Goal: Book appointment/travel/reservation

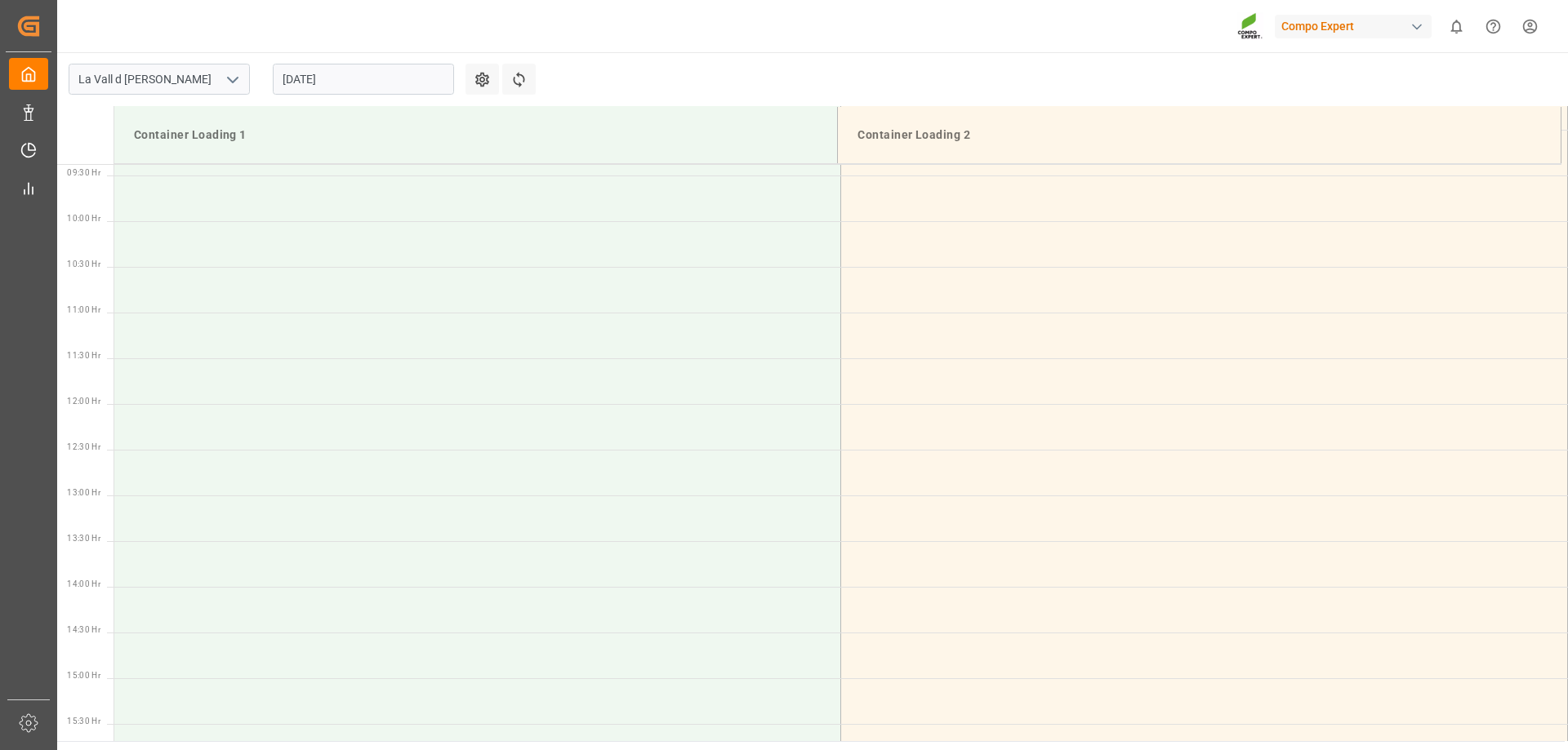
scroll to position [904, 0]
click at [364, 72] on input "[DATE]" at bounding box center [364, 79] width 181 height 31
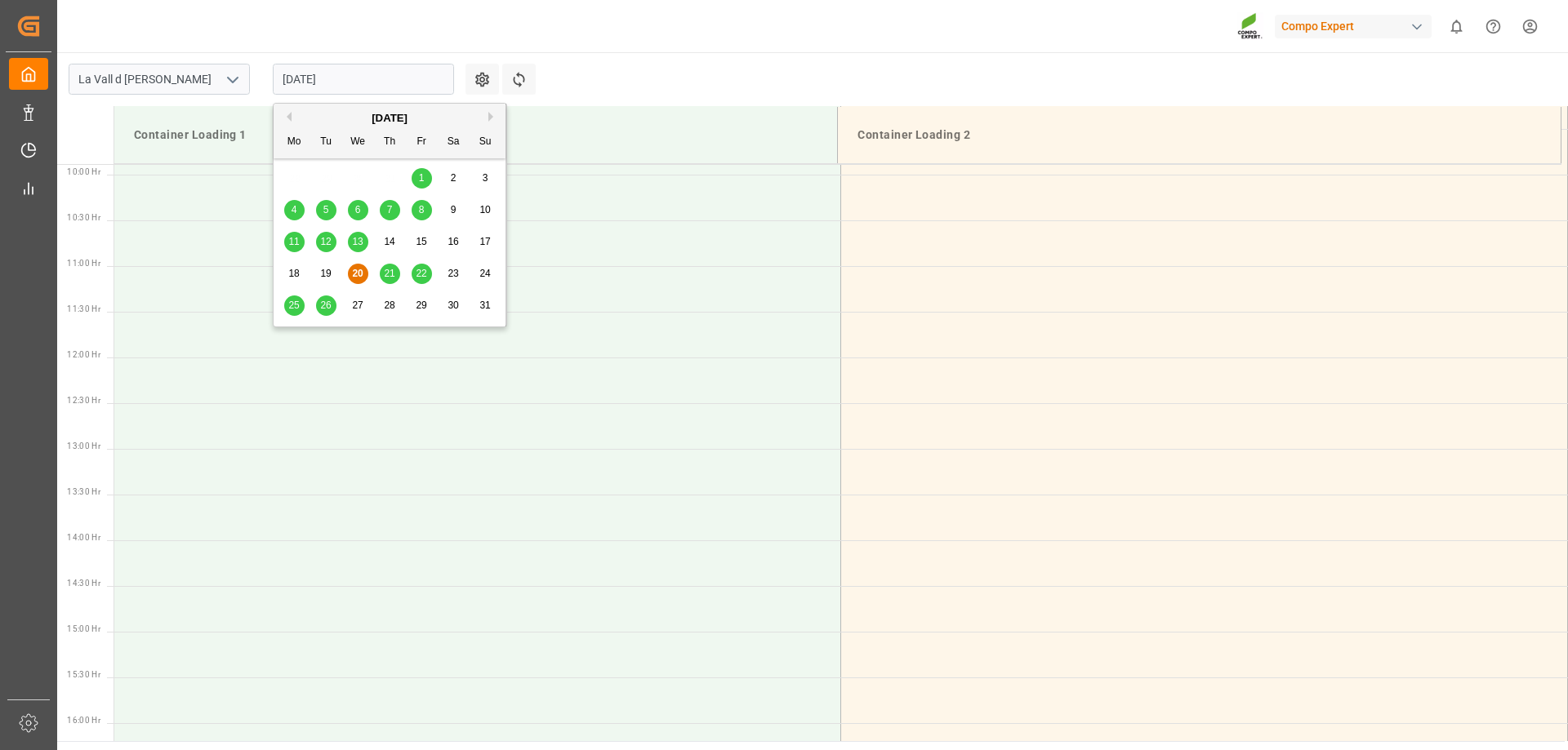
click at [492, 112] on button "Next Month" at bounding box center [493, 117] width 10 height 10
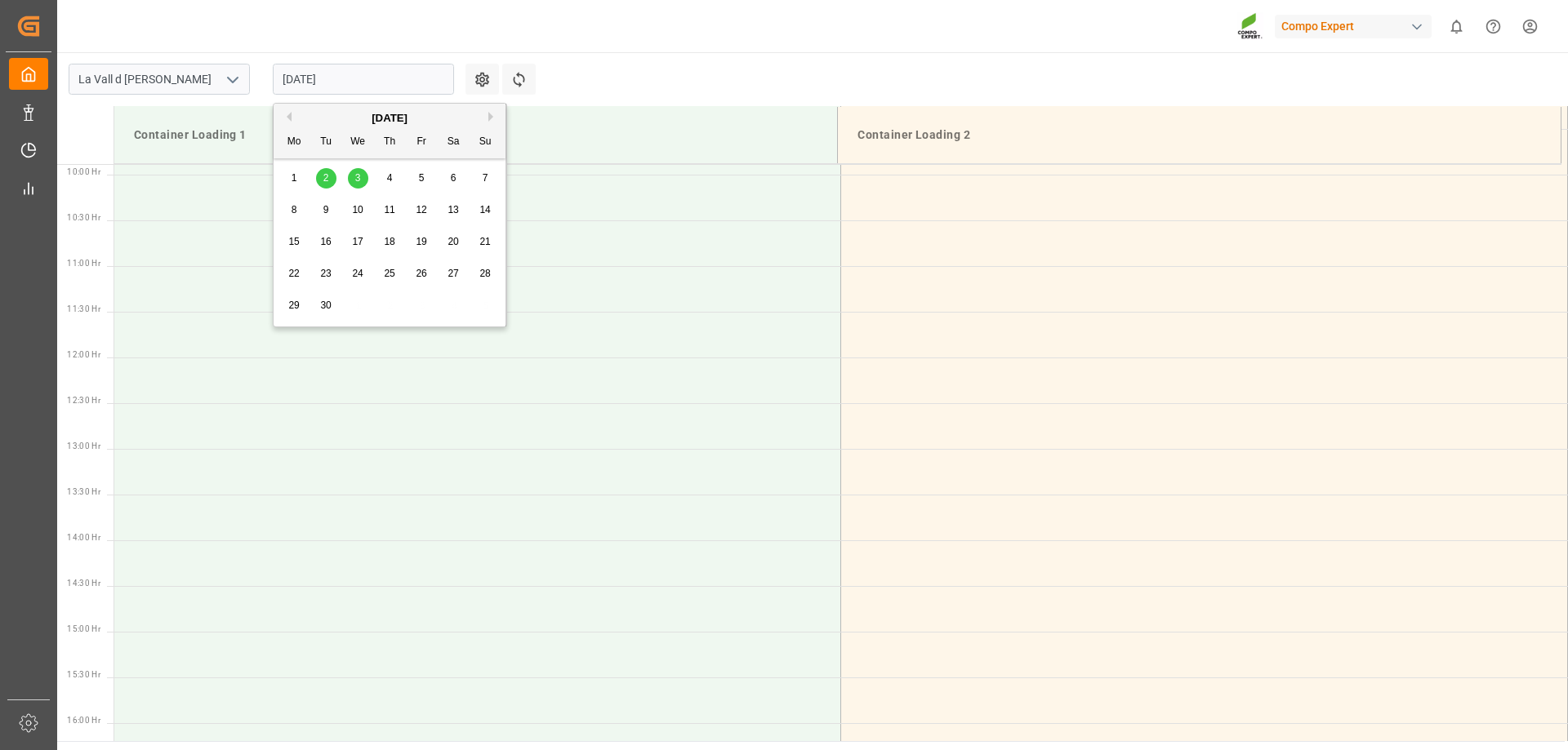
click at [290, 182] on div "1" at bounding box center [294, 179] width 20 height 20
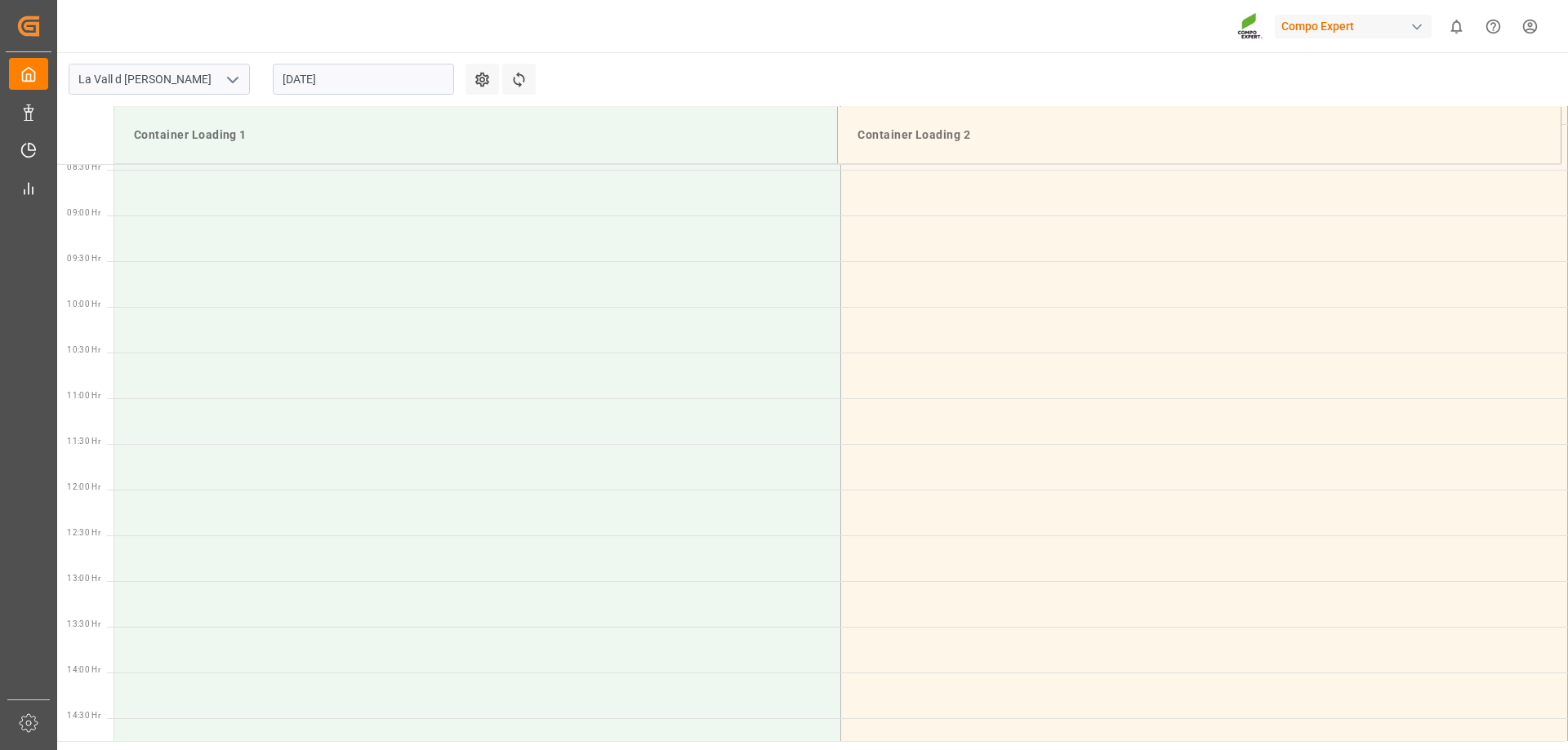
scroll to position [578, 0]
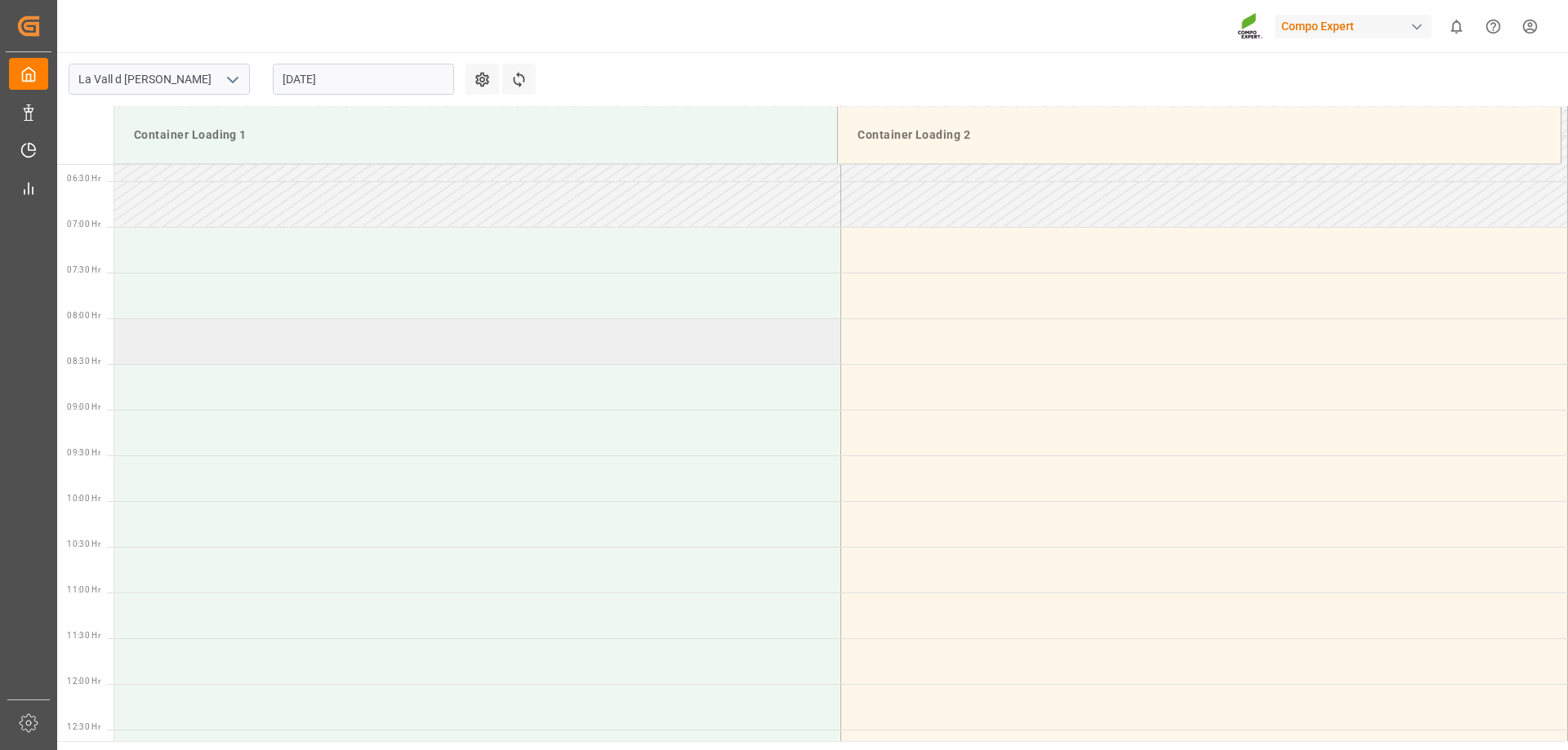
click at [259, 347] on td at bounding box center [478, 342] width 727 height 46
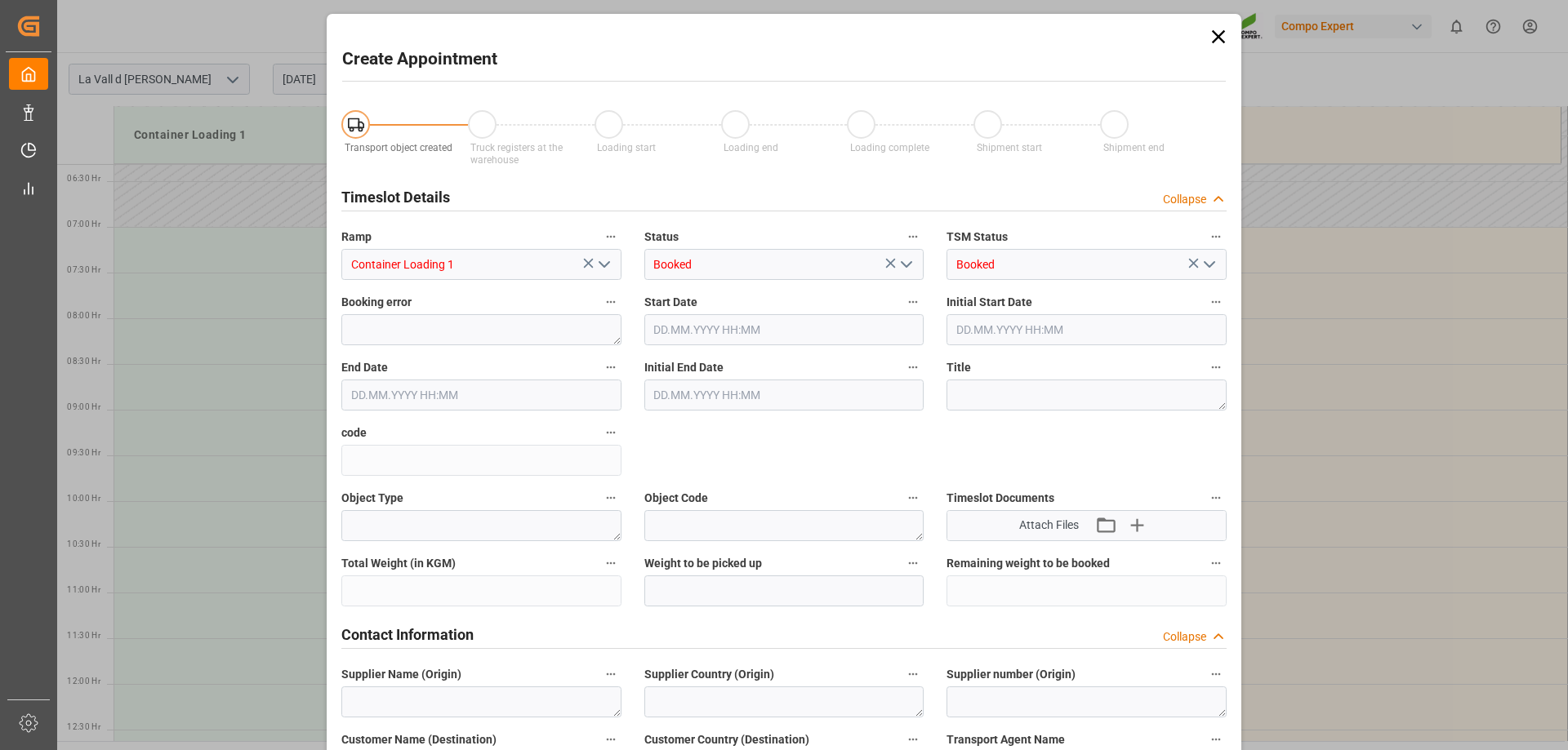
type input "[DATE] 08:00"
type input "[DATE] 08:30"
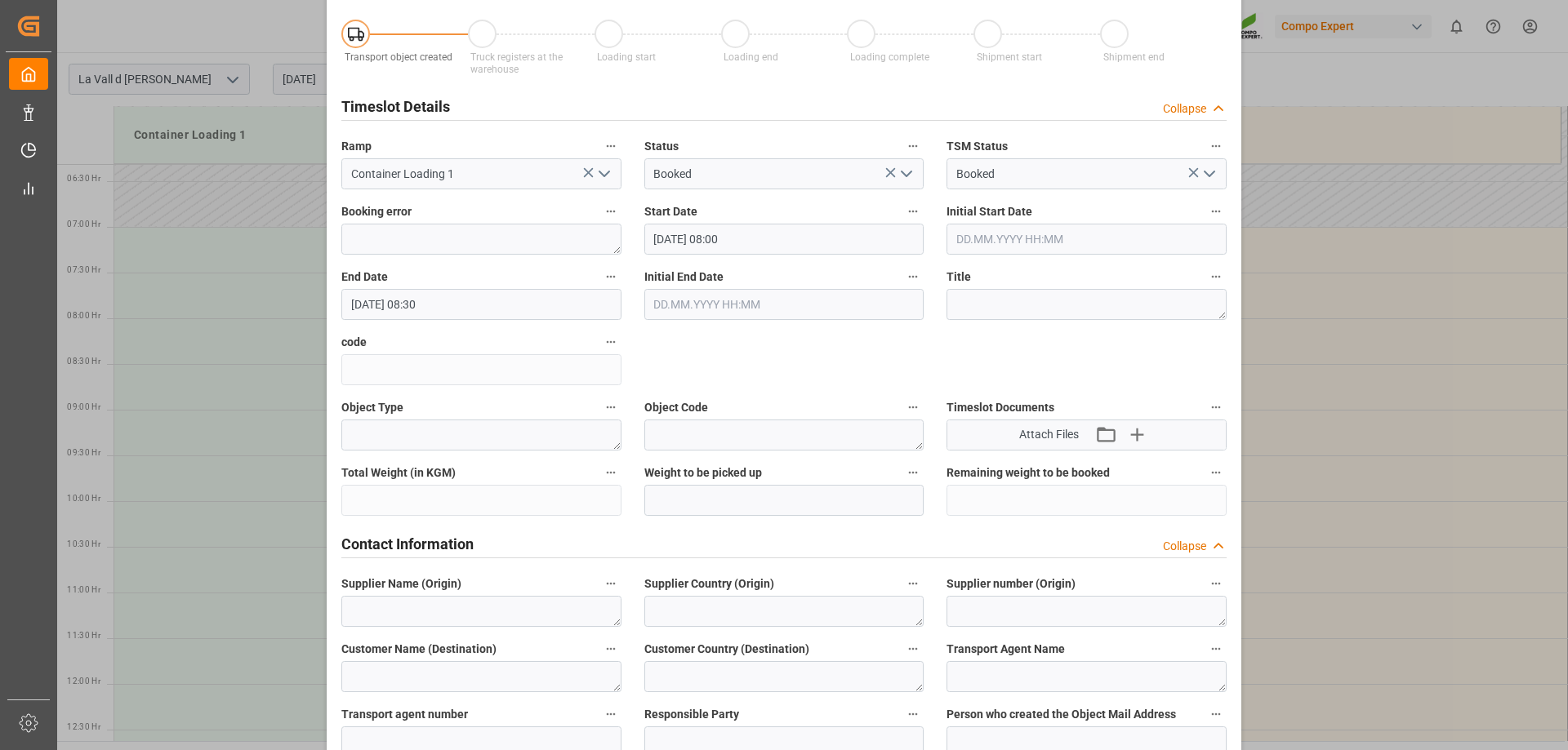
scroll to position [245, 0]
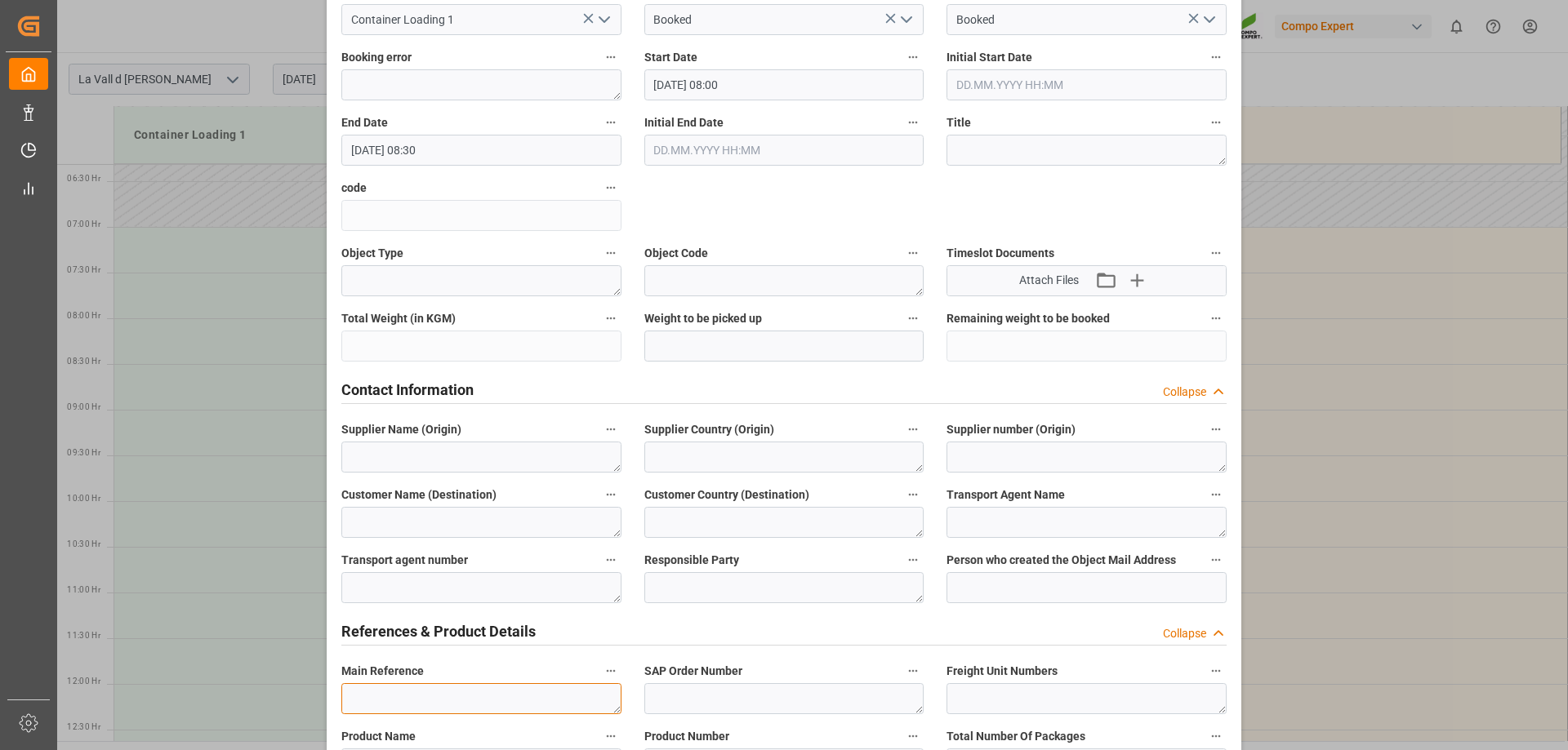
click at [395, 686] on textarea at bounding box center [482, 699] width 280 height 31
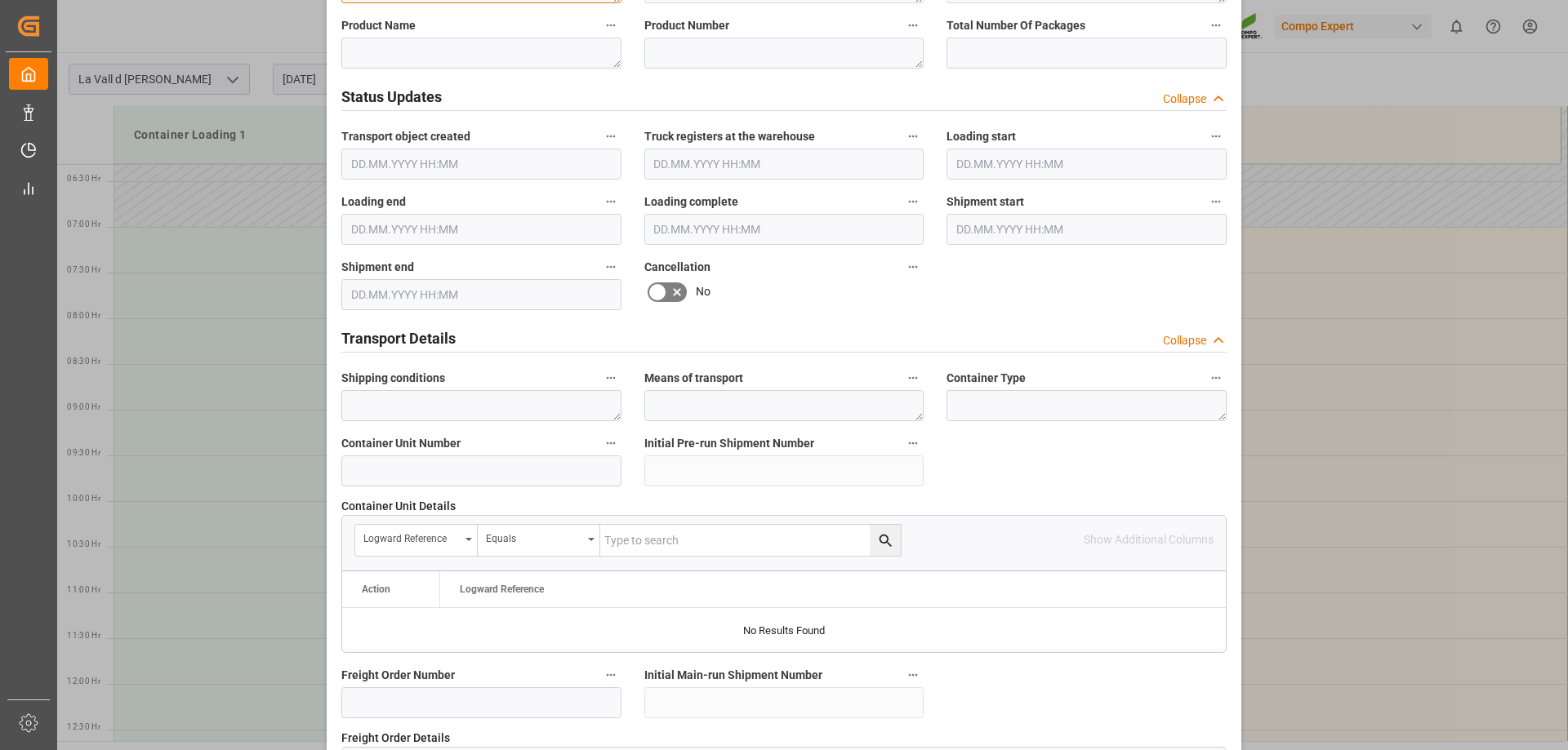
scroll to position [780, 0]
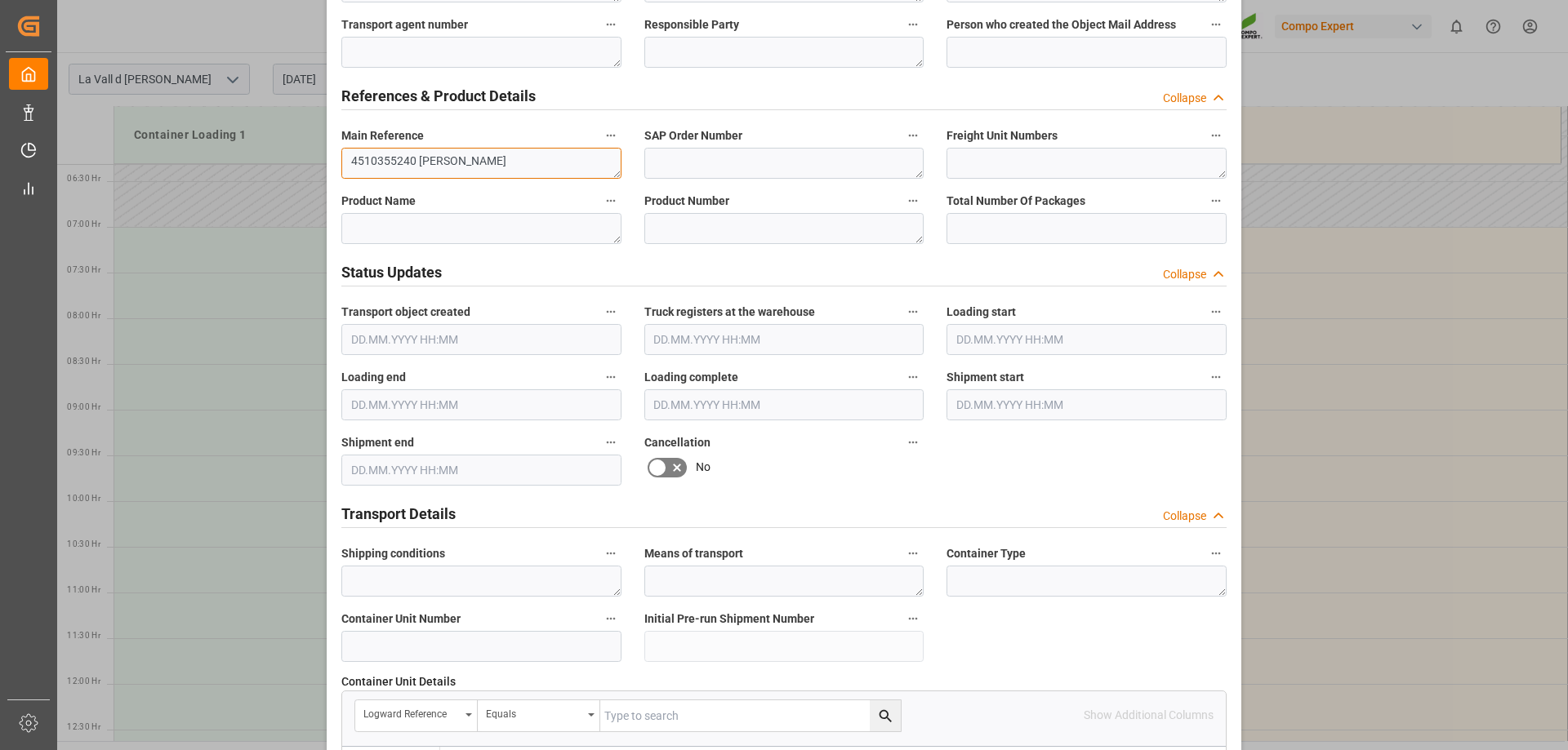
drag, startPoint x: 491, startPoint y: 160, endPoint x: 256, endPoint y: 183, distance: 236.1
click at [256, 183] on div "Create Appointment Transport object created Truck registers at the warehouse Lo…" at bounding box center [784, 375] width 1568 height 750
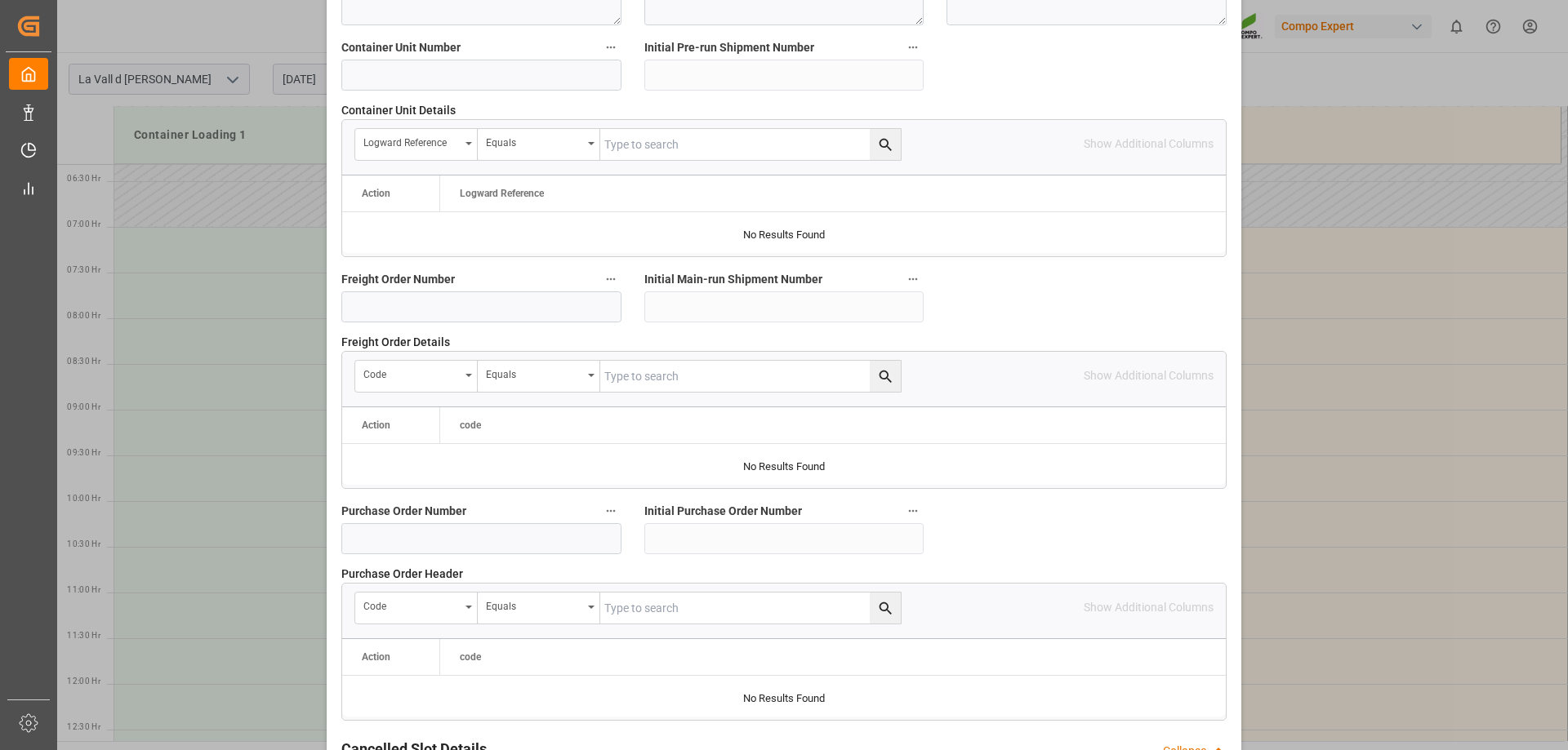
scroll to position [1515, 0]
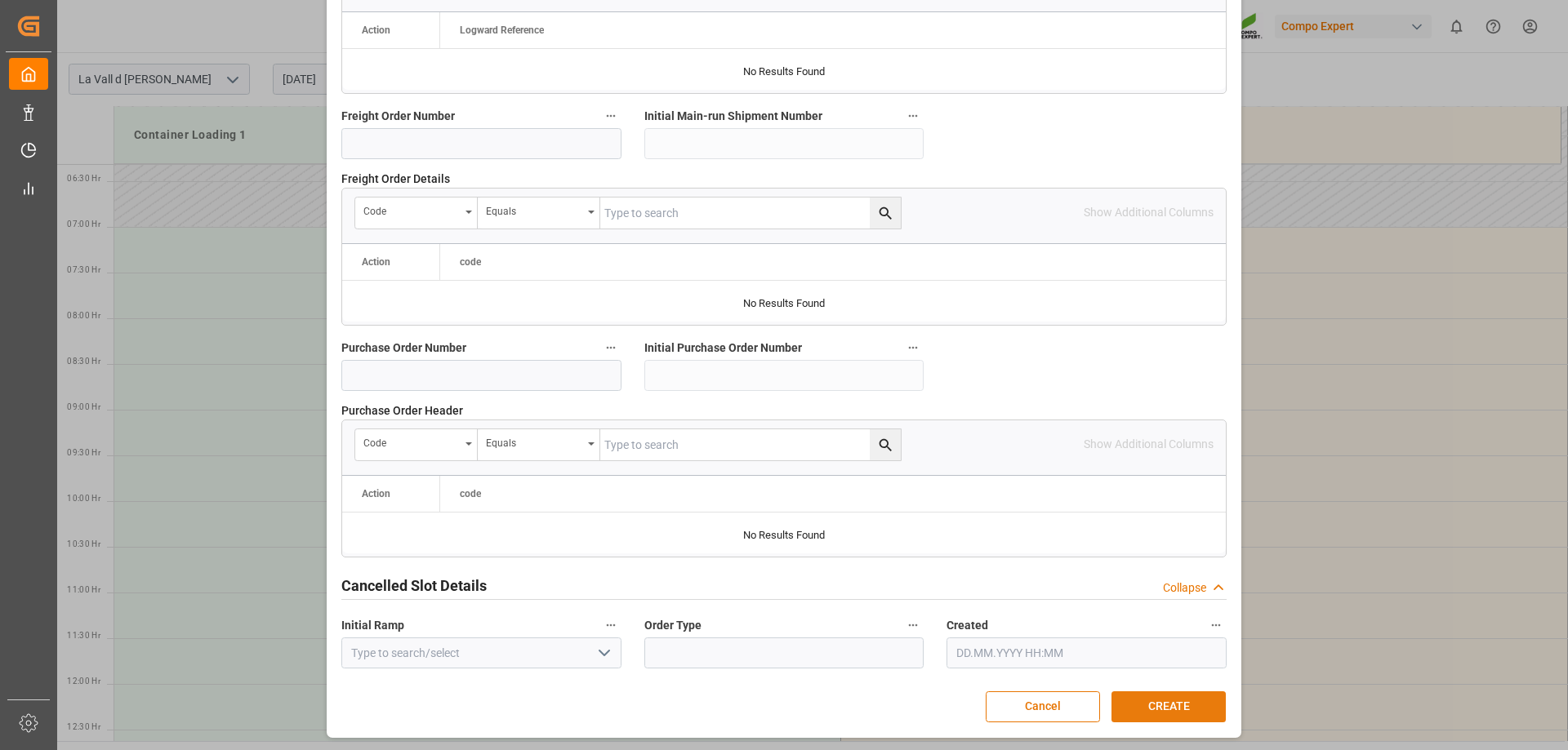
type textarea "4510355240 [PERSON_NAME]"
click at [1124, 697] on button "CREATE" at bounding box center [1169, 707] width 114 height 31
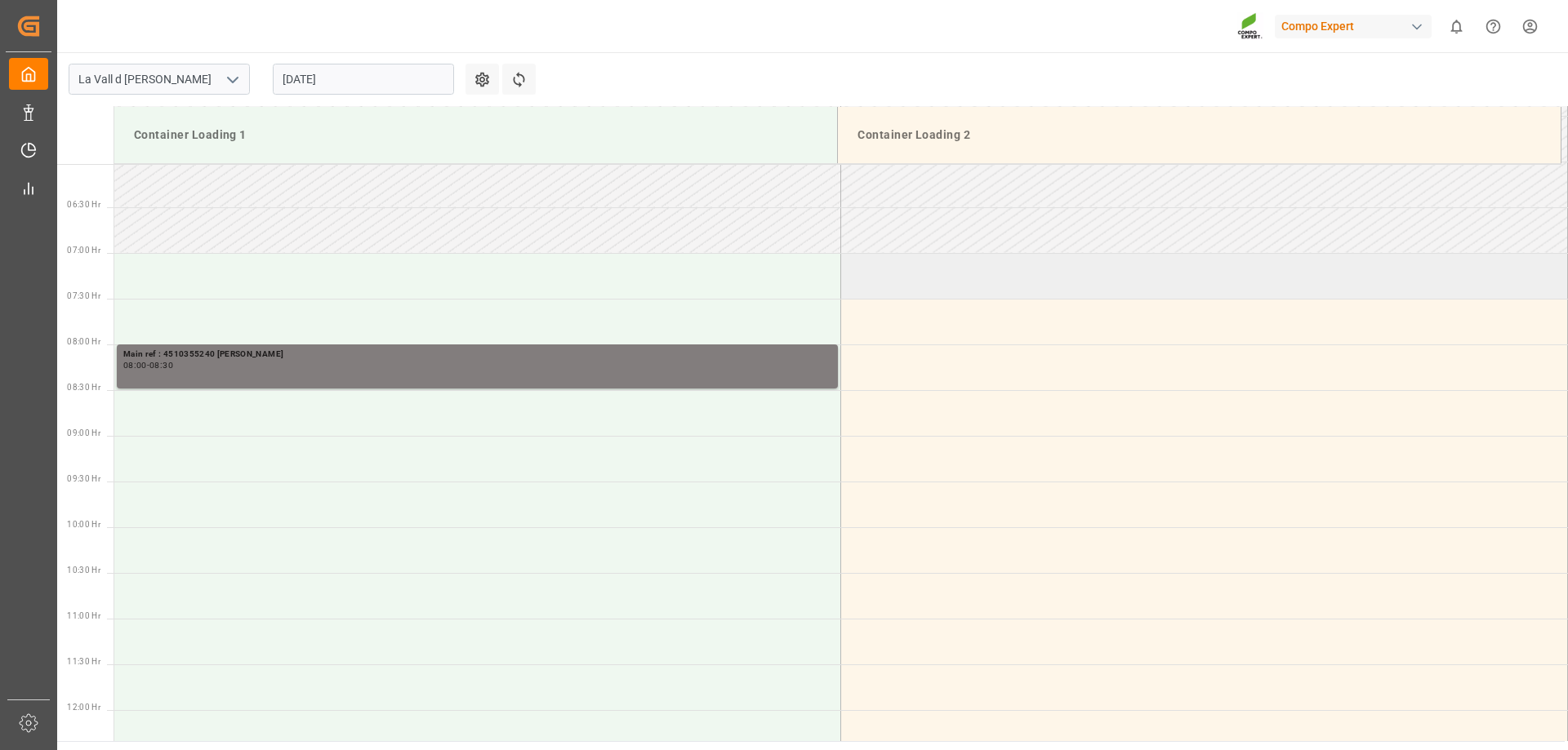
scroll to position [629, 0]
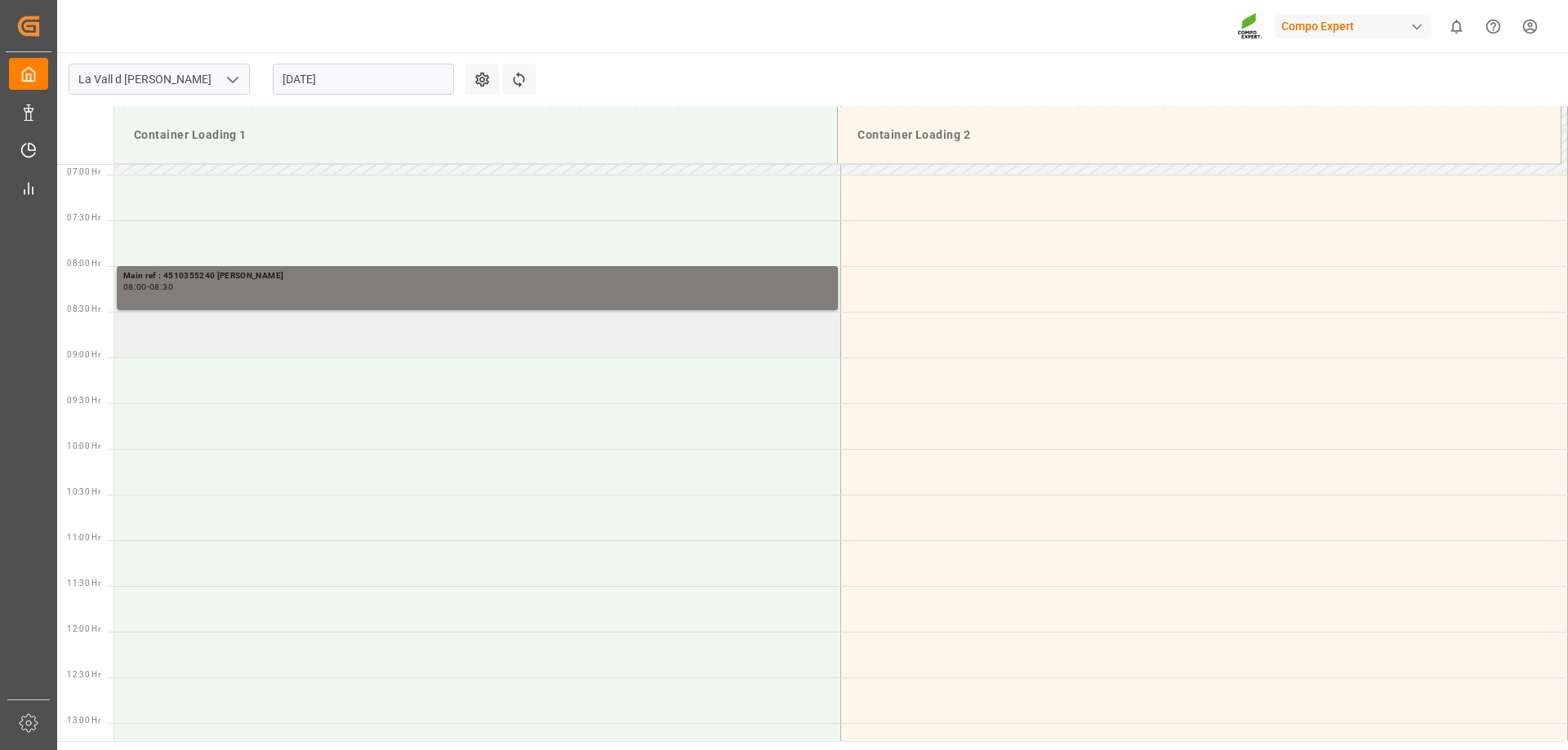
click at [248, 327] on td at bounding box center [478, 335] width 727 height 46
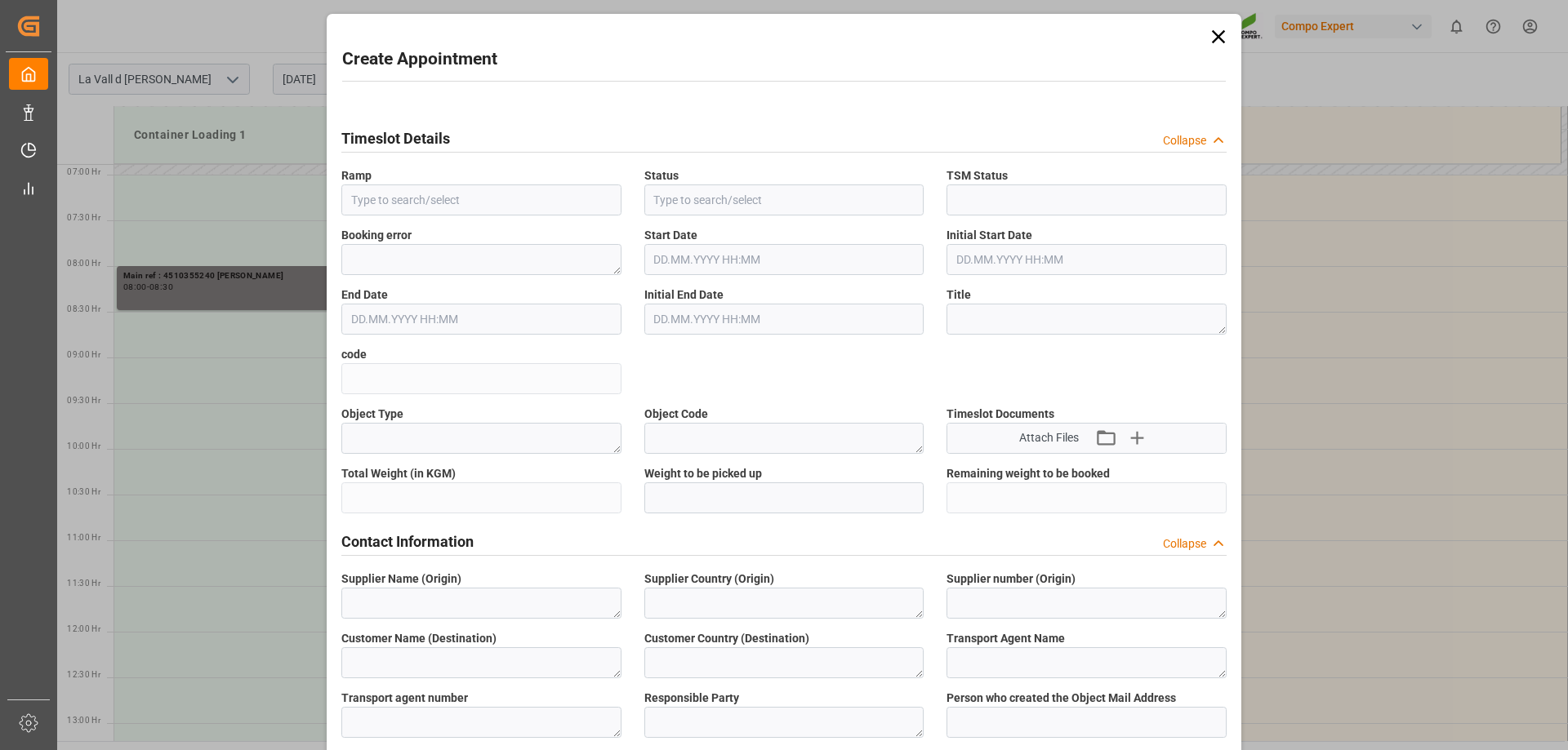
type input "Container Loading 1"
type input "Booked"
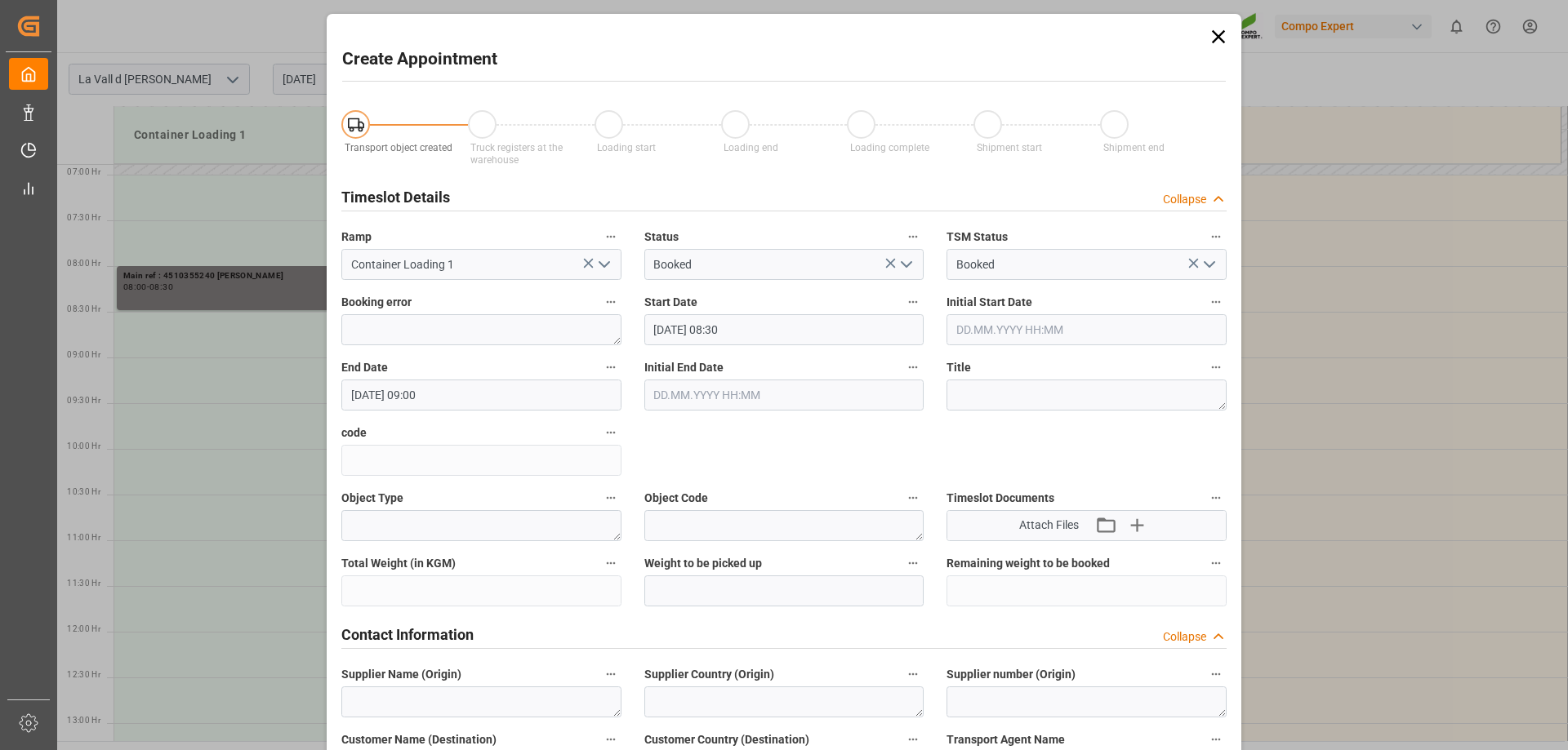
type input "[DATE] 08:30"
type input "[DATE] 09:00"
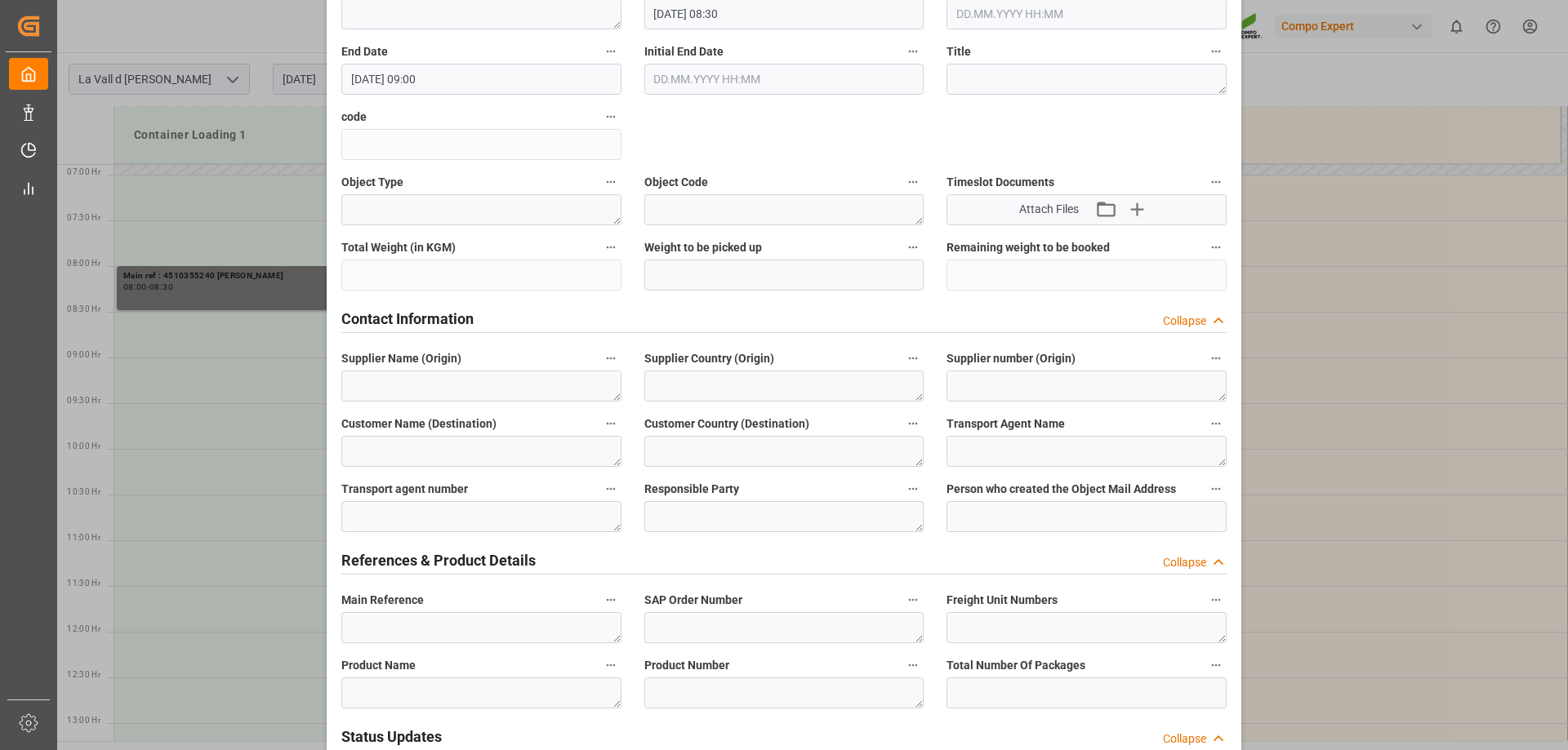
scroll to position [326, 0]
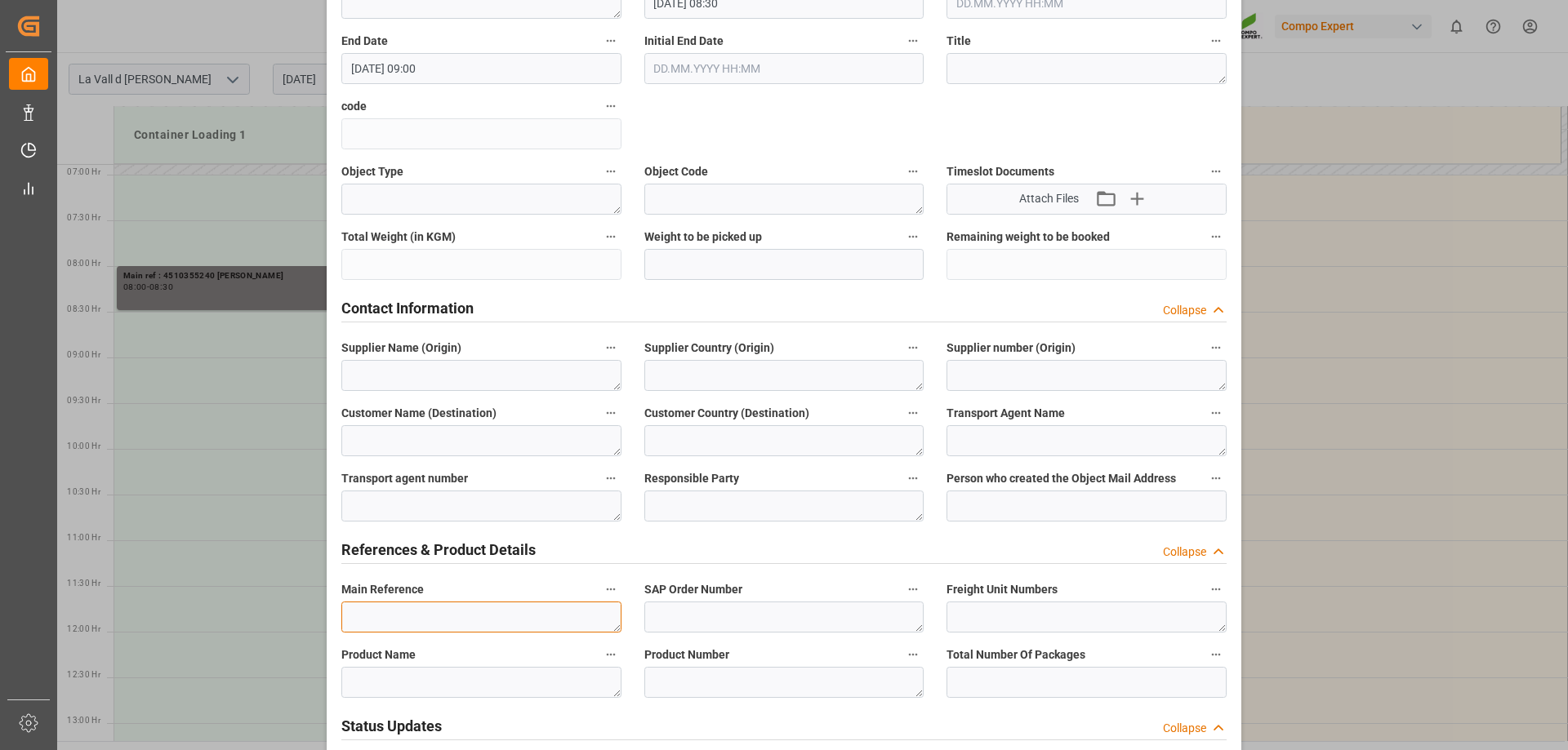
click at [437, 615] on textarea at bounding box center [482, 617] width 280 height 31
paste textarea "4510355240 [PERSON_NAME]"
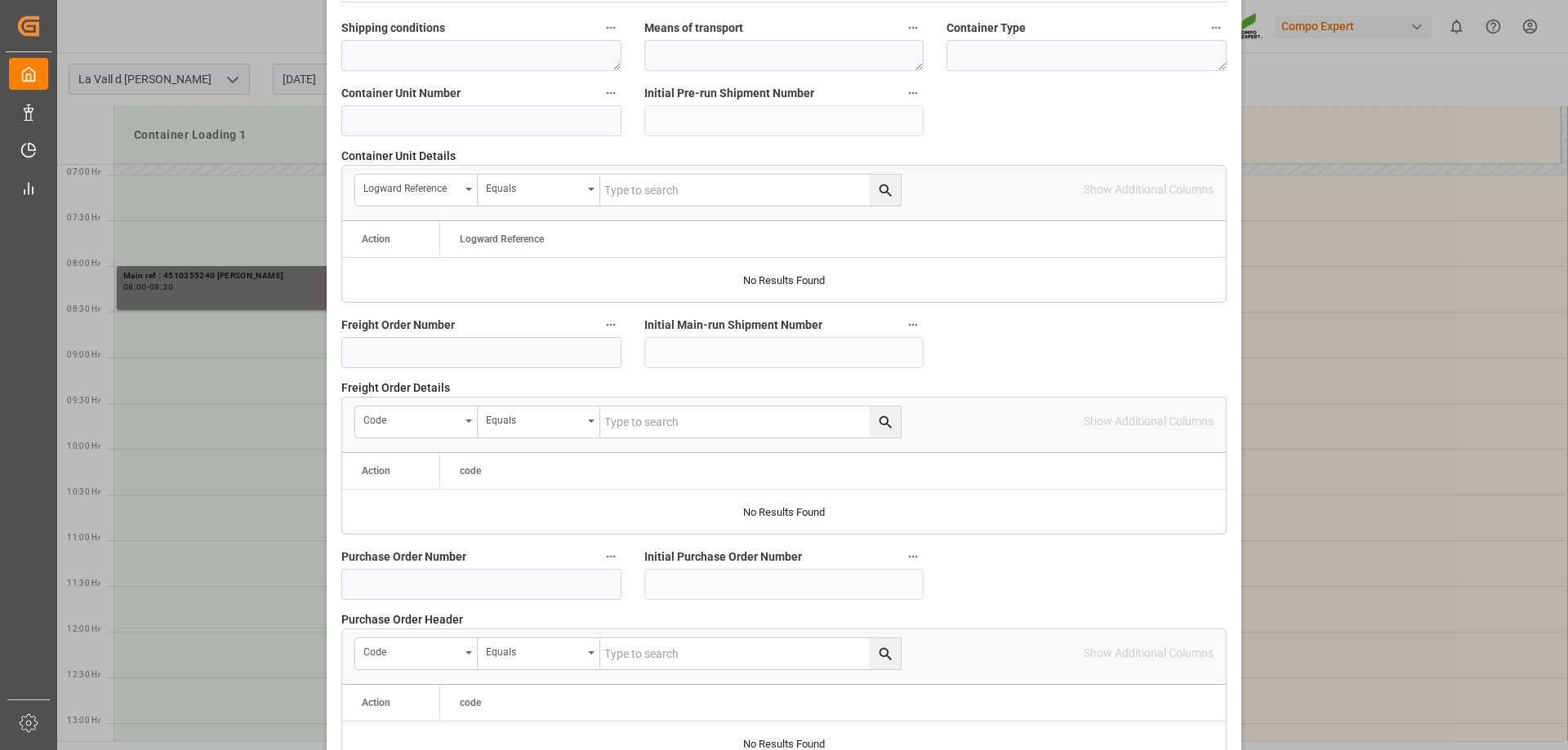
scroll to position [1515, 0]
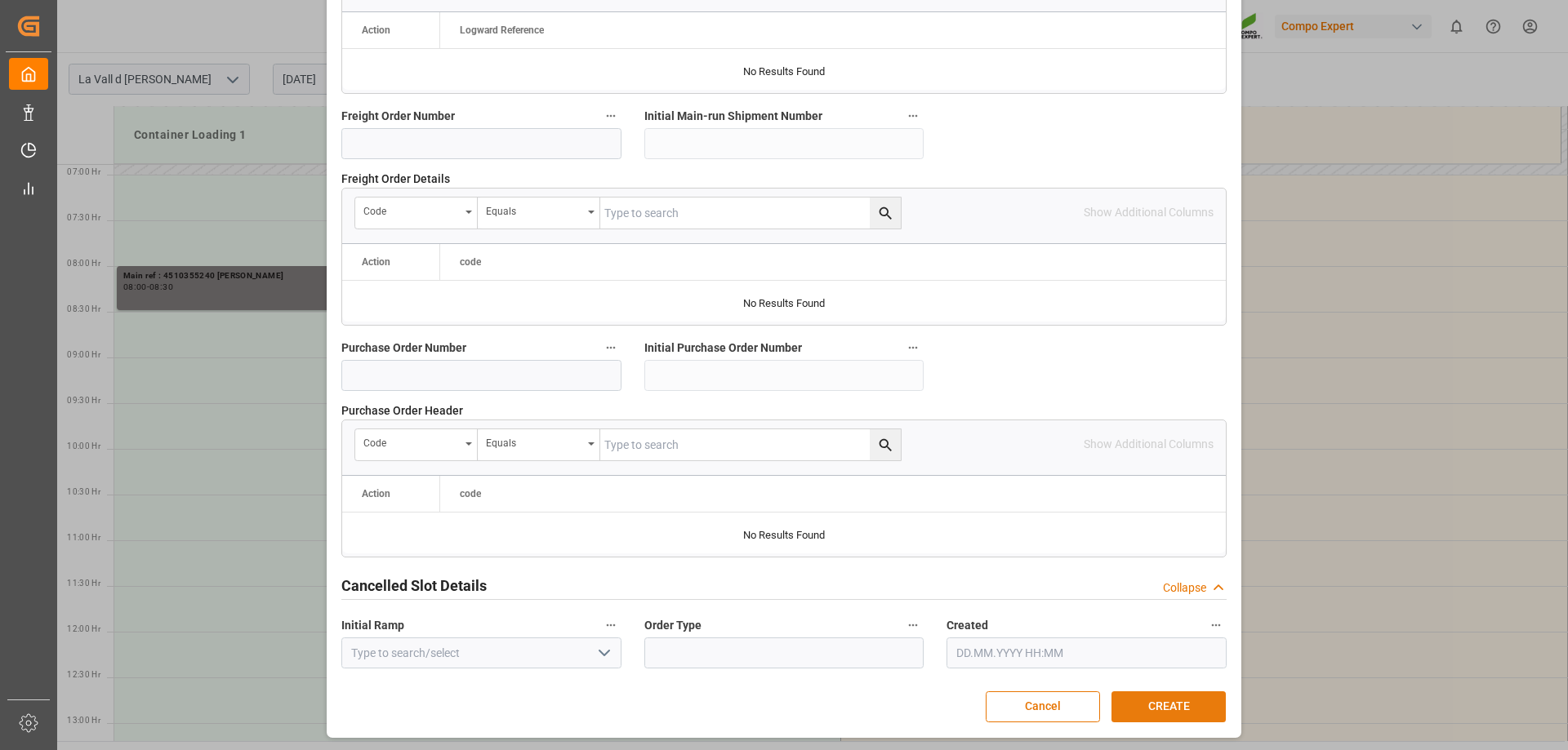
type textarea "4510355240 [PERSON_NAME]"
click at [1152, 713] on button "CREATE" at bounding box center [1169, 707] width 114 height 31
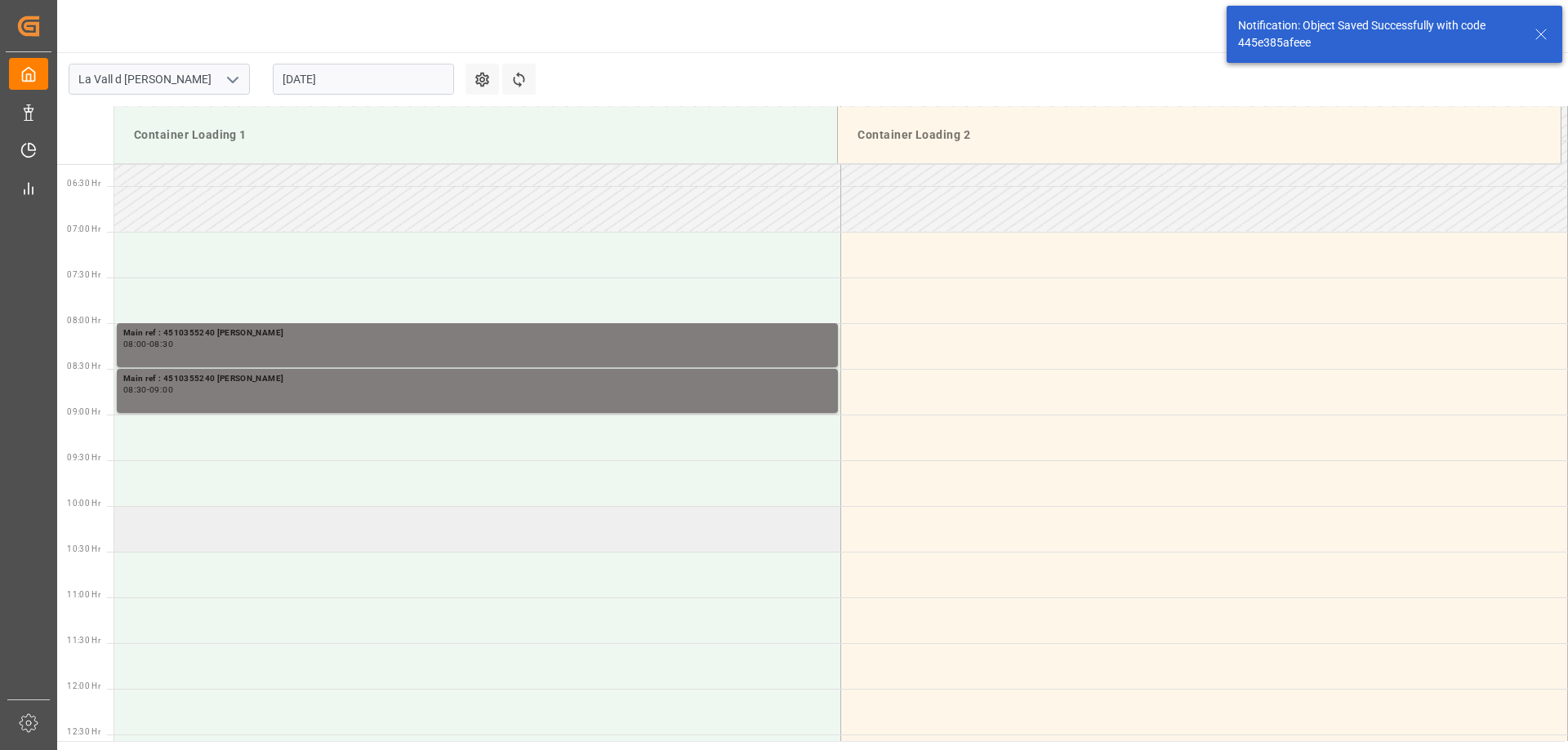
scroll to position [629, 0]
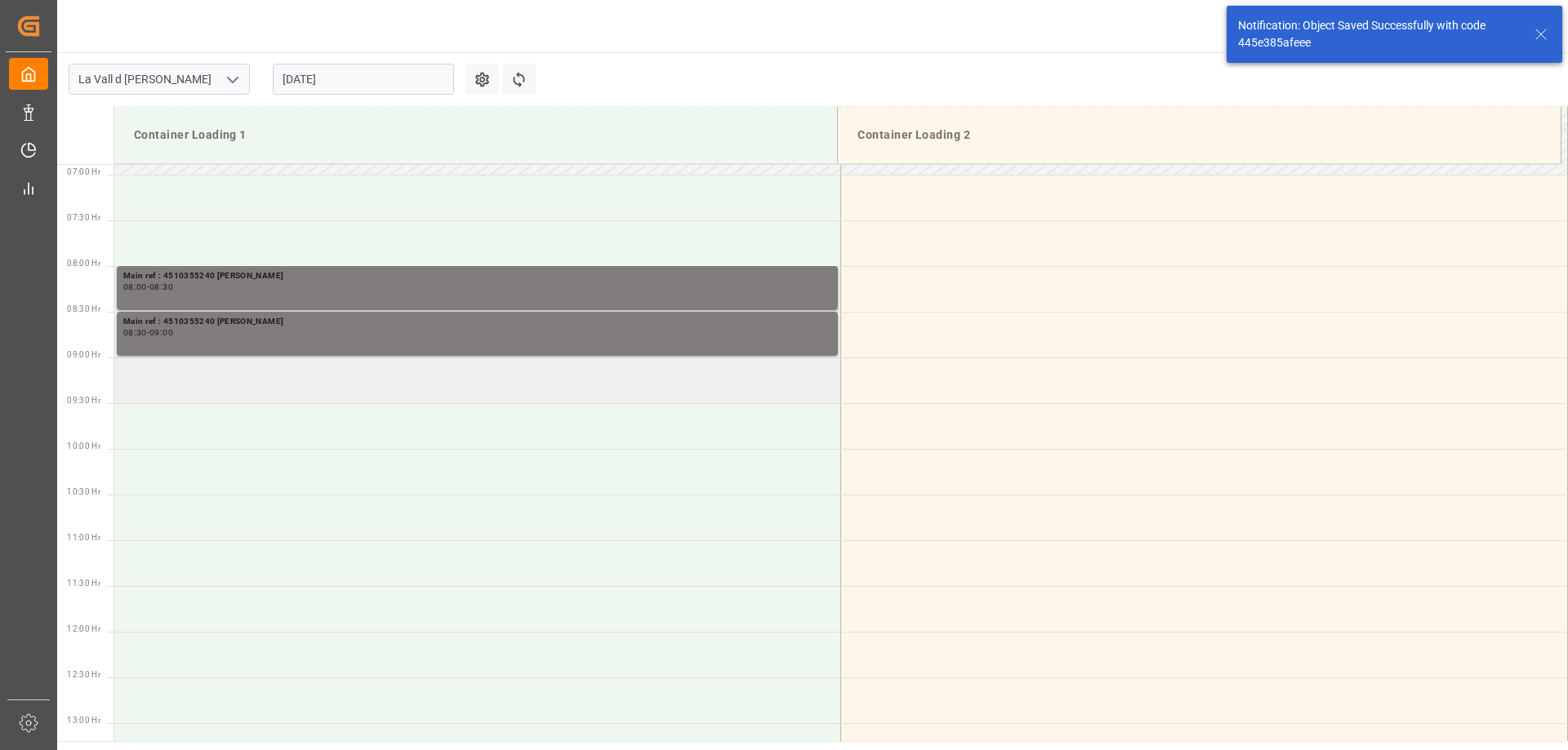
click at [340, 388] on td at bounding box center [478, 381] width 727 height 46
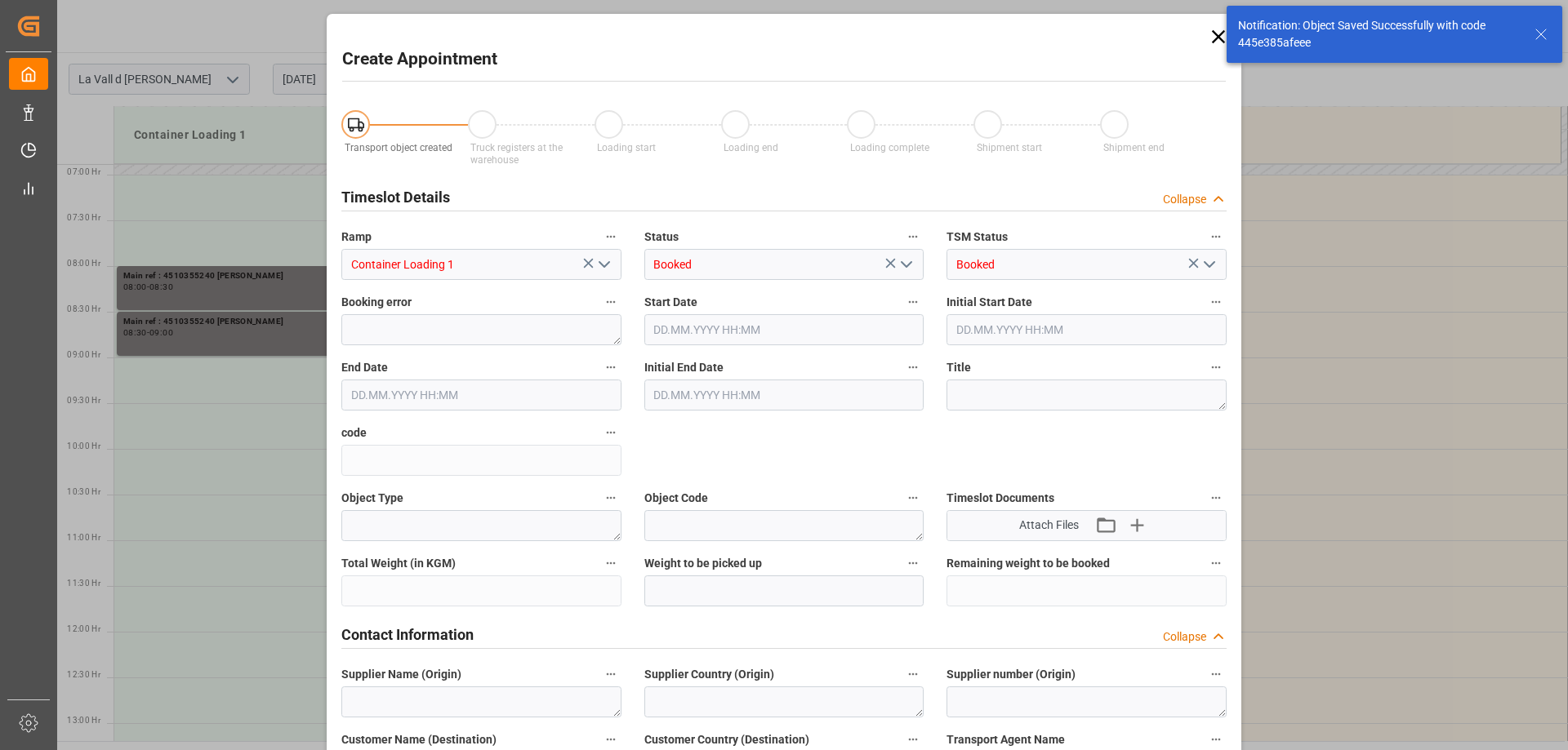
type input "[DATE] 09:00"
type input "[DATE] 09:30"
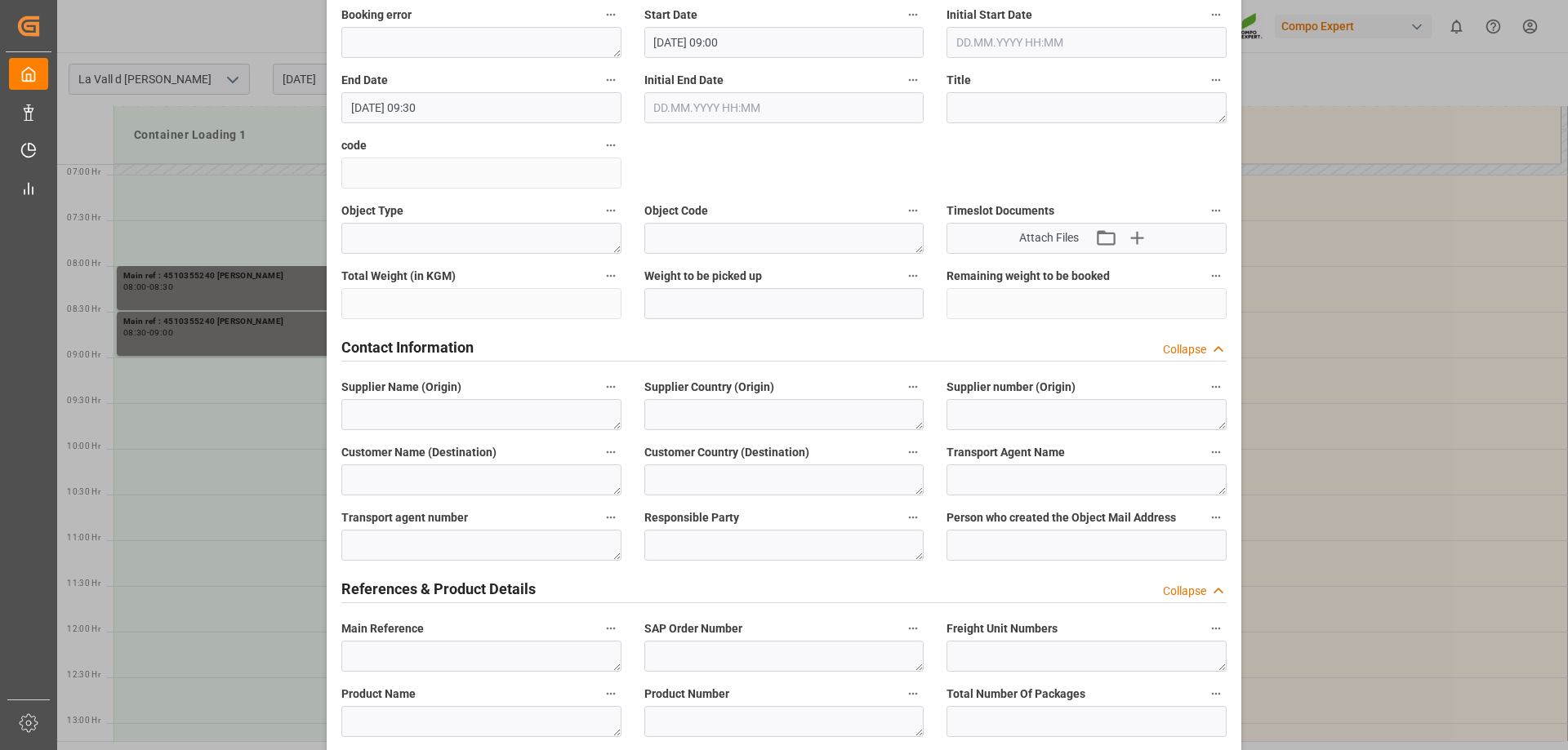
scroll to position [326, 0]
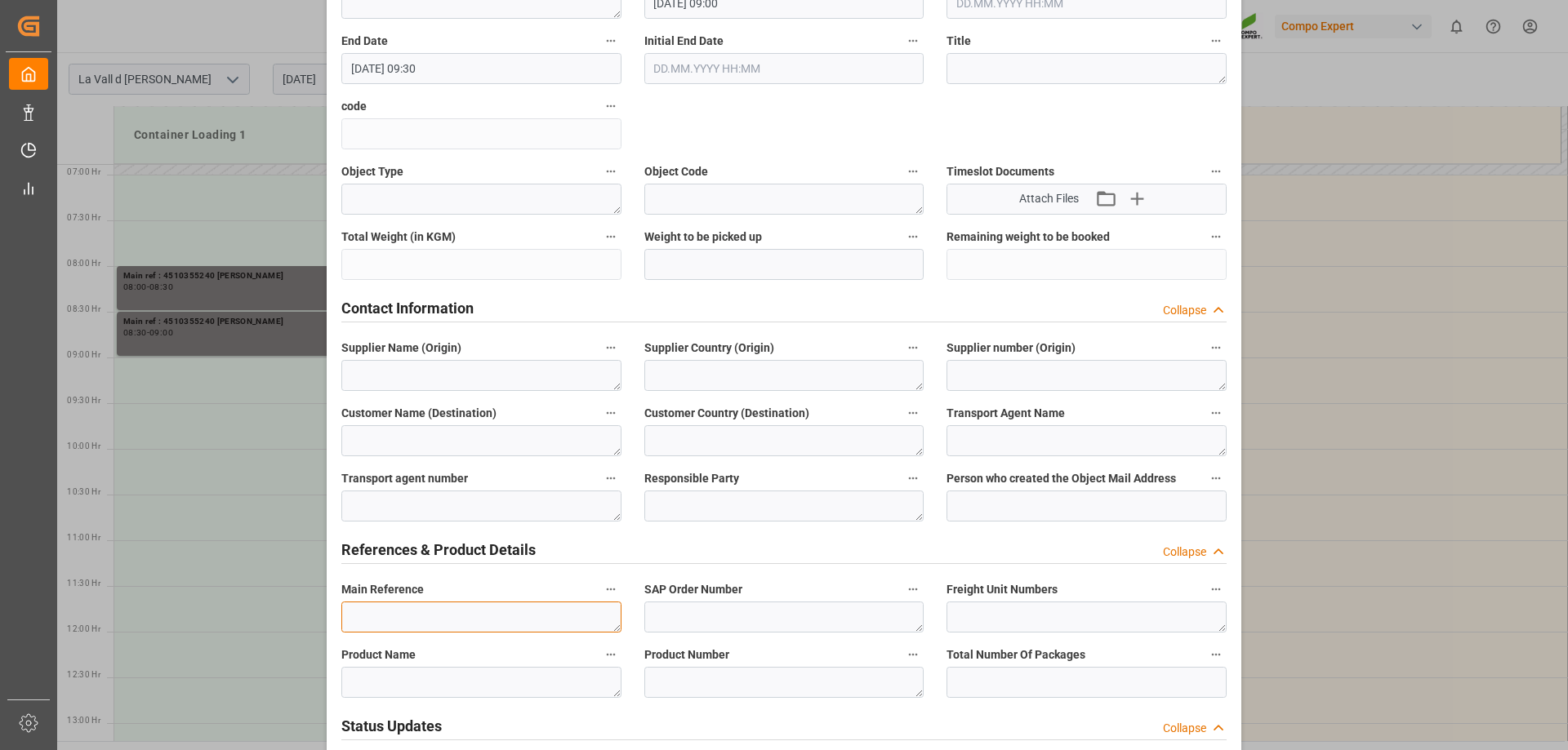
click at [413, 617] on textarea at bounding box center [482, 617] width 280 height 31
paste textarea "4510355240 [PERSON_NAME]"
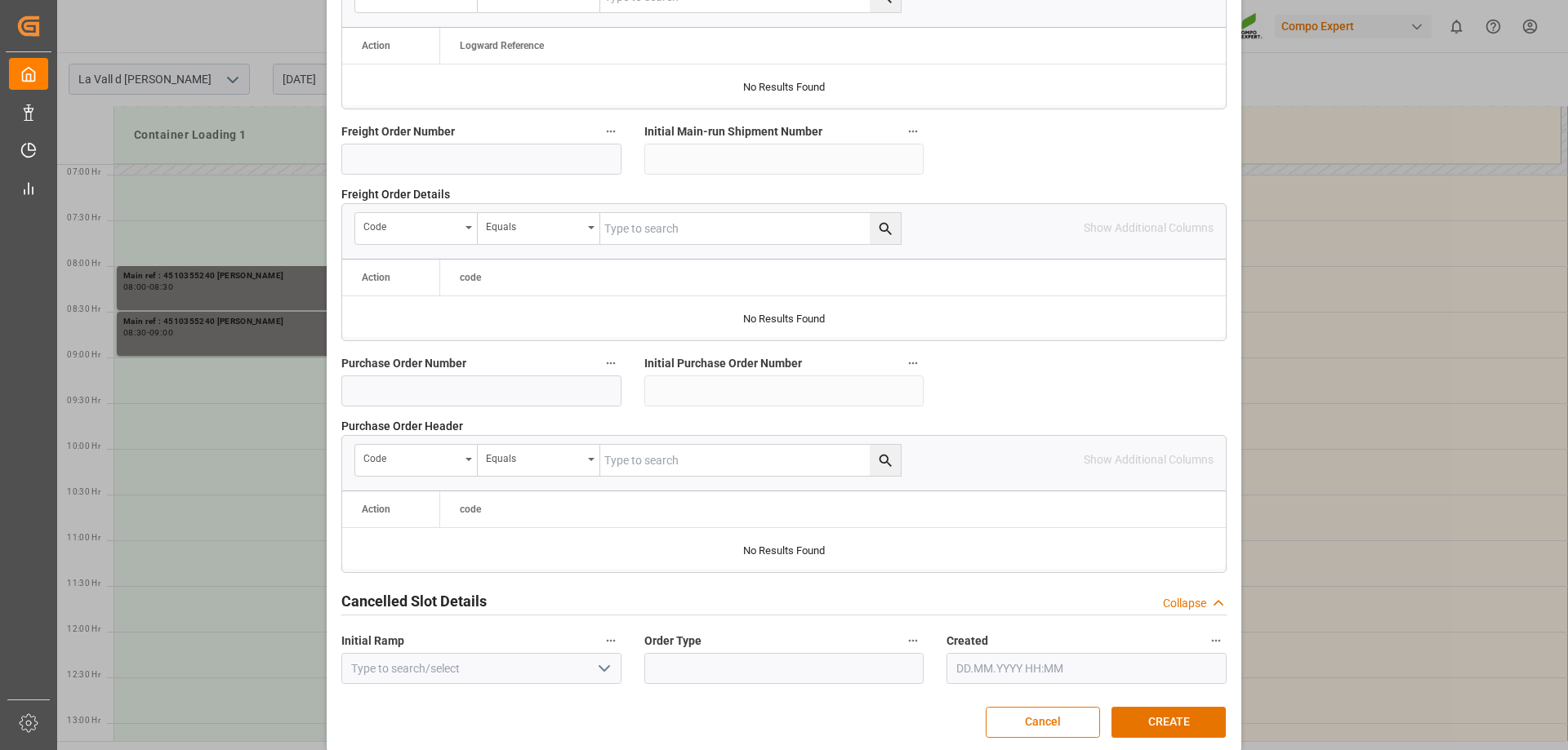
scroll to position [1515, 0]
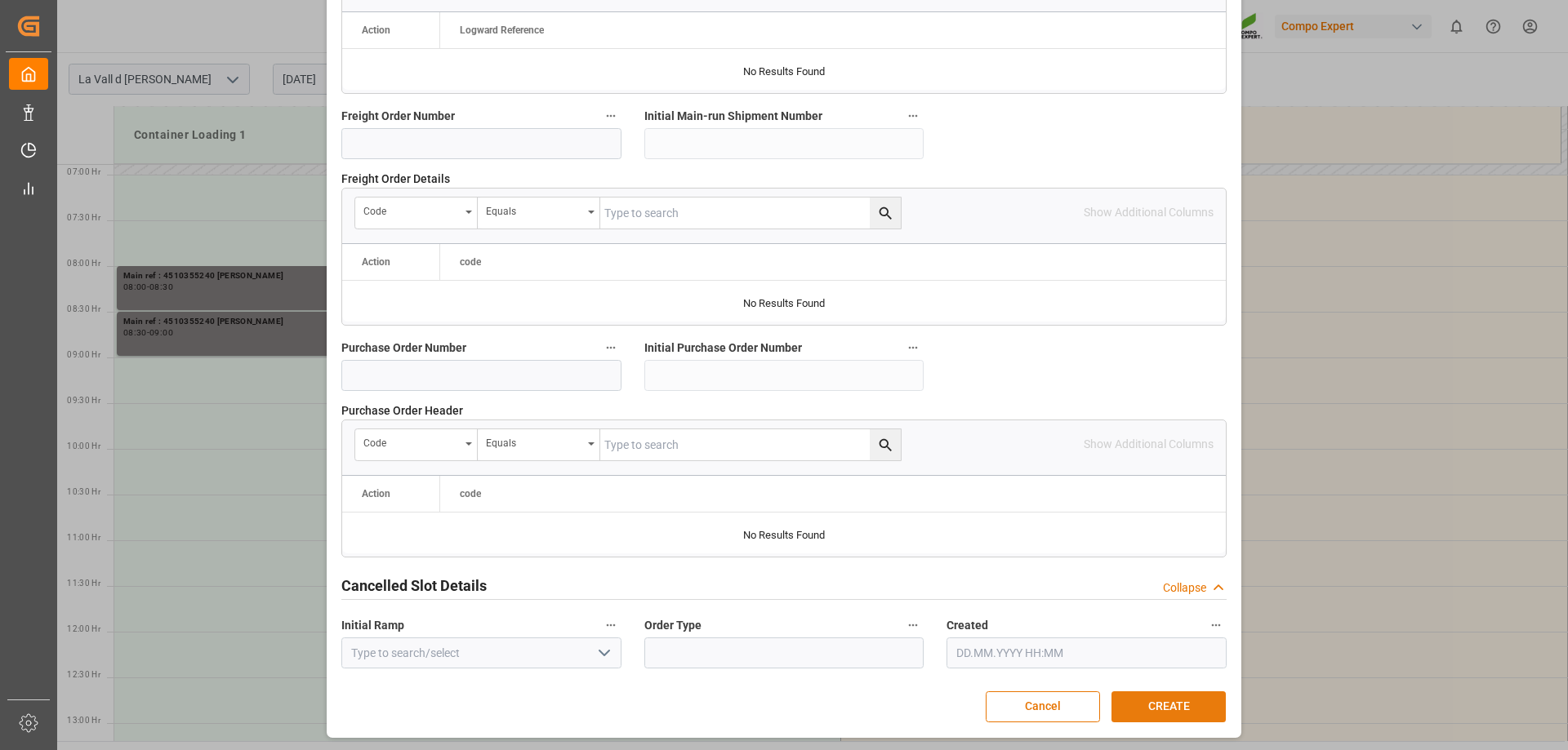
type textarea "4510355240 [PERSON_NAME]"
click at [1199, 700] on button "CREATE" at bounding box center [1169, 707] width 114 height 31
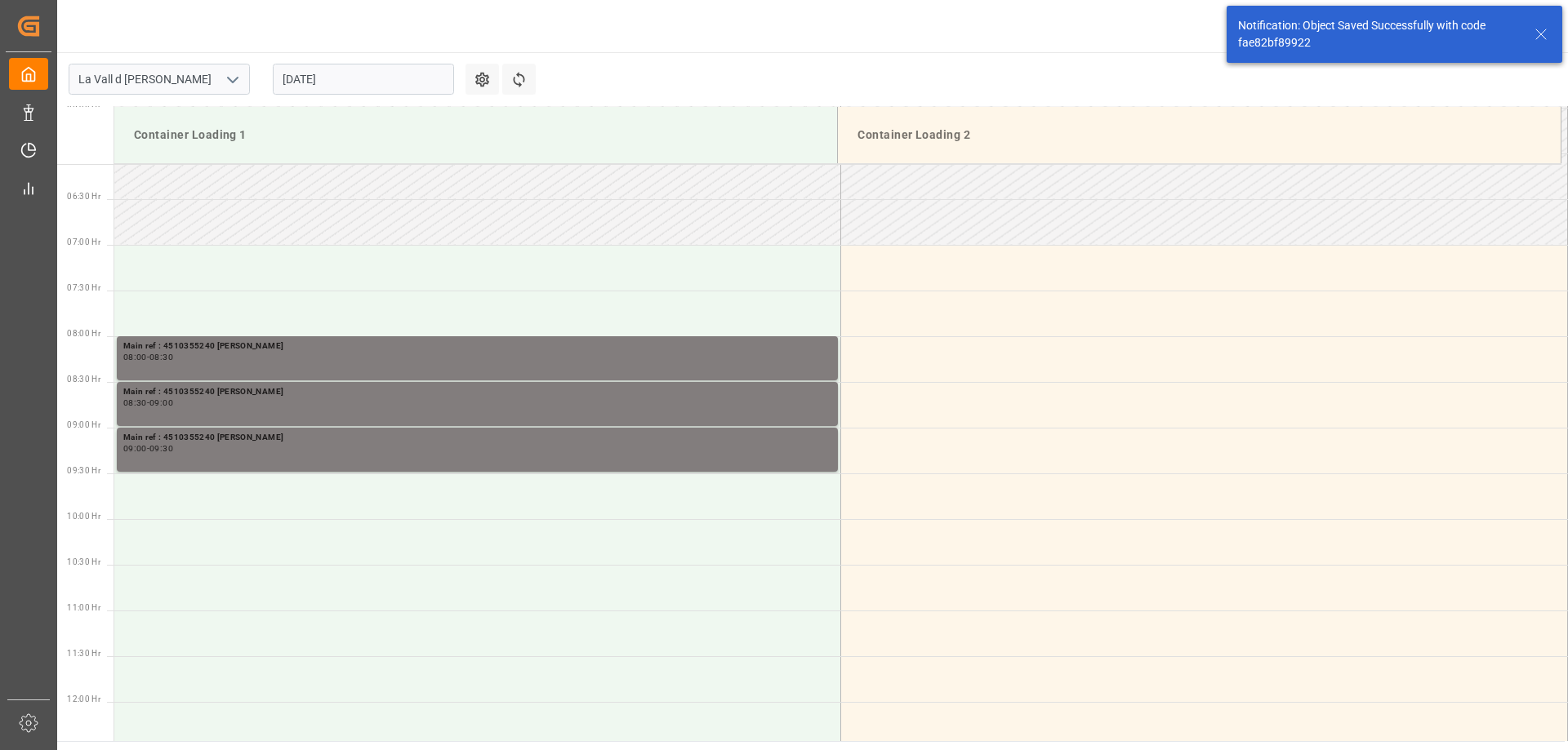
scroll to position [721, 0]
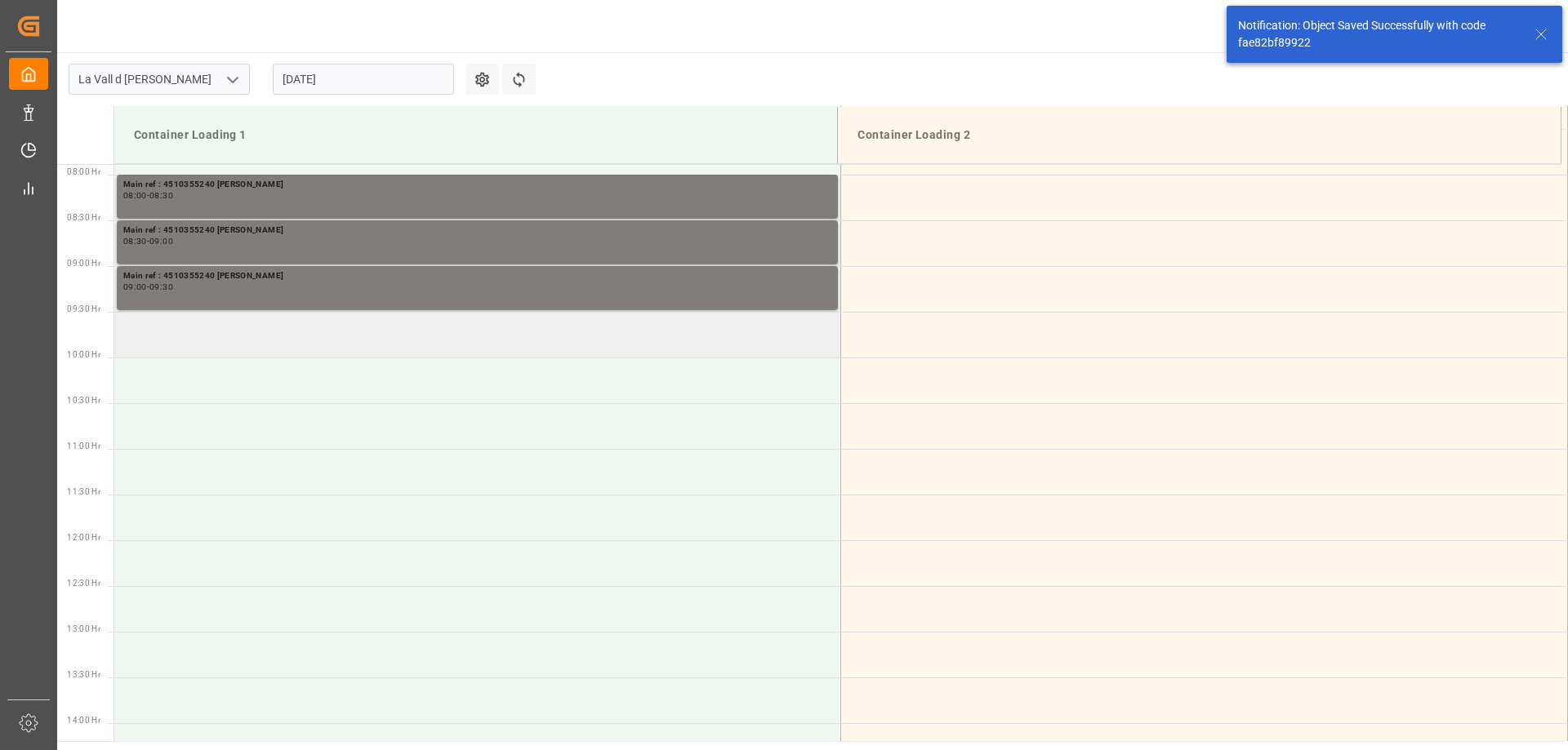
click at [295, 340] on td at bounding box center [478, 335] width 727 height 46
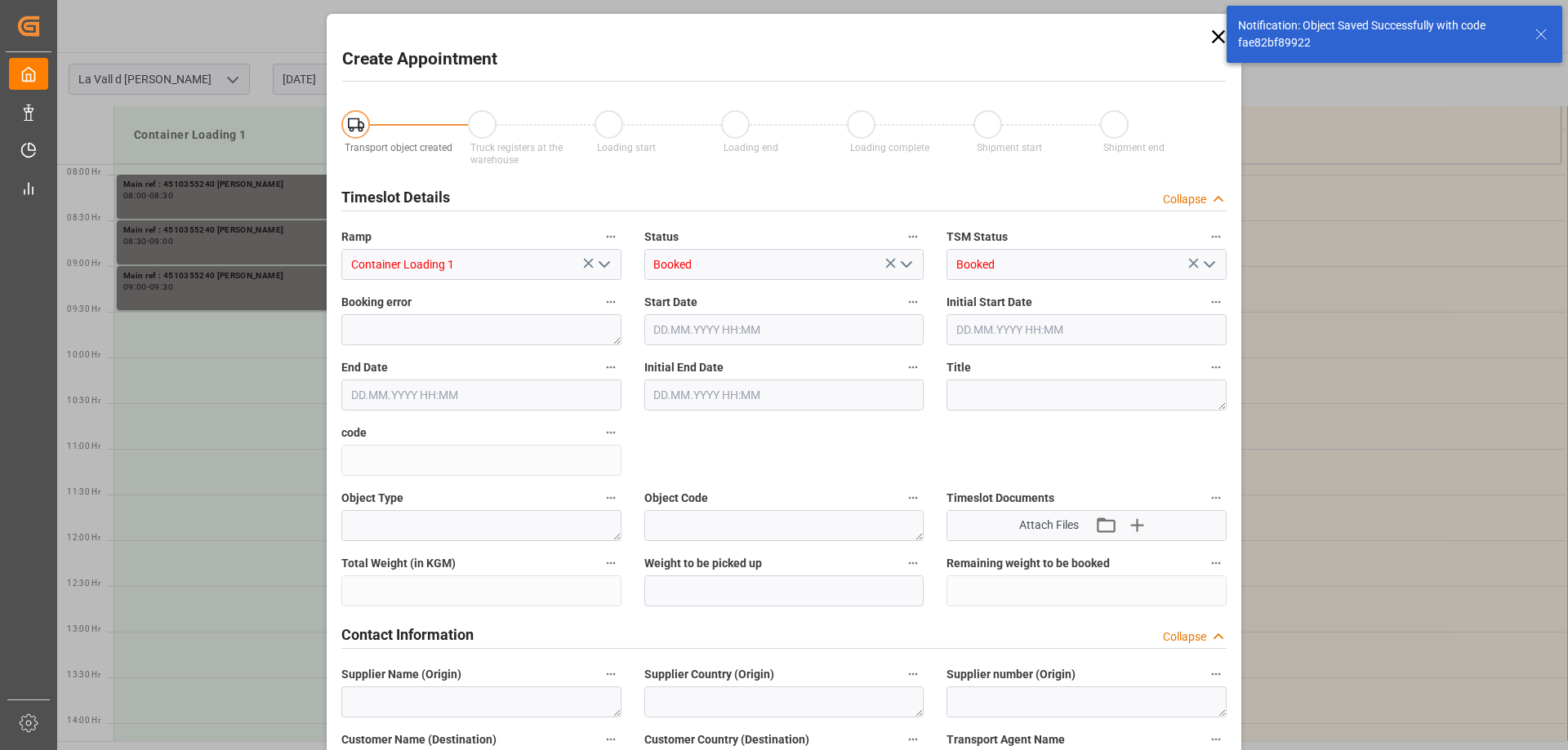
type input "[DATE] 09:30"
type input "[DATE] 10:00"
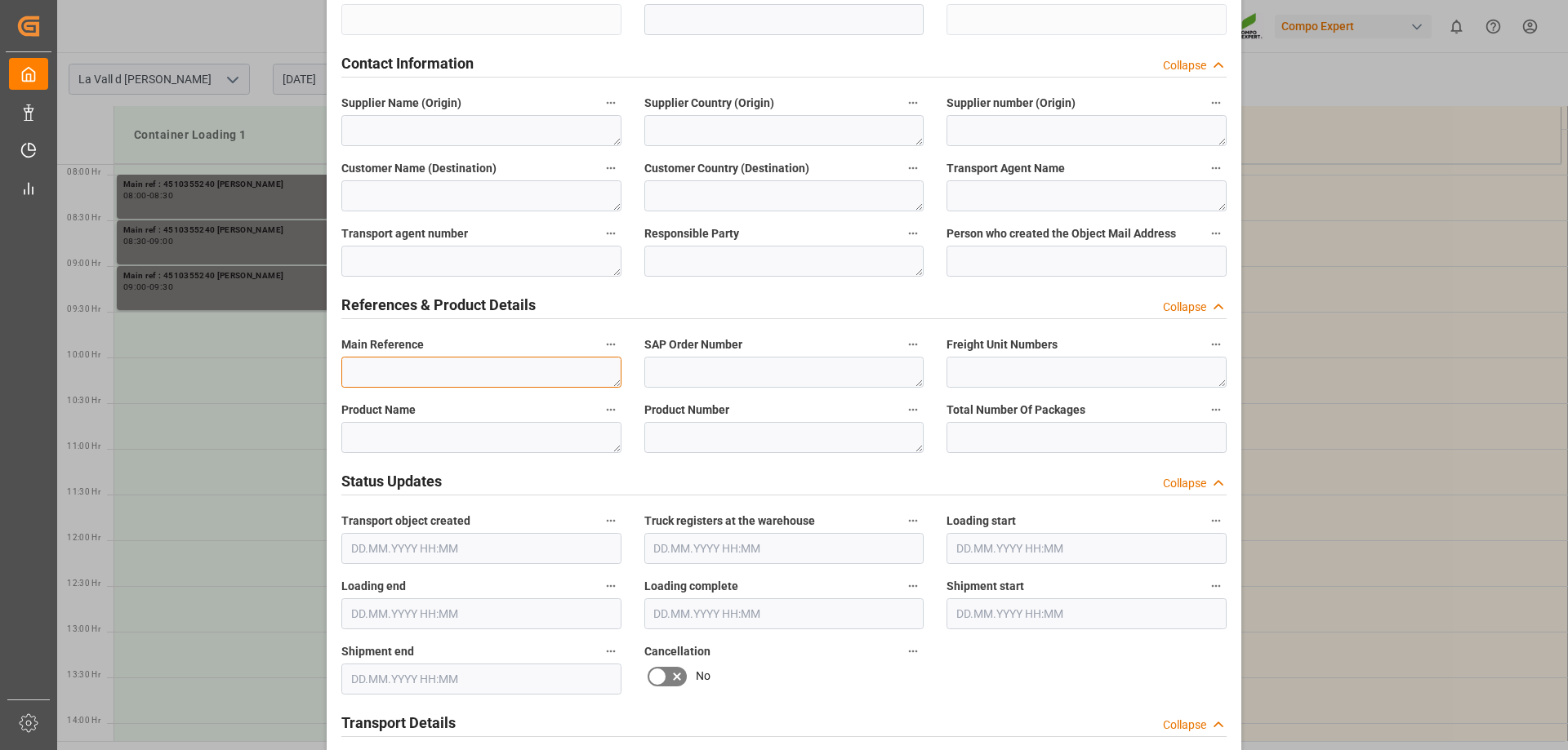
click at [399, 370] on textarea at bounding box center [482, 372] width 280 height 31
paste textarea "4510355240 [PERSON_NAME]"
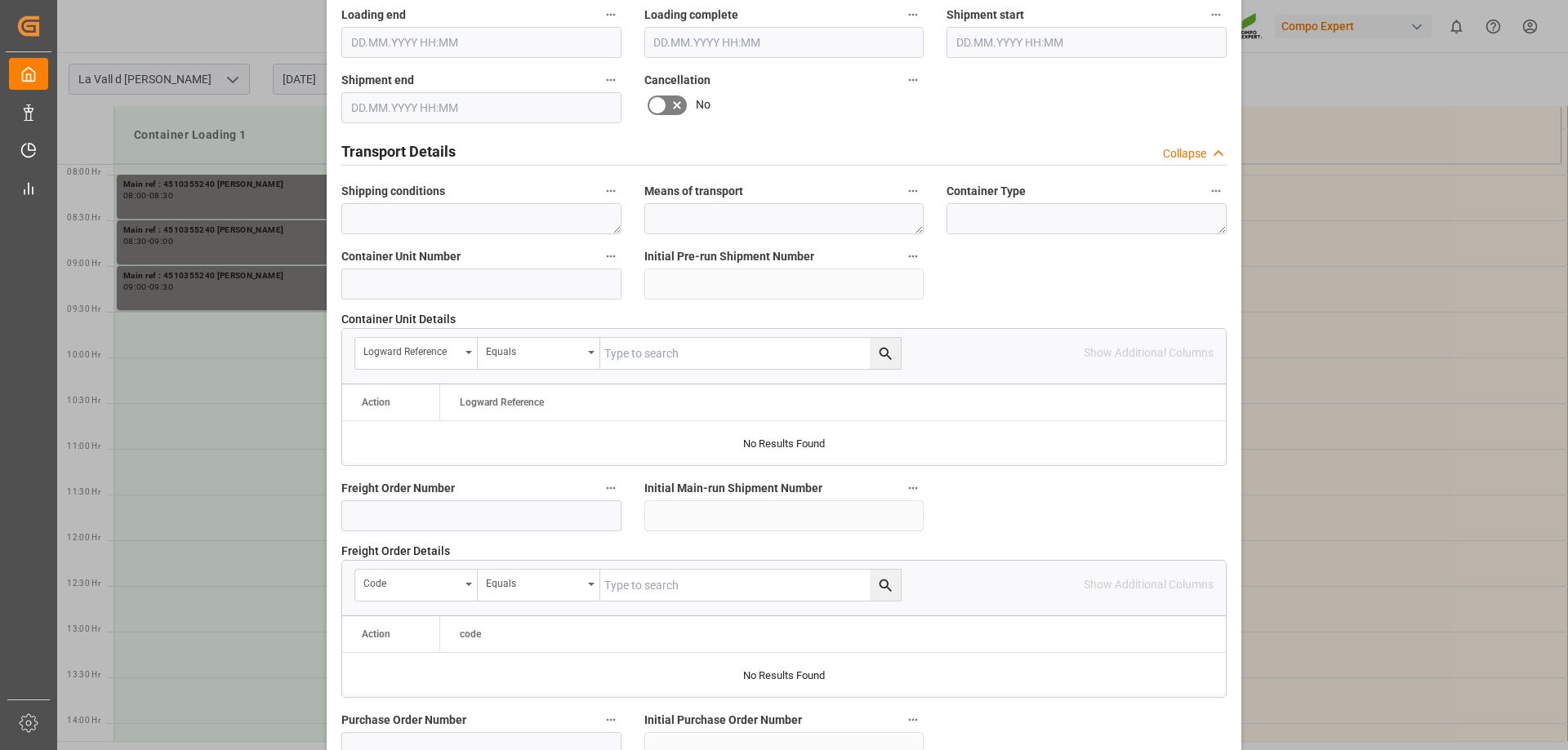
scroll to position [1515, 0]
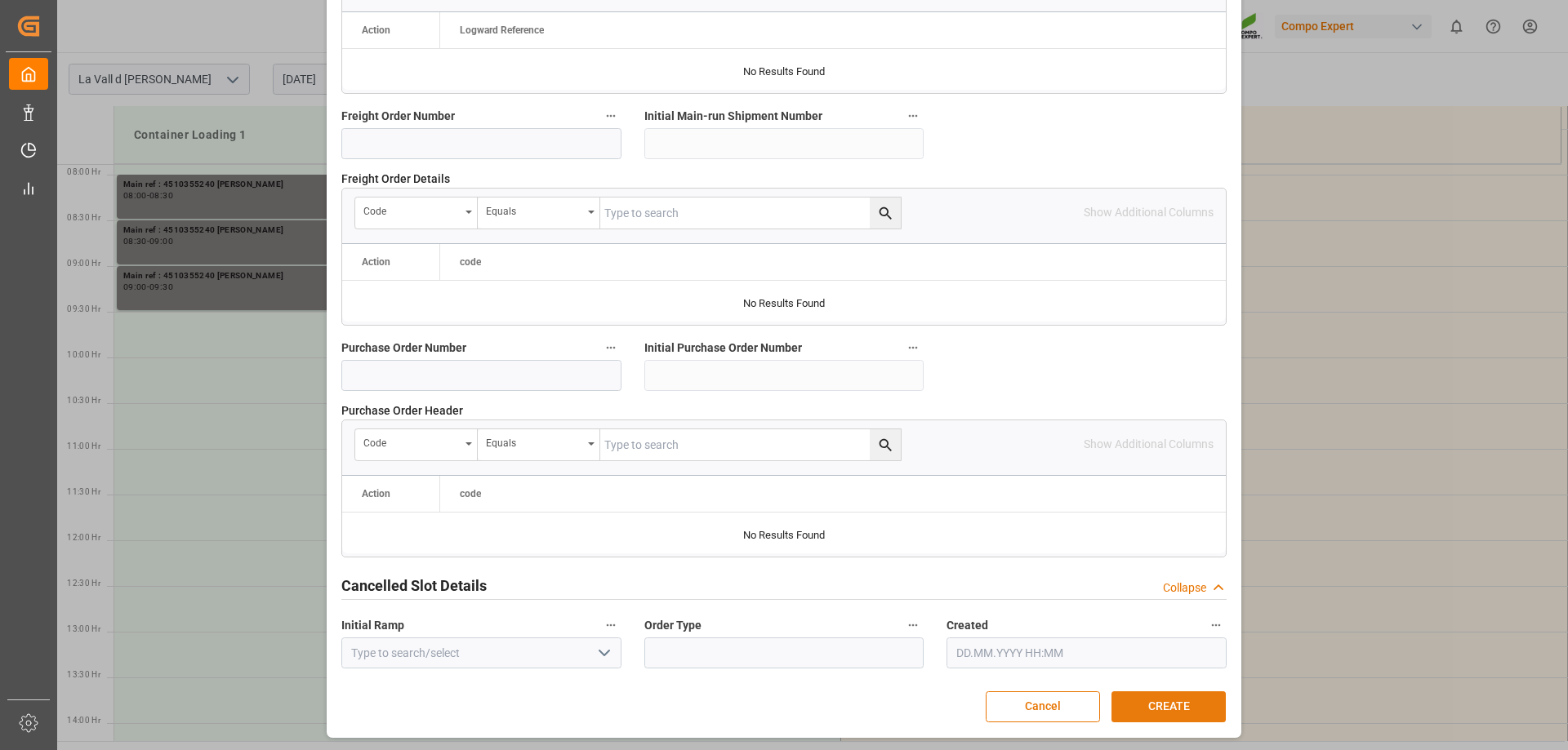
type textarea "4510355240 [PERSON_NAME]"
click at [1171, 698] on button "CREATE" at bounding box center [1169, 707] width 114 height 31
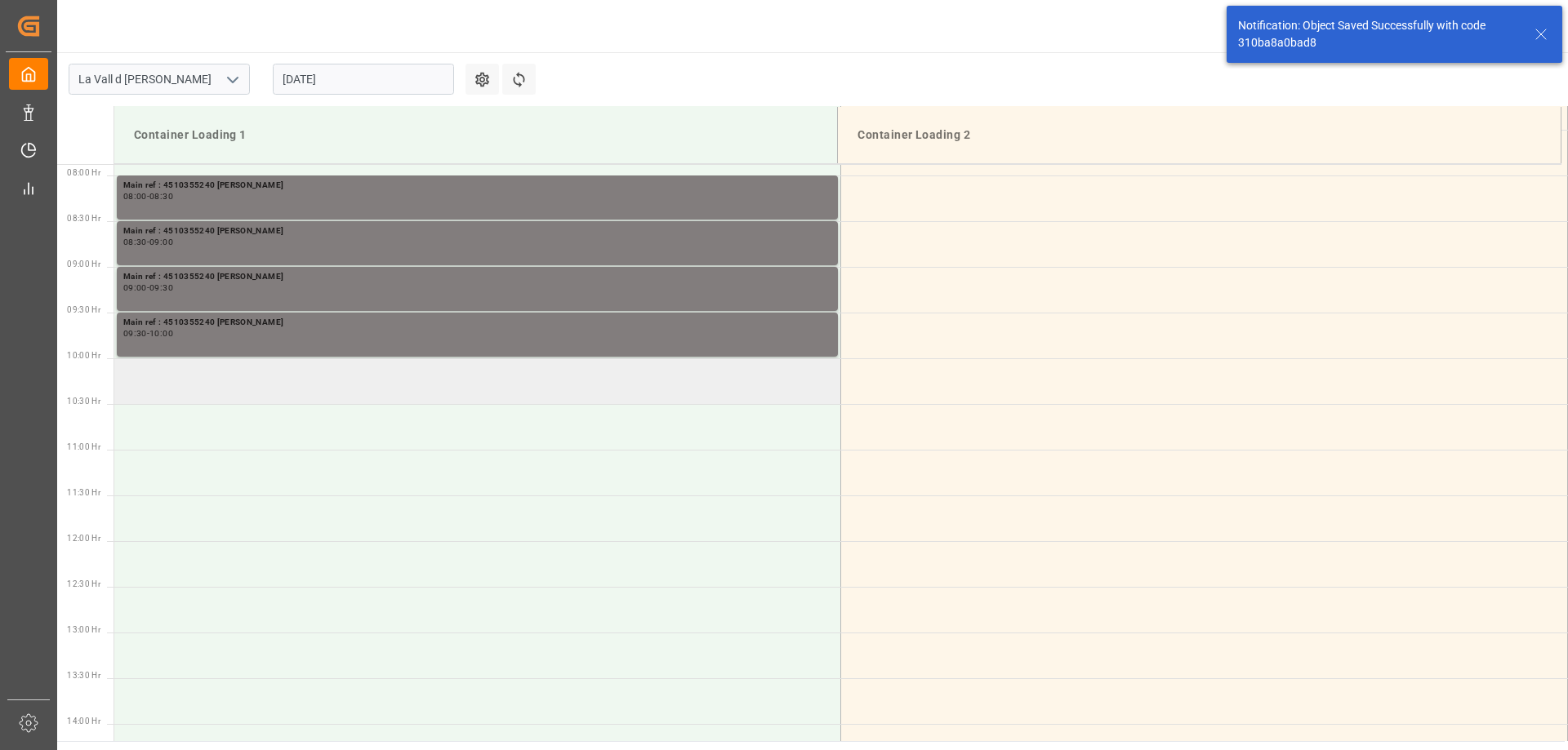
scroll to position [721, 0]
click at [280, 392] on td at bounding box center [478, 381] width 727 height 46
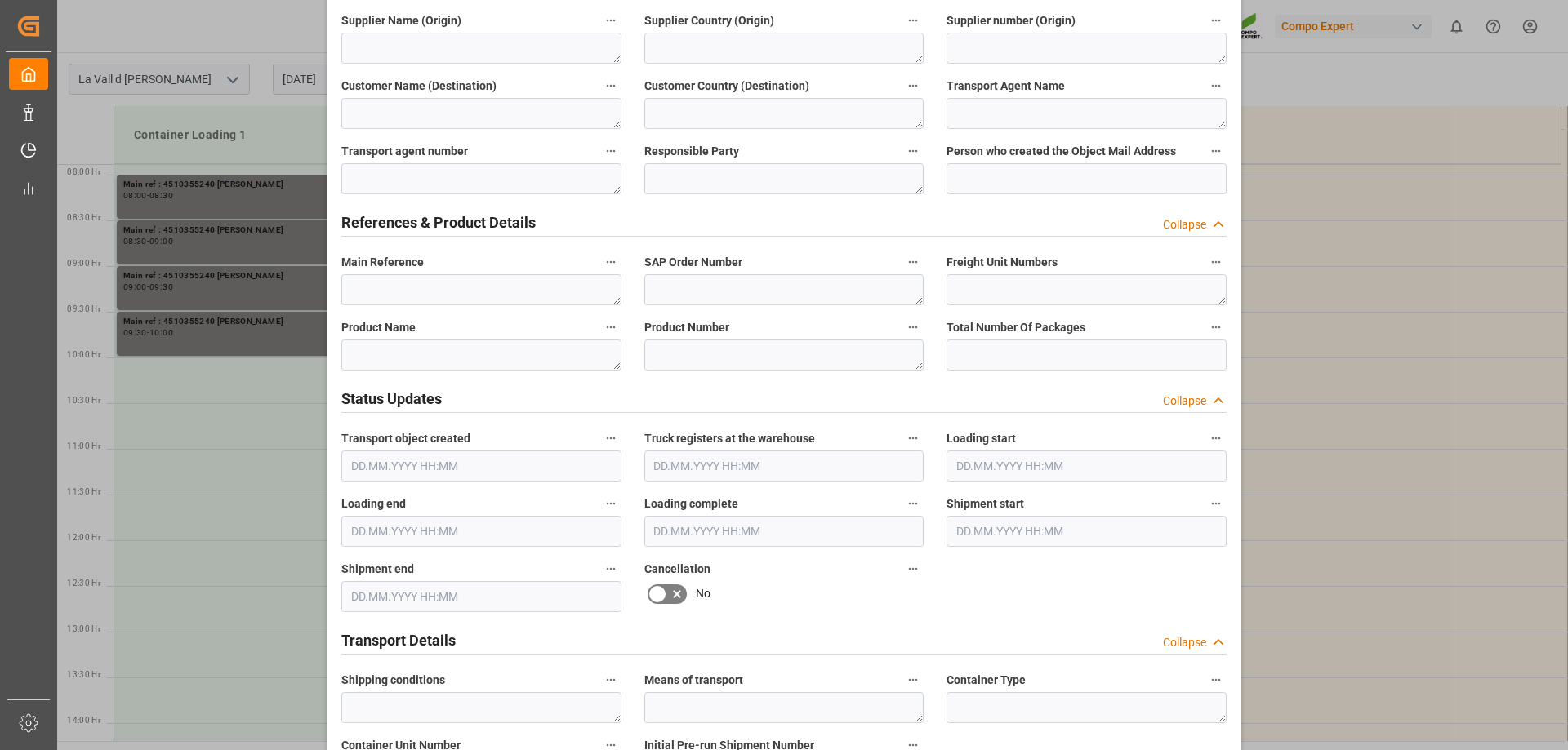
scroll to position [653, 0]
click at [393, 296] on textarea at bounding box center [482, 290] width 280 height 31
drag, startPoint x: 521, startPoint y: 289, endPoint x: 13, endPoint y: 252, distance: 509.3
click at [14, 251] on body "Created by potrace 1.15, written by [PERSON_NAME] [DATE]-[DATE] Created by potr…" at bounding box center [784, 375] width 1568 height 750
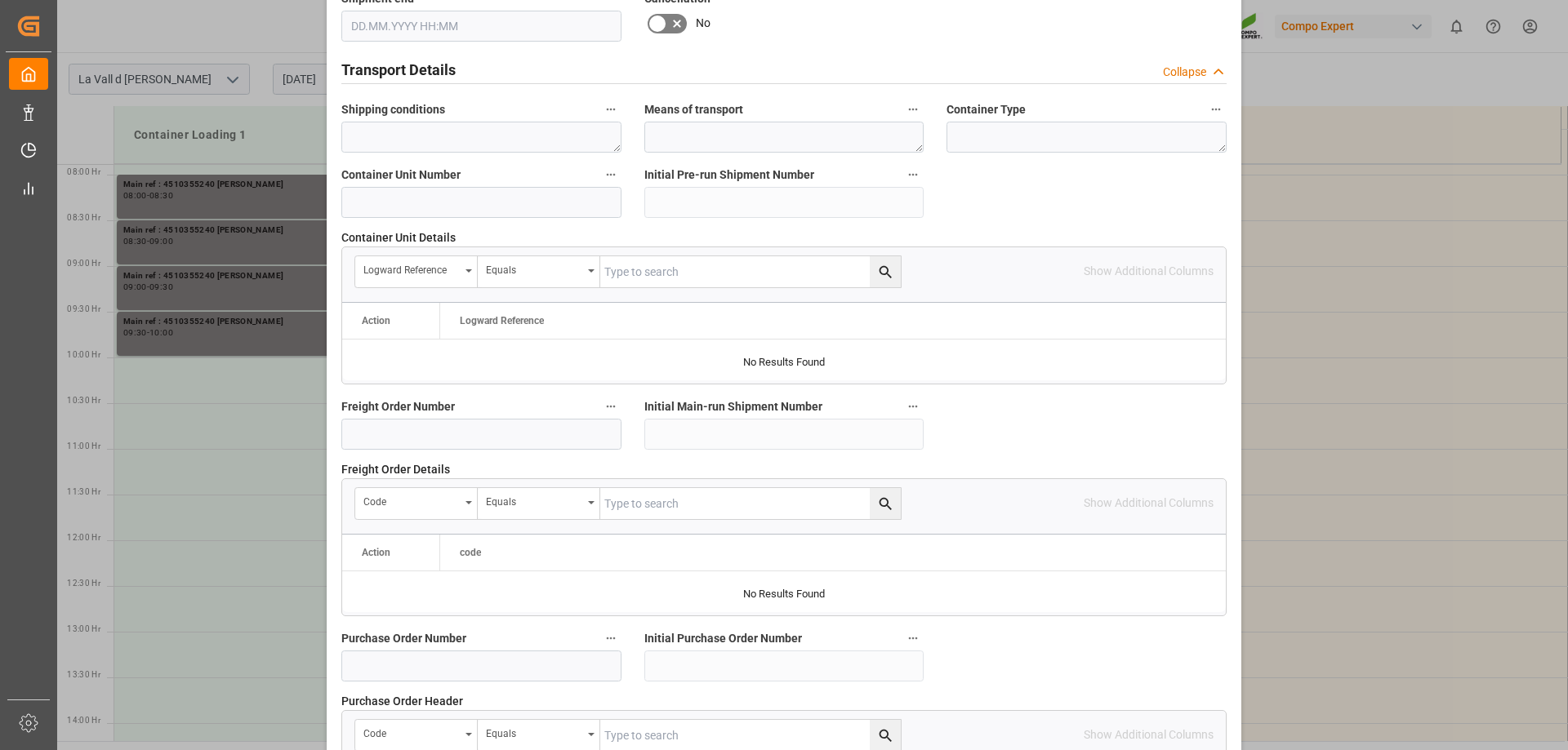
scroll to position [1515, 0]
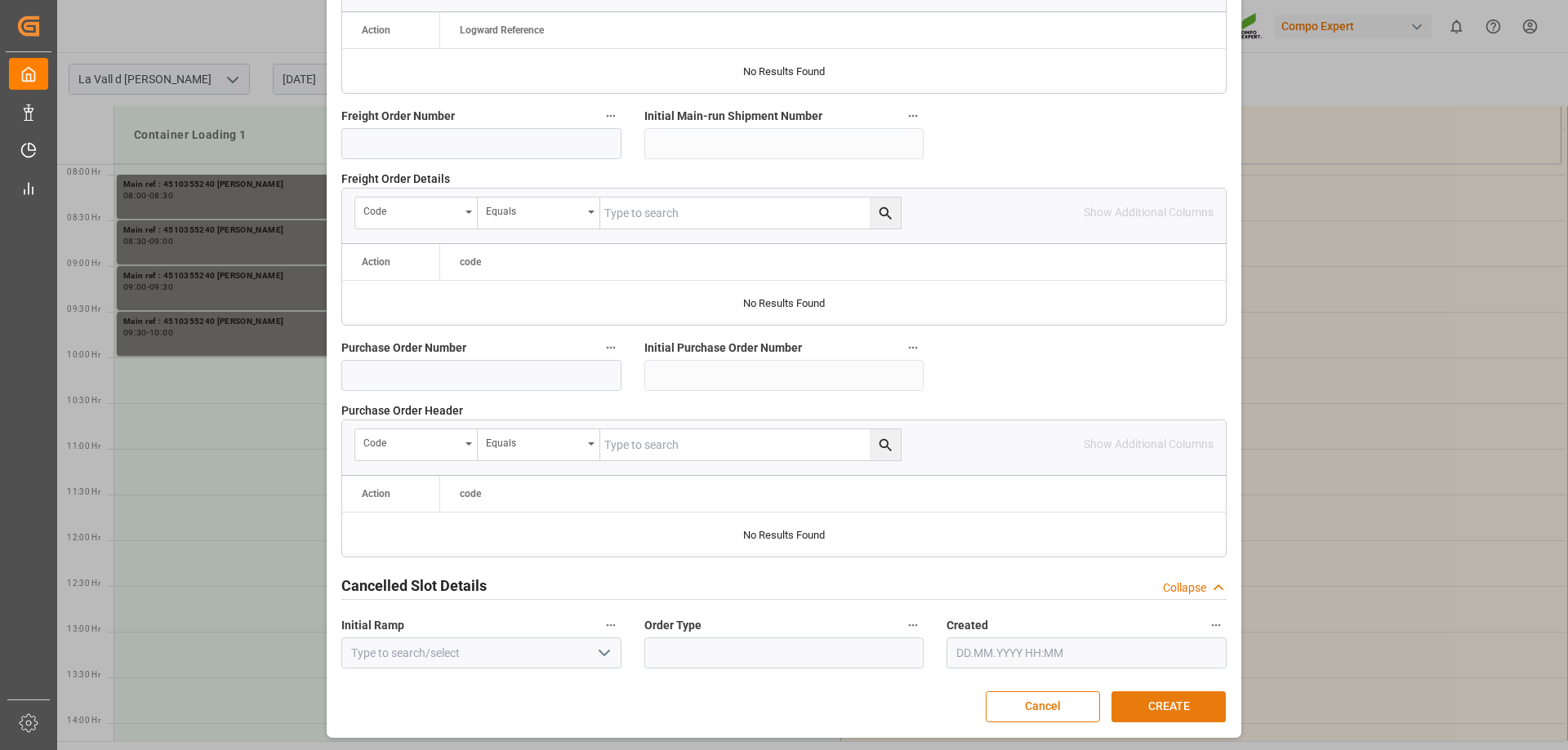
type textarea "4510355870 [PERSON_NAME]"
click at [1182, 703] on button "CREATE" at bounding box center [1169, 707] width 114 height 31
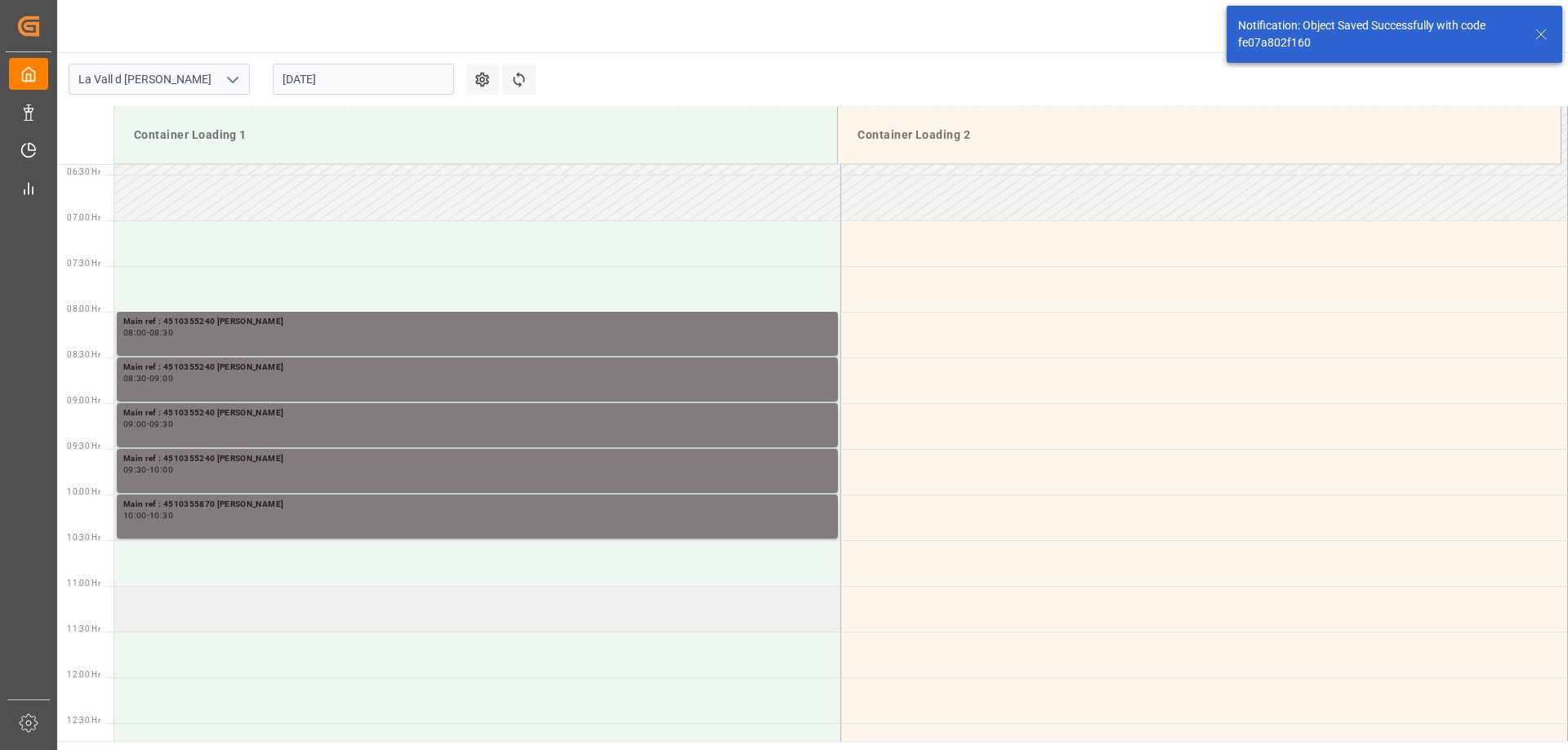
scroll to position [813, 0]
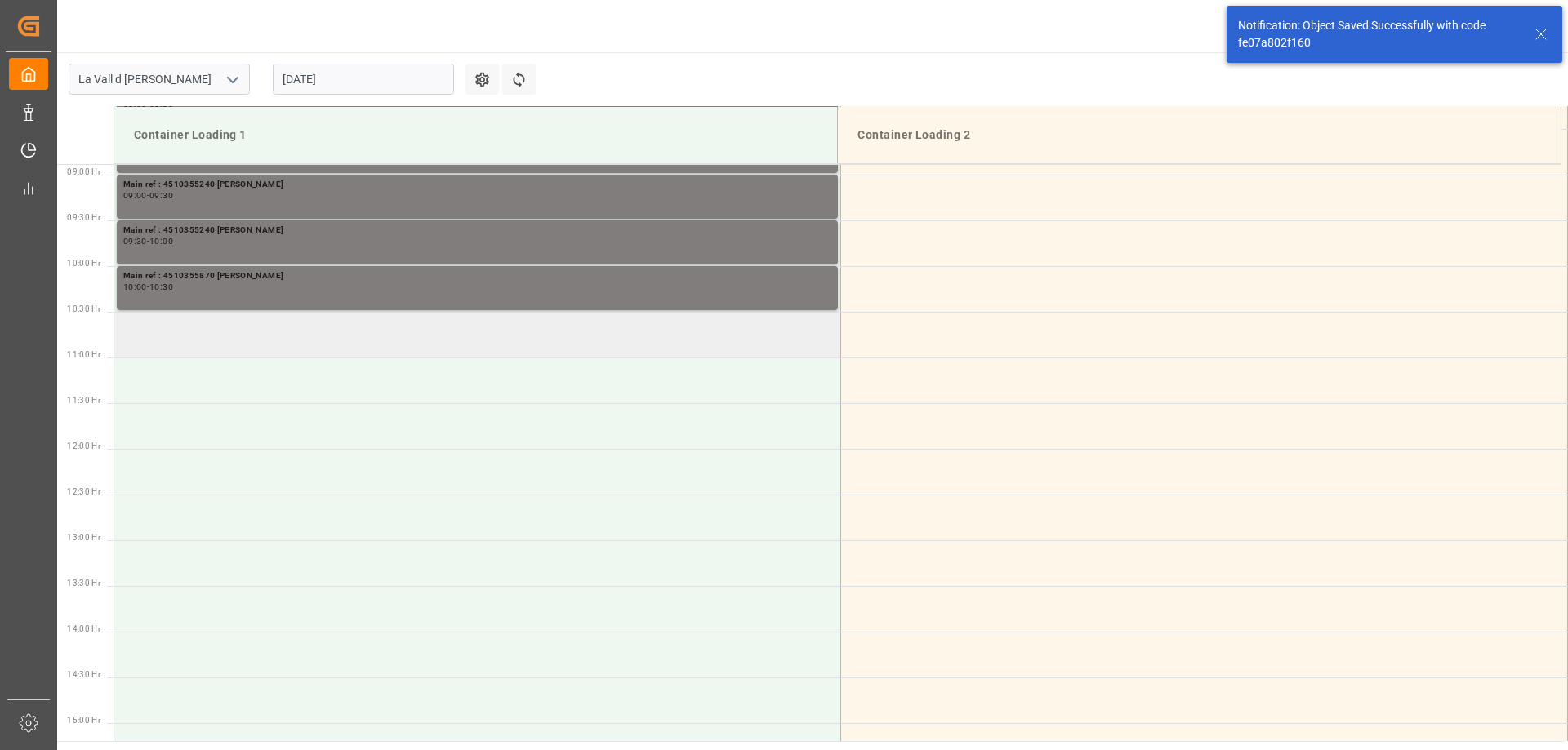
click at [228, 330] on td at bounding box center [478, 335] width 727 height 46
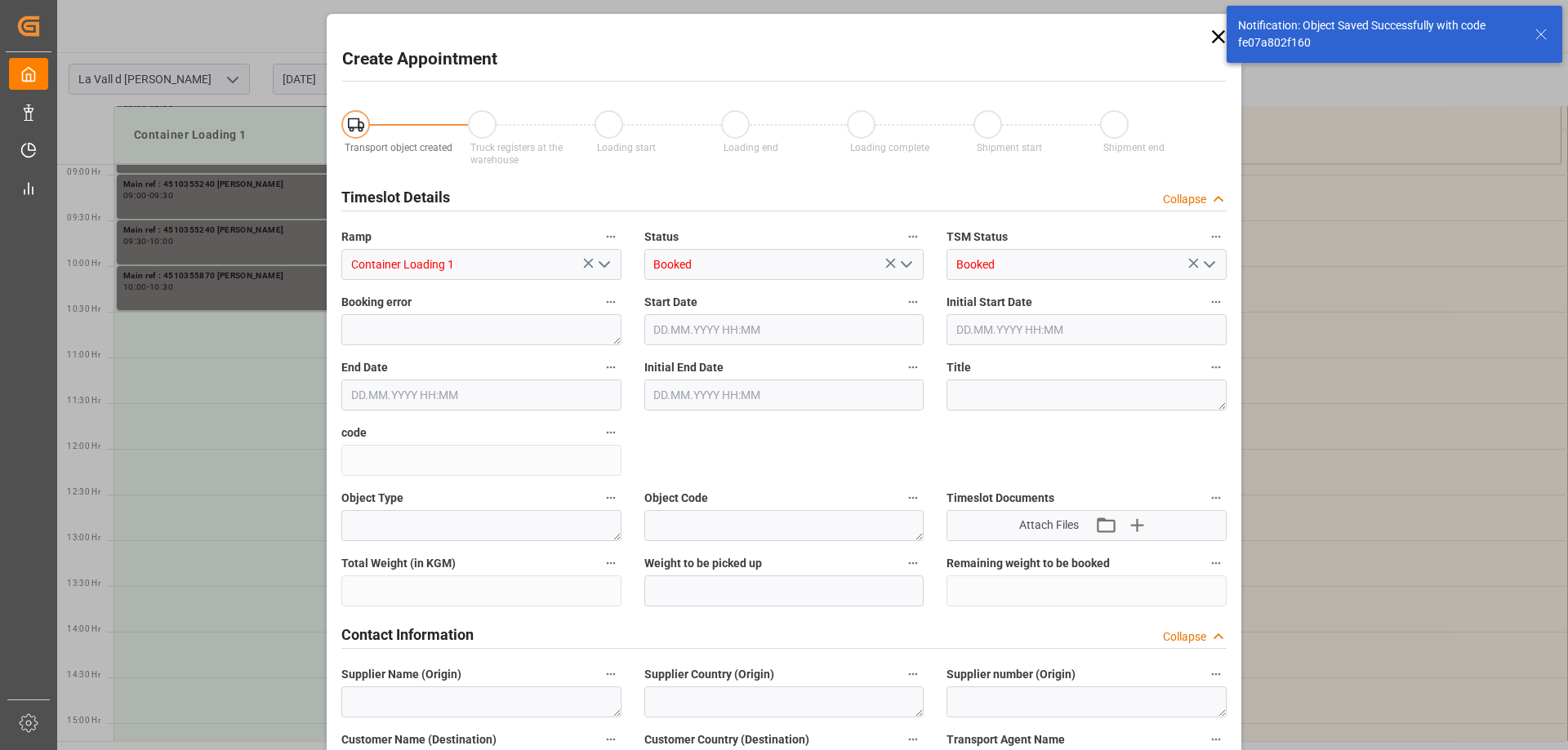
type input "[DATE] 10:30"
type input "[DATE] 11:00"
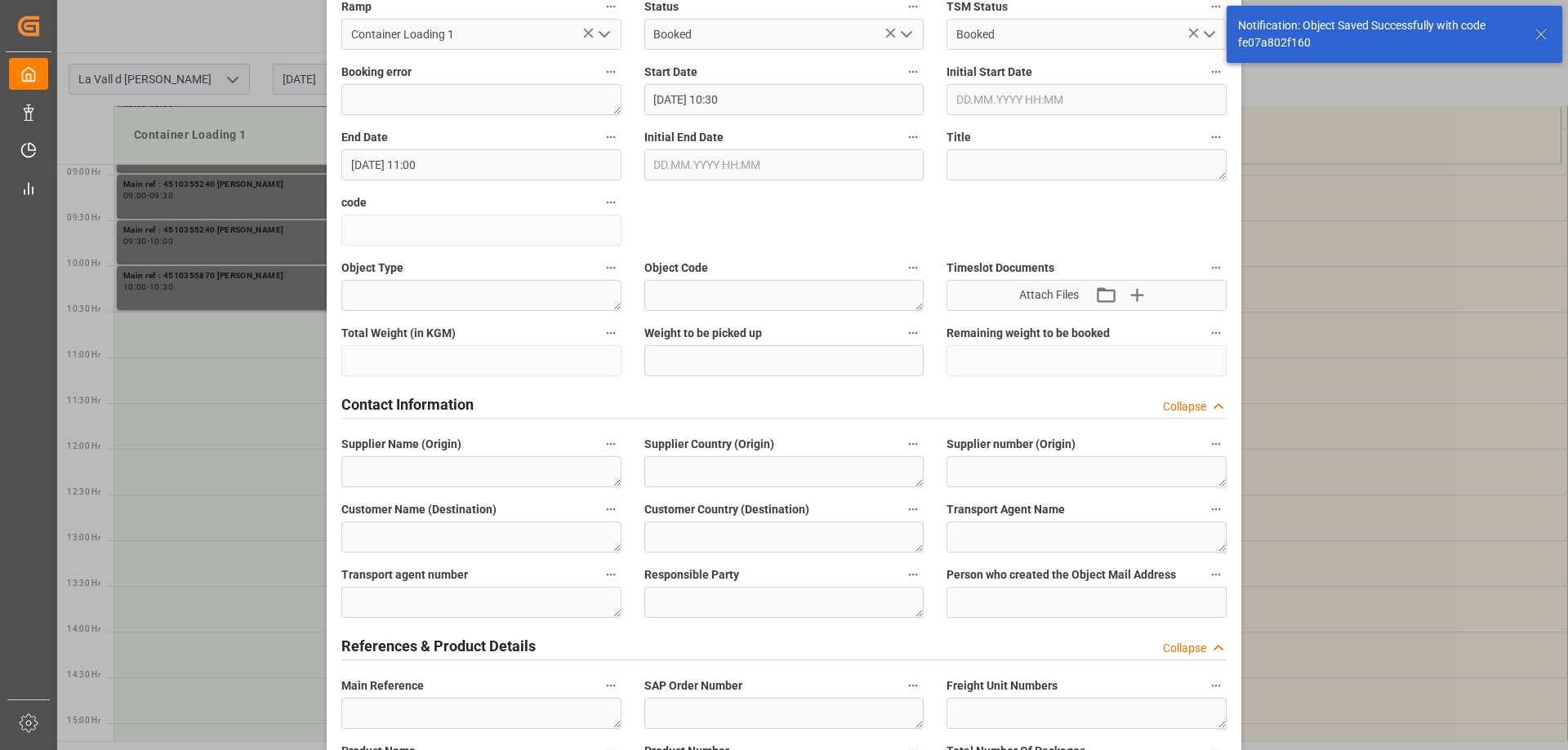
scroll to position [490, 0]
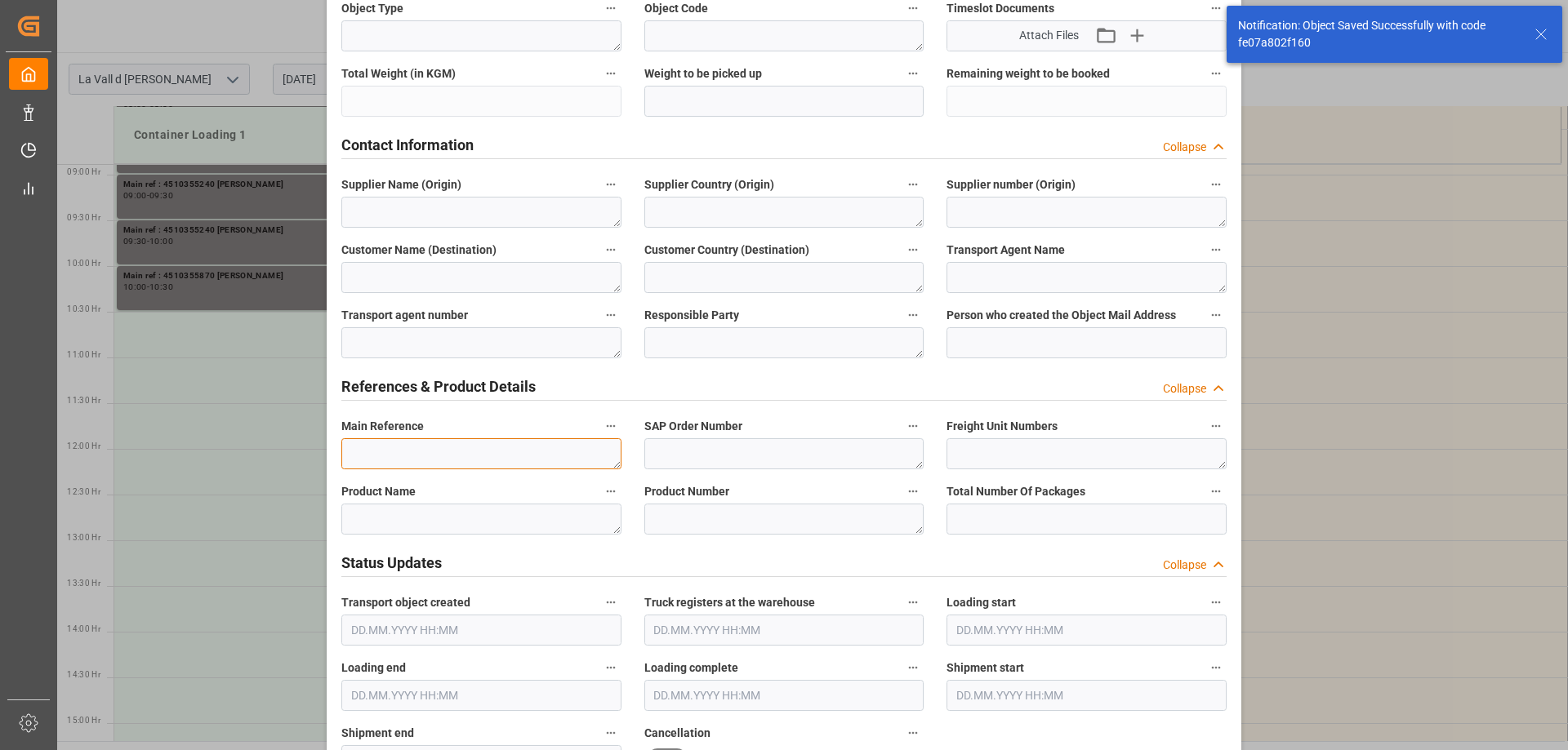
click at [413, 465] on textarea at bounding box center [482, 454] width 280 height 31
paste textarea "4510355870 [PERSON_NAME]"
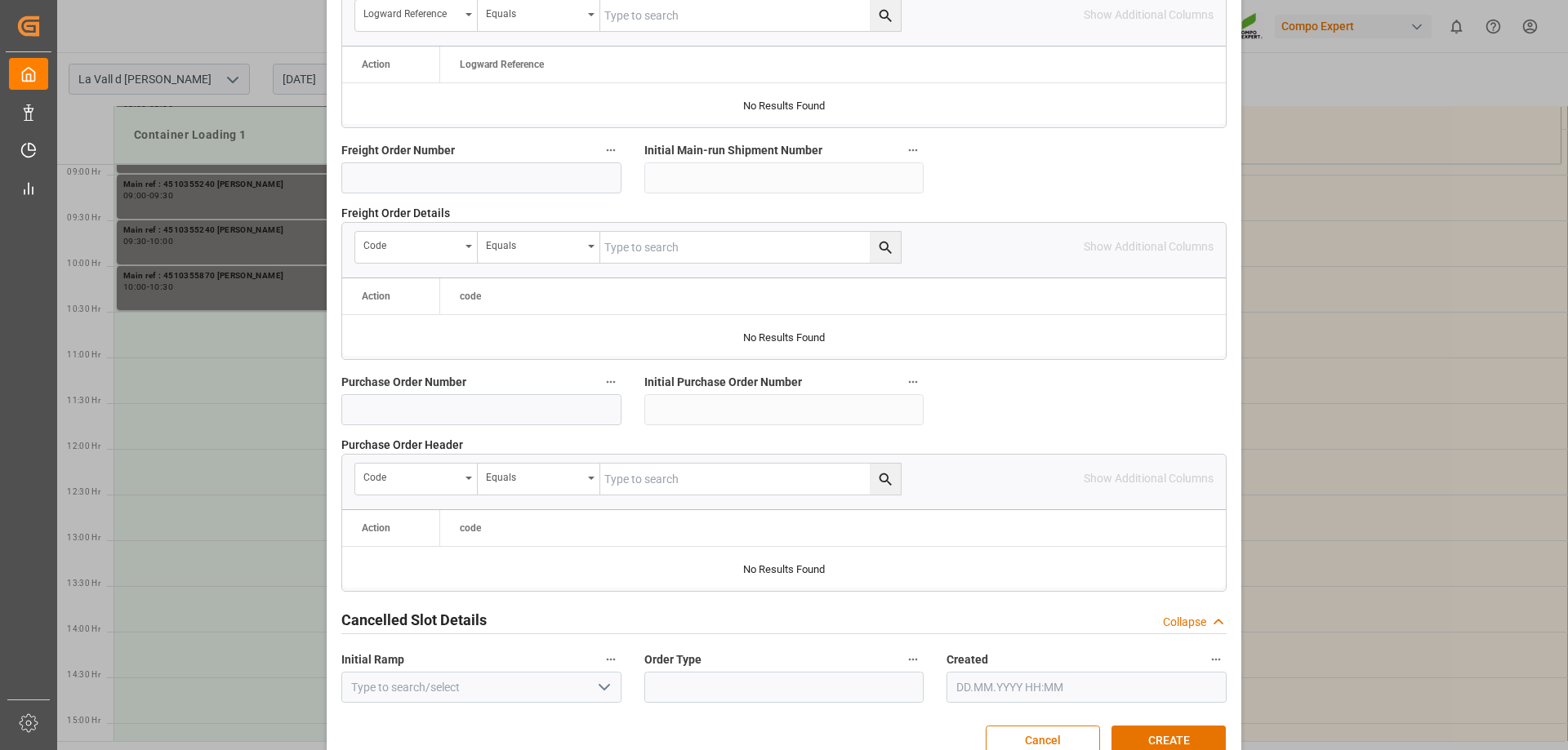
scroll to position [1515, 0]
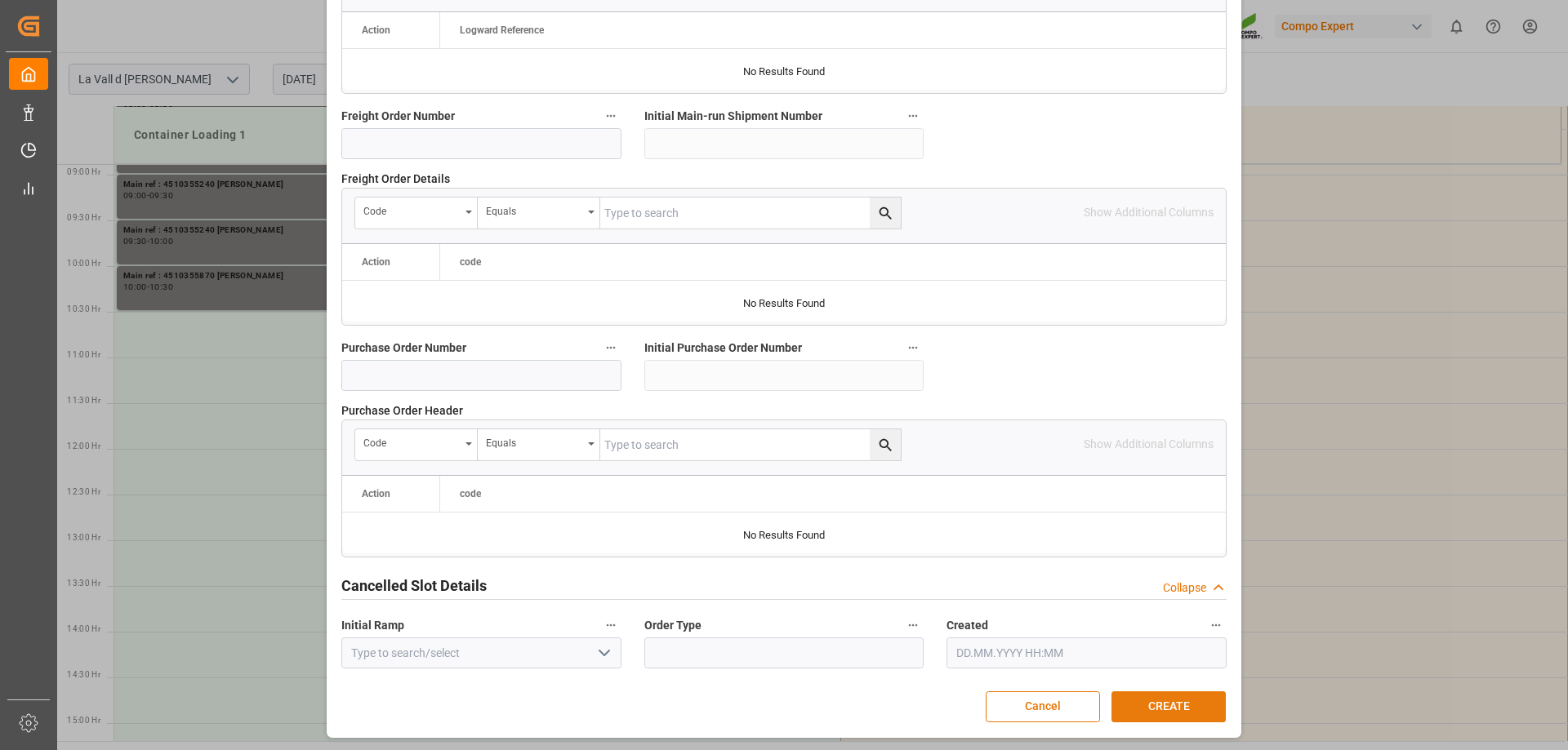
type textarea "4510355870 [PERSON_NAME]"
click at [1204, 701] on button "CREATE" at bounding box center [1169, 707] width 114 height 31
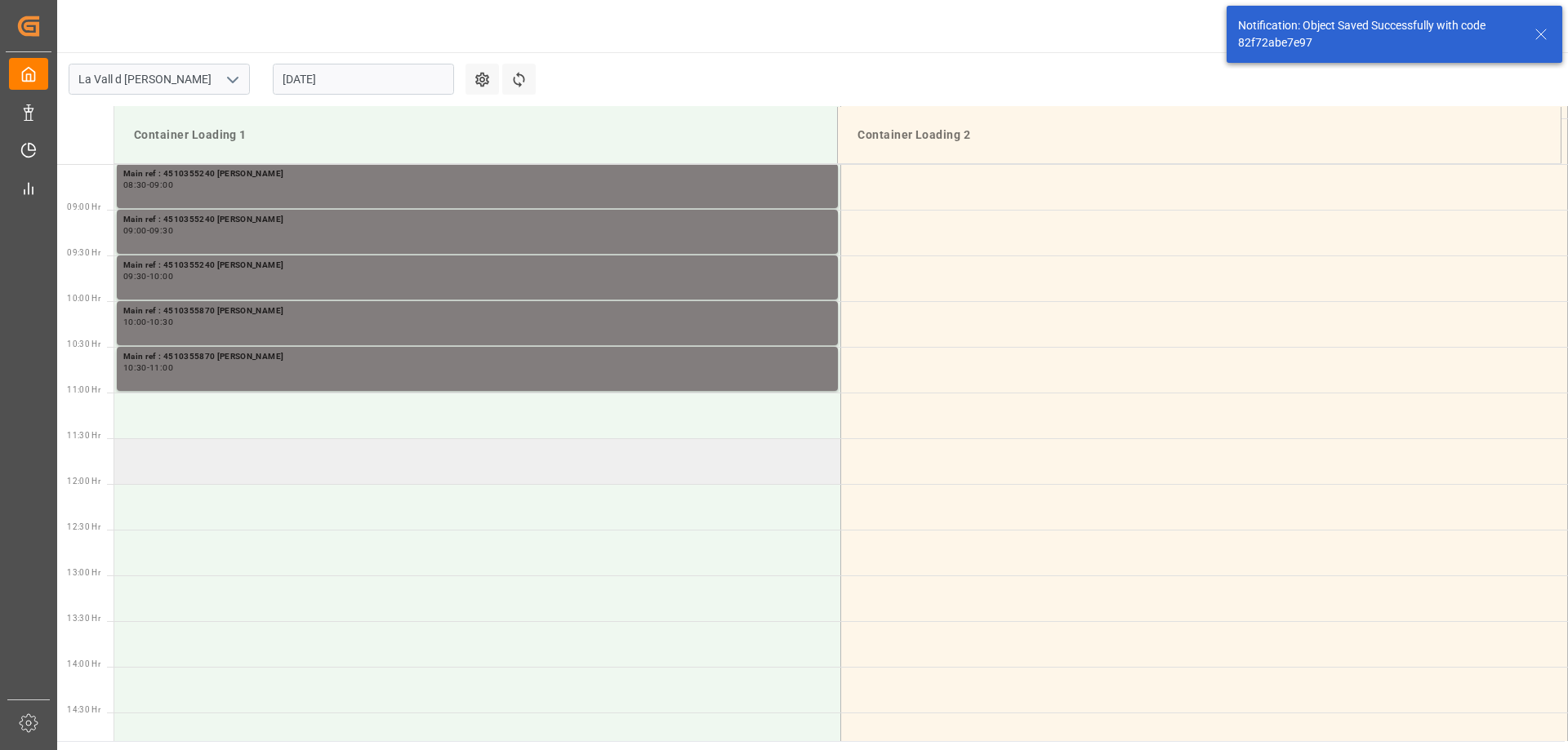
scroll to position [813, 0]
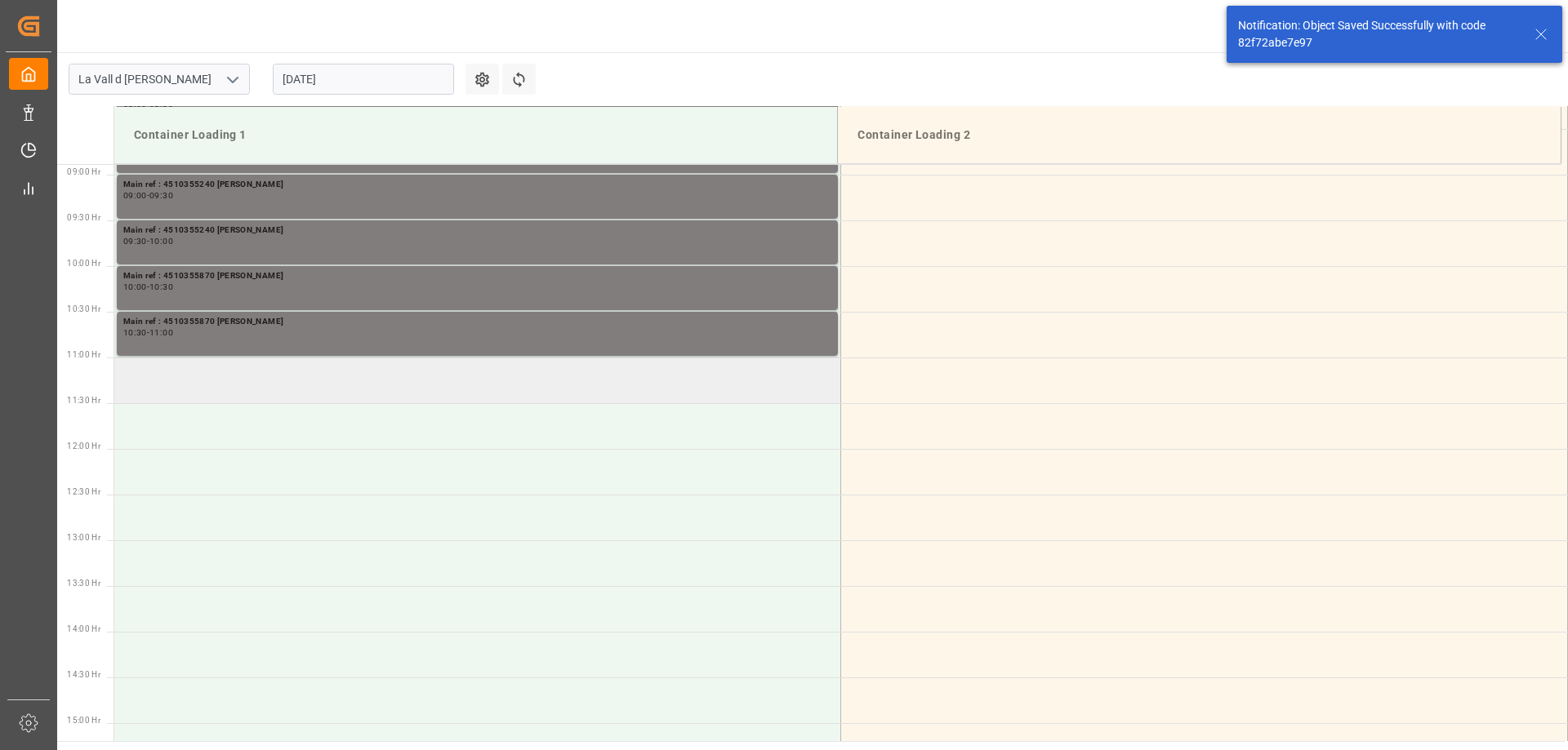
click at [241, 392] on td at bounding box center [478, 381] width 727 height 46
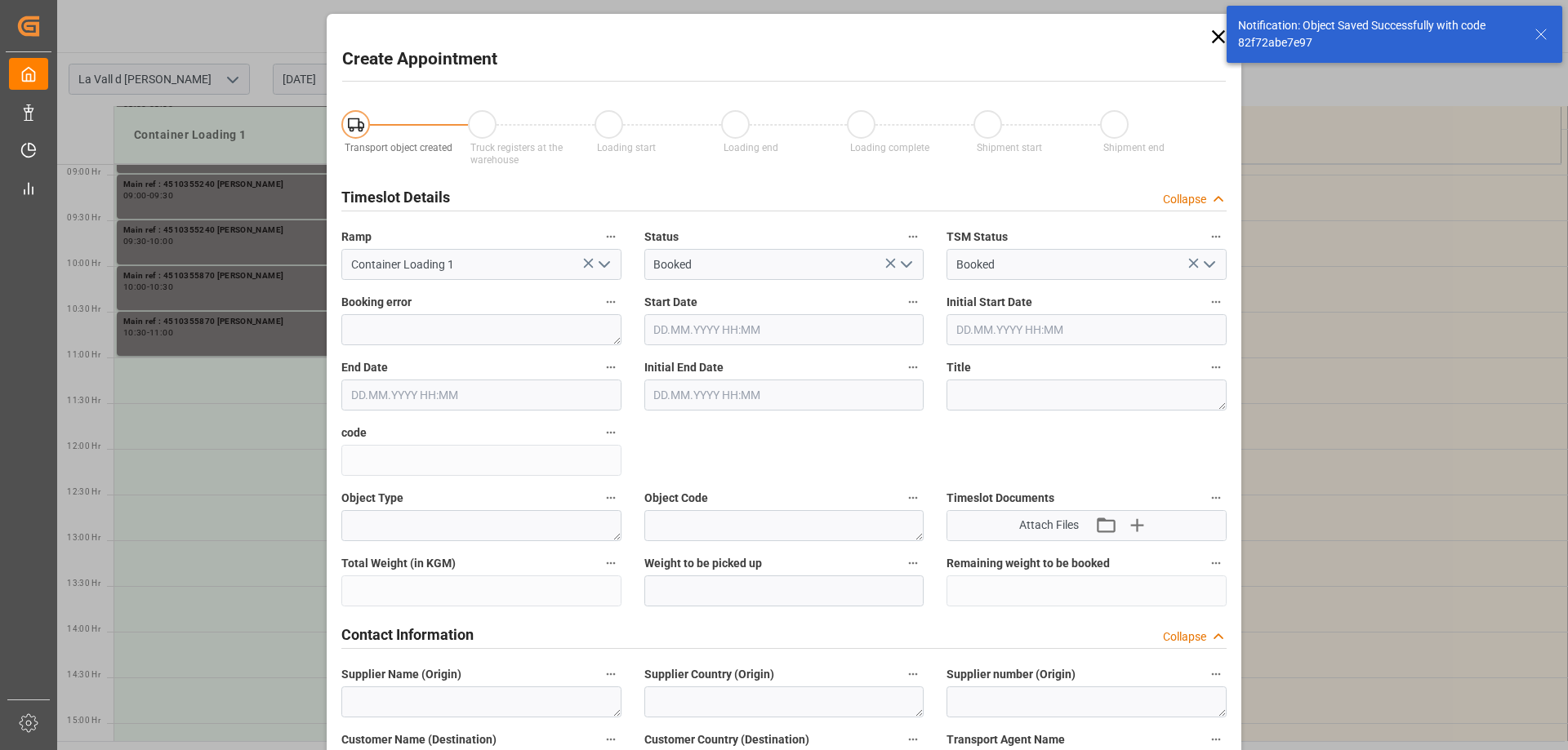
type input "[DATE] 11:00"
type input "[DATE] 11:30"
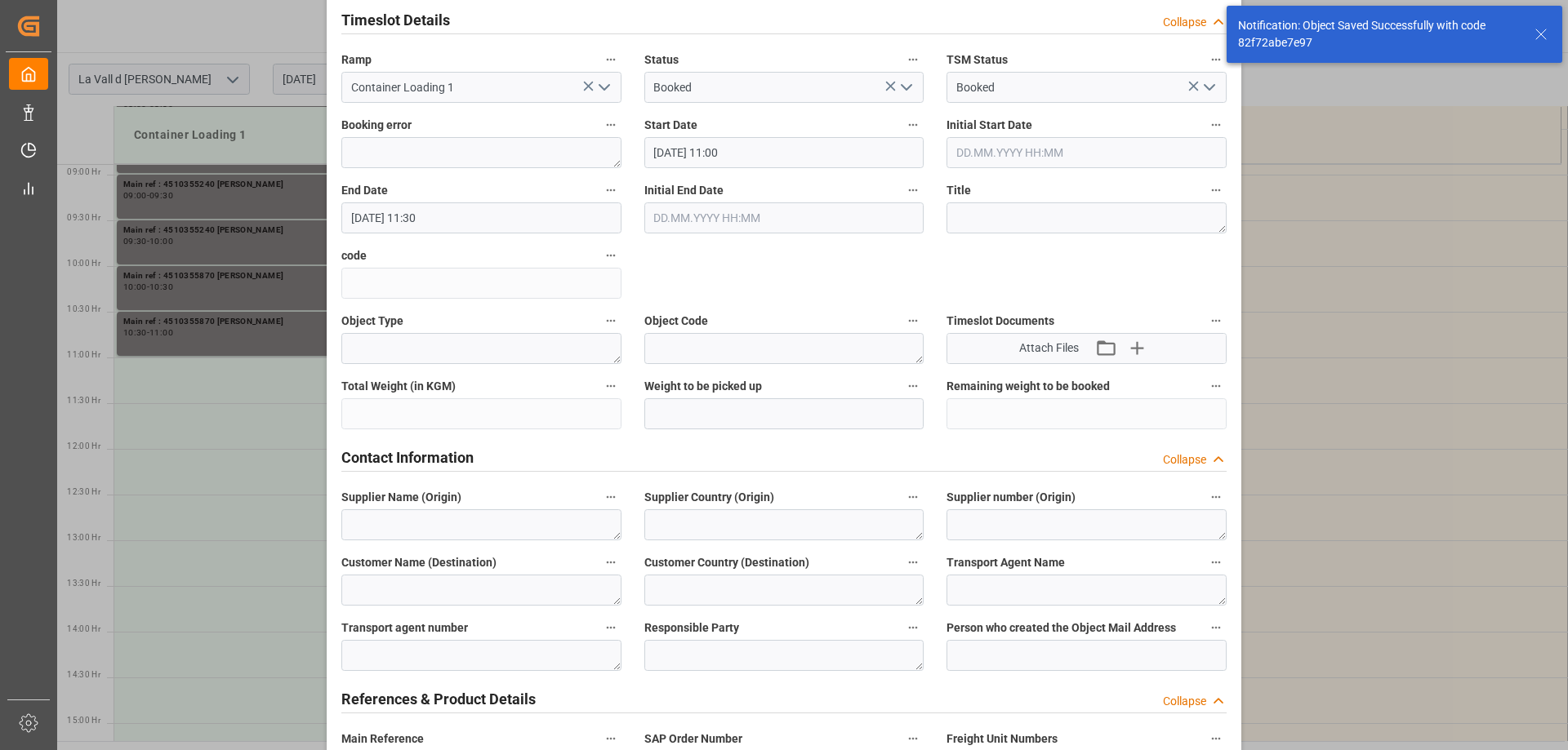
scroll to position [408, 0]
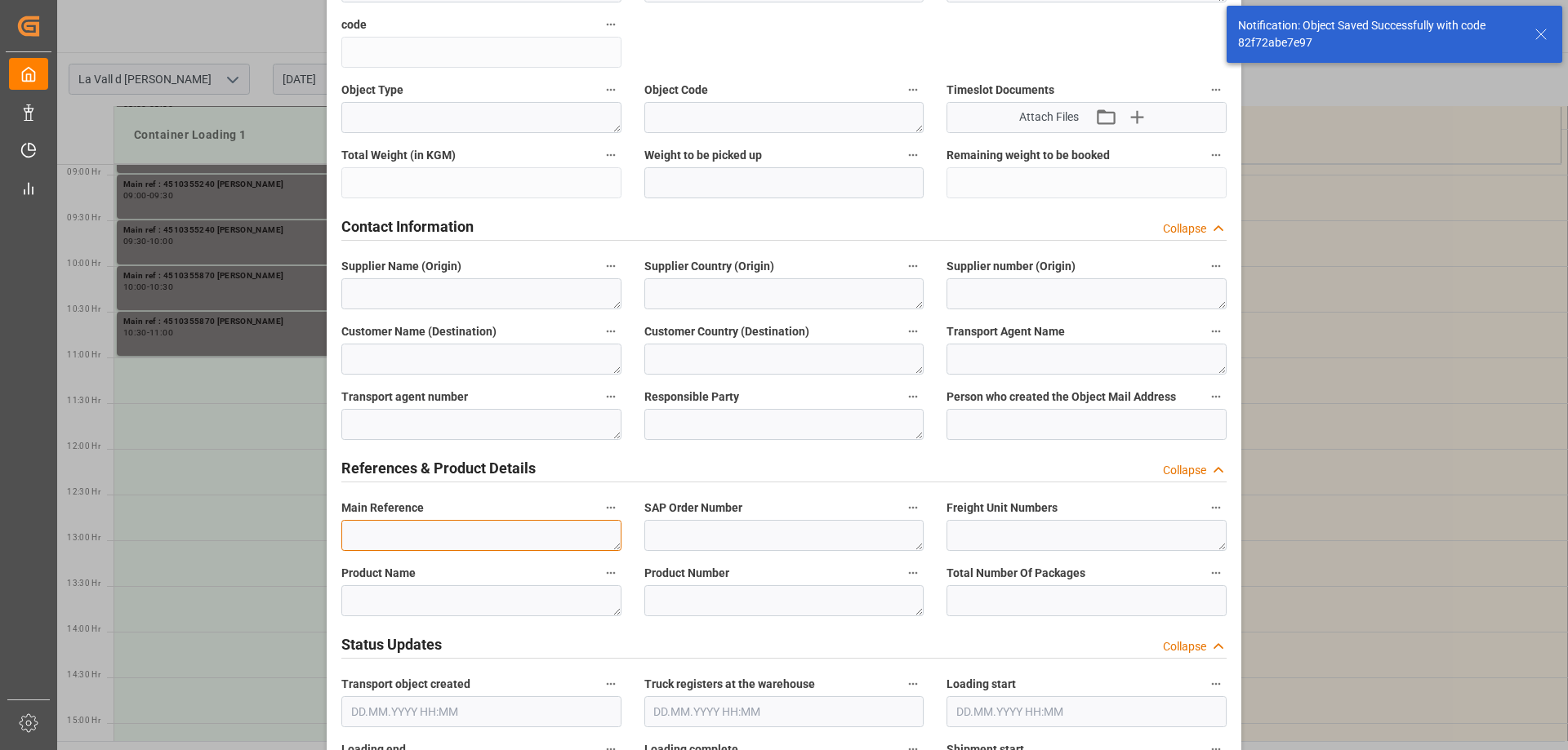
click at [422, 528] on textarea at bounding box center [482, 536] width 280 height 31
paste textarea "4510355870 [PERSON_NAME]"
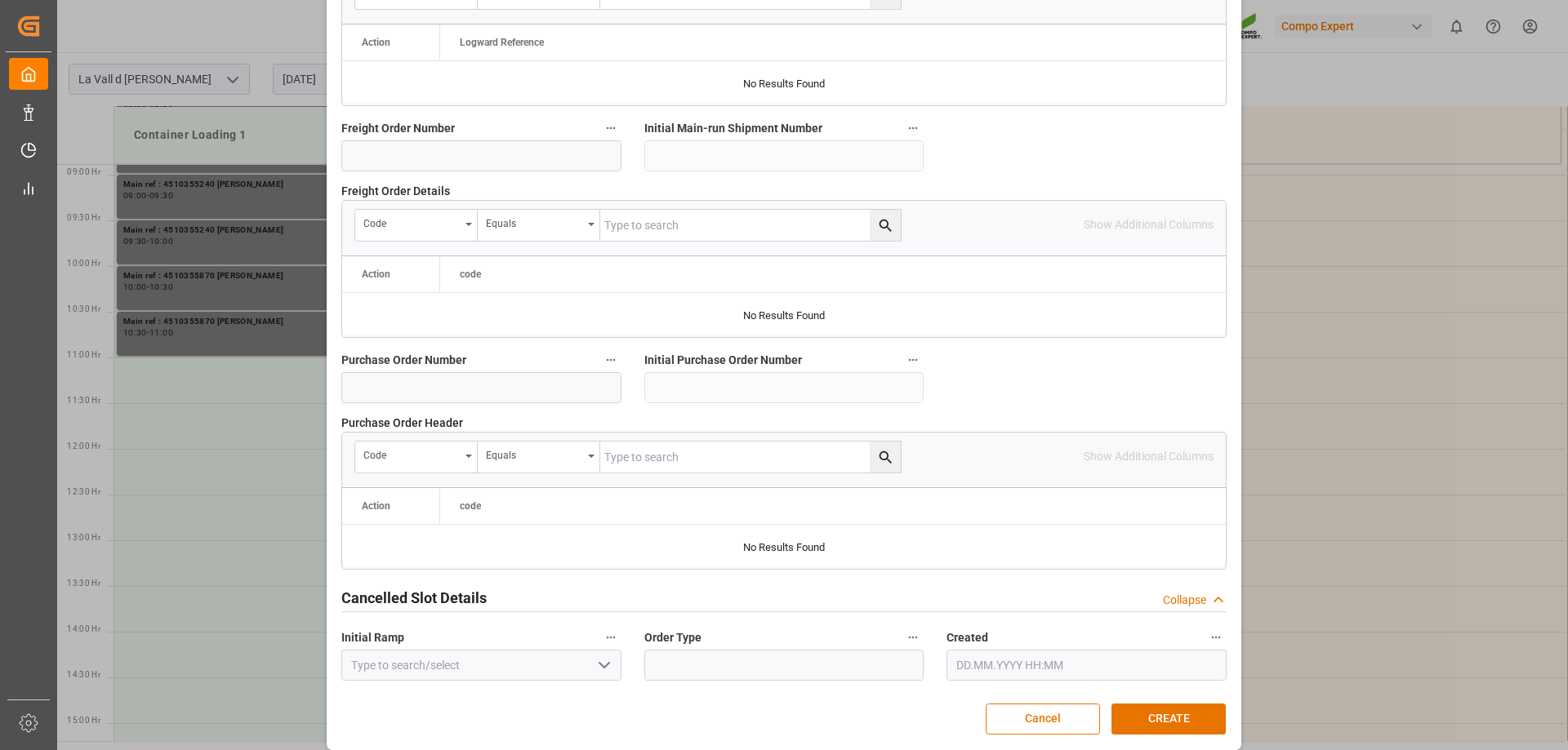
scroll to position [1515, 0]
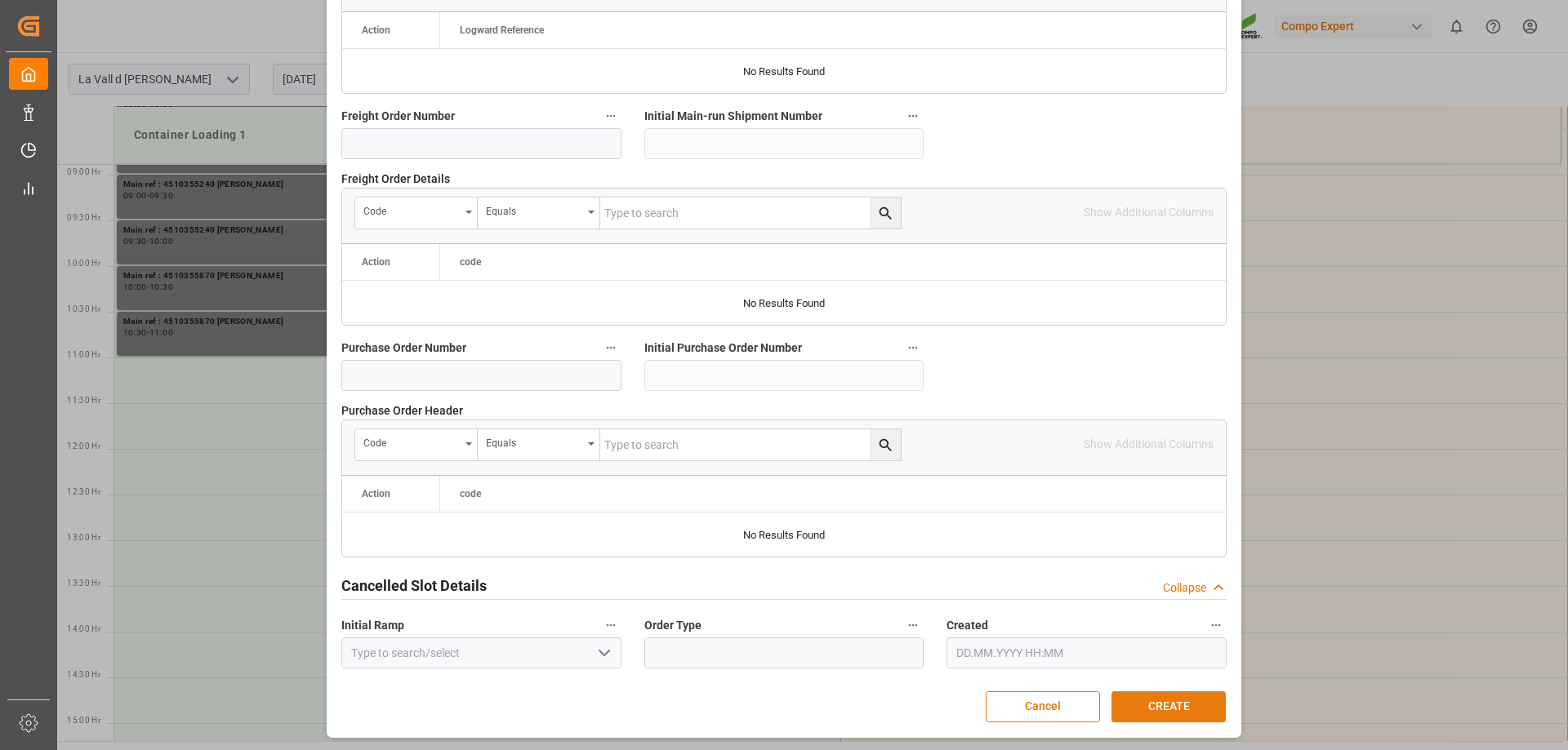
type textarea "4510355870 [PERSON_NAME]"
click at [1204, 713] on button "CREATE" at bounding box center [1169, 707] width 114 height 31
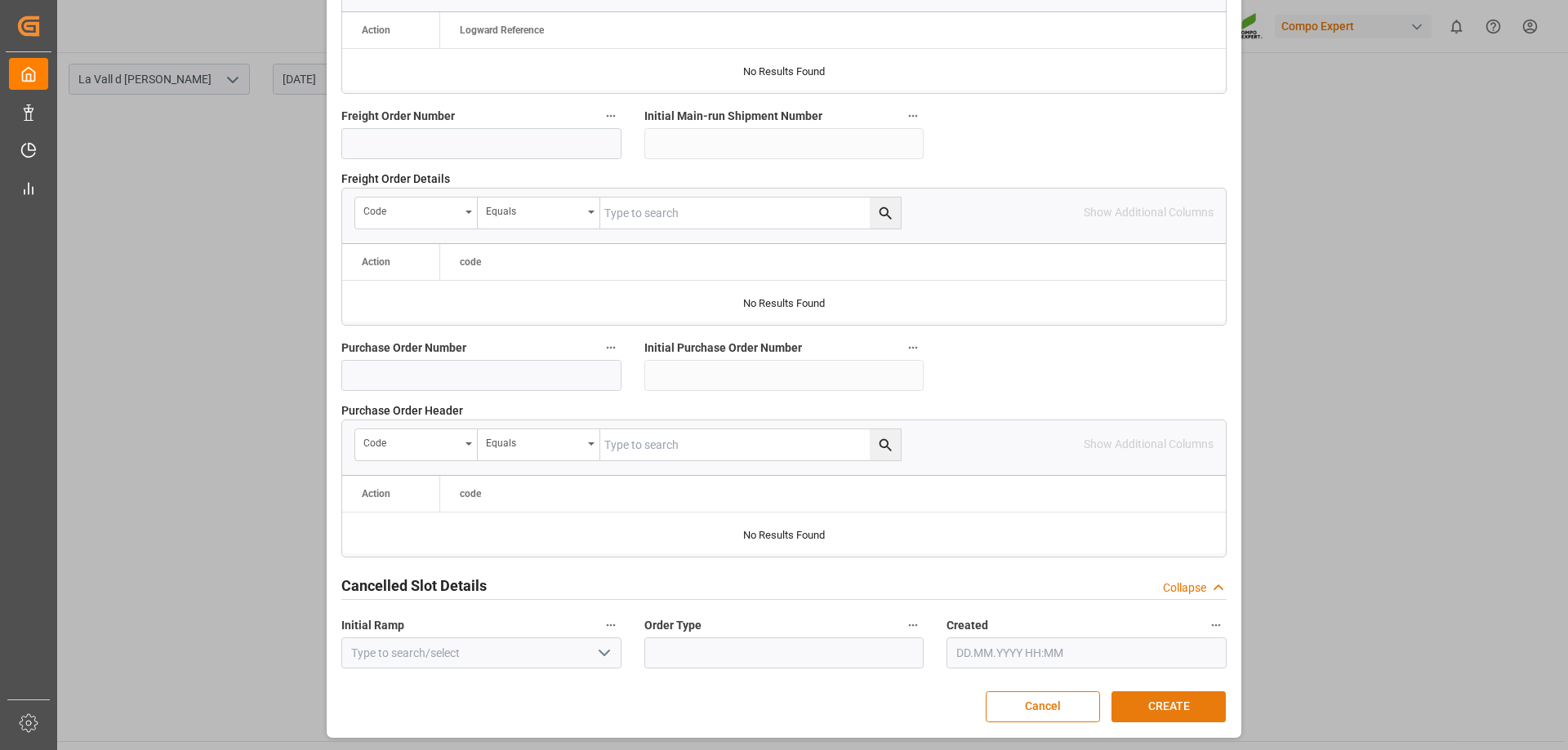
click at [1157, 701] on button "CREATE" at bounding box center [1169, 707] width 114 height 31
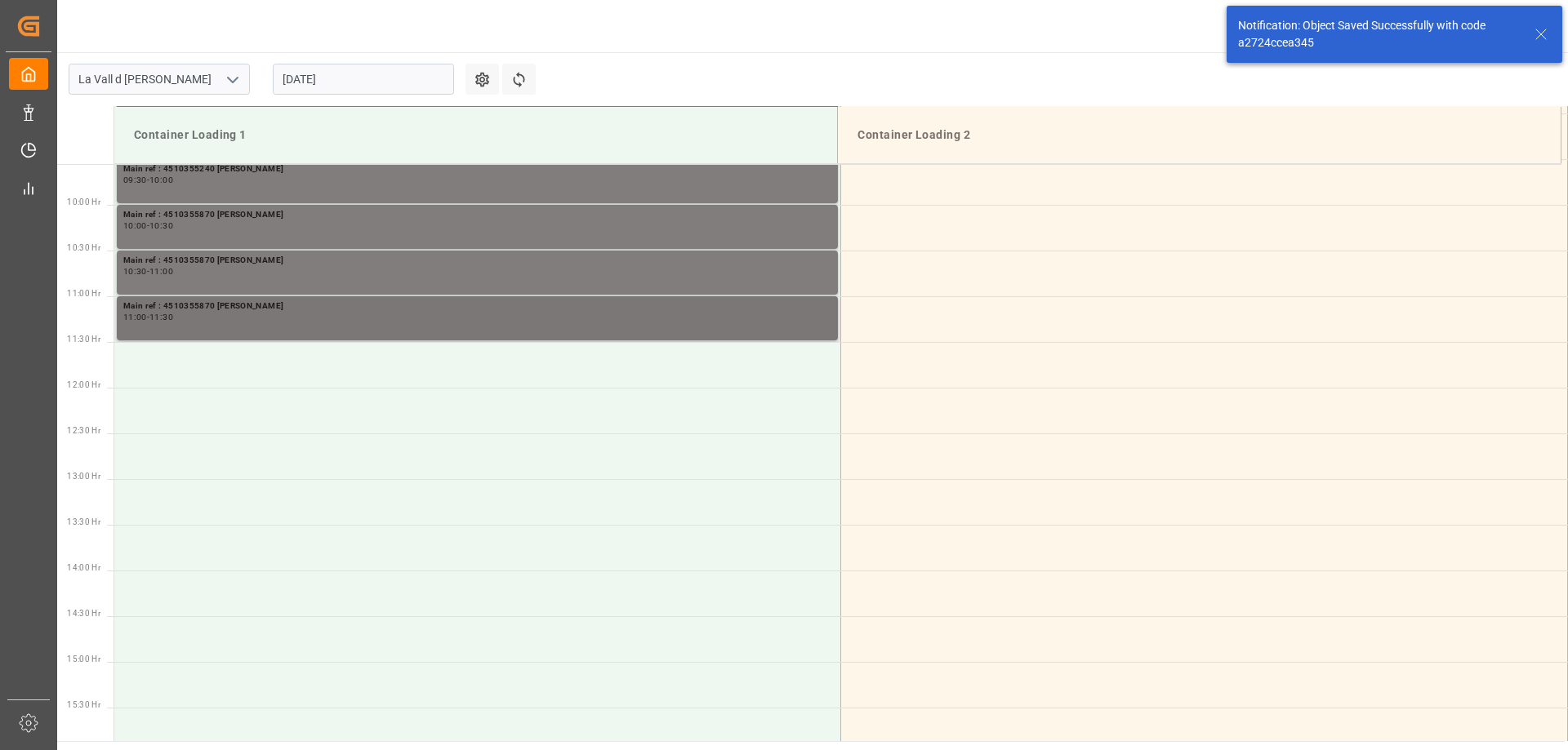
scroll to position [904, 0]
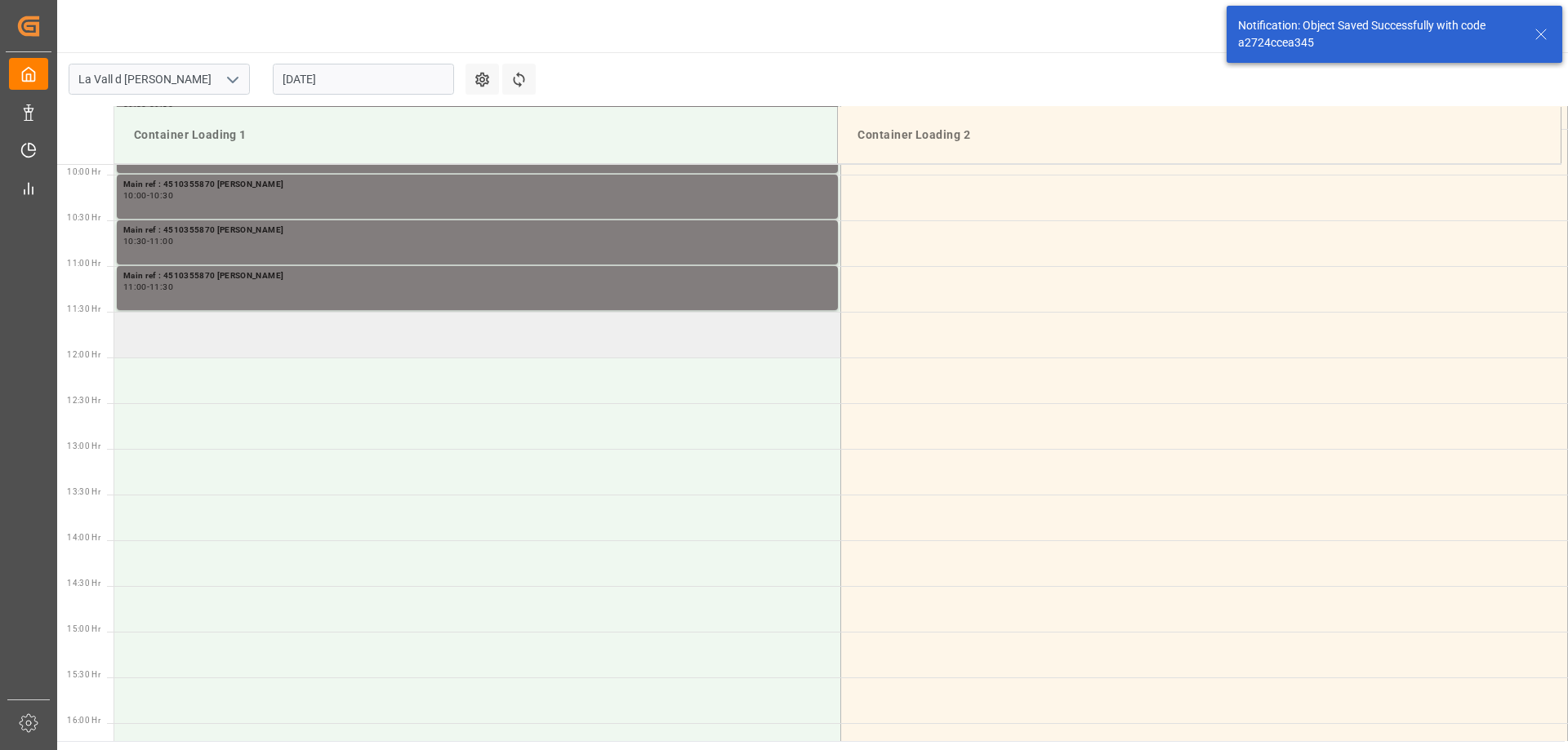
click at [207, 345] on td at bounding box center [478, 335] width 727 height 46
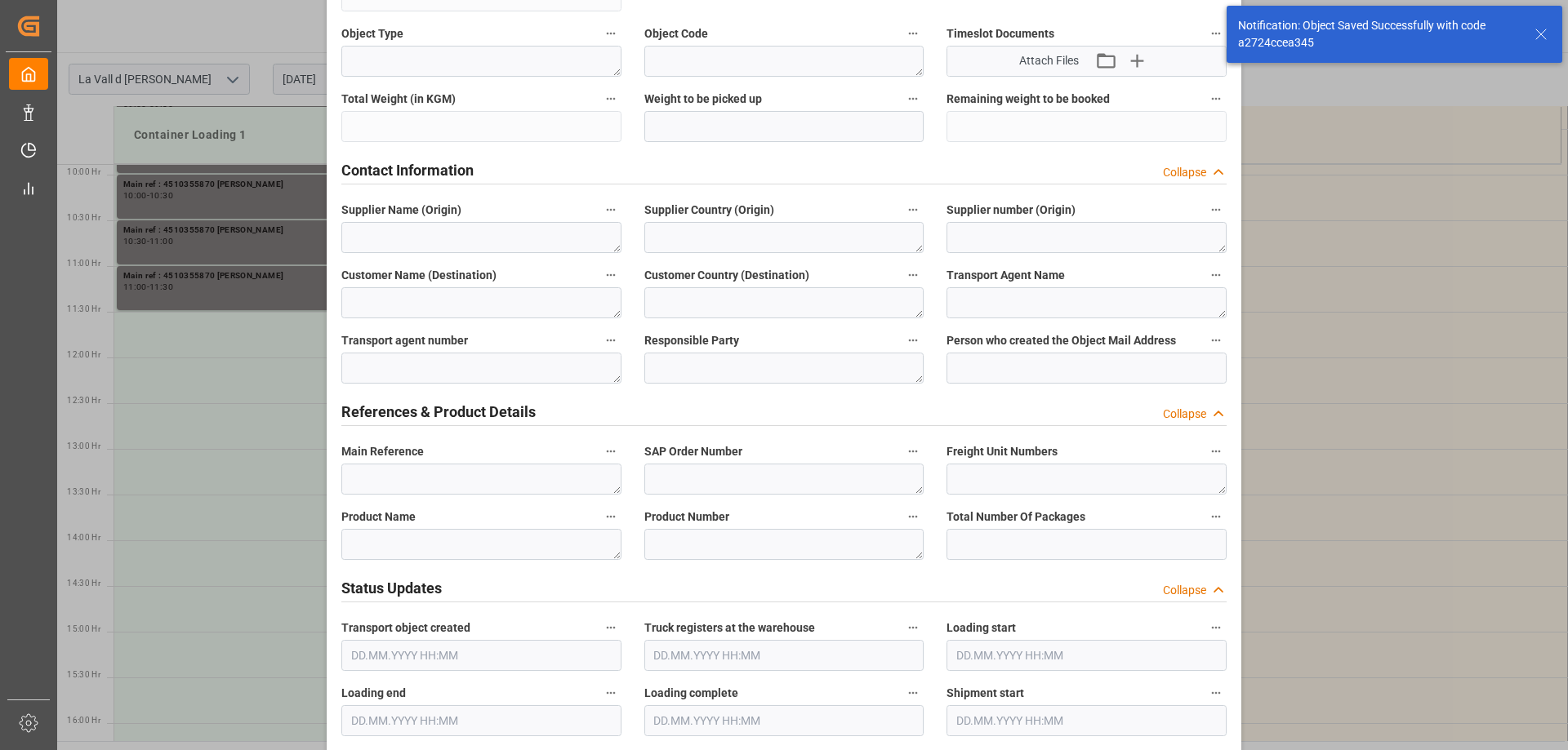
scroll to position [490, 0]
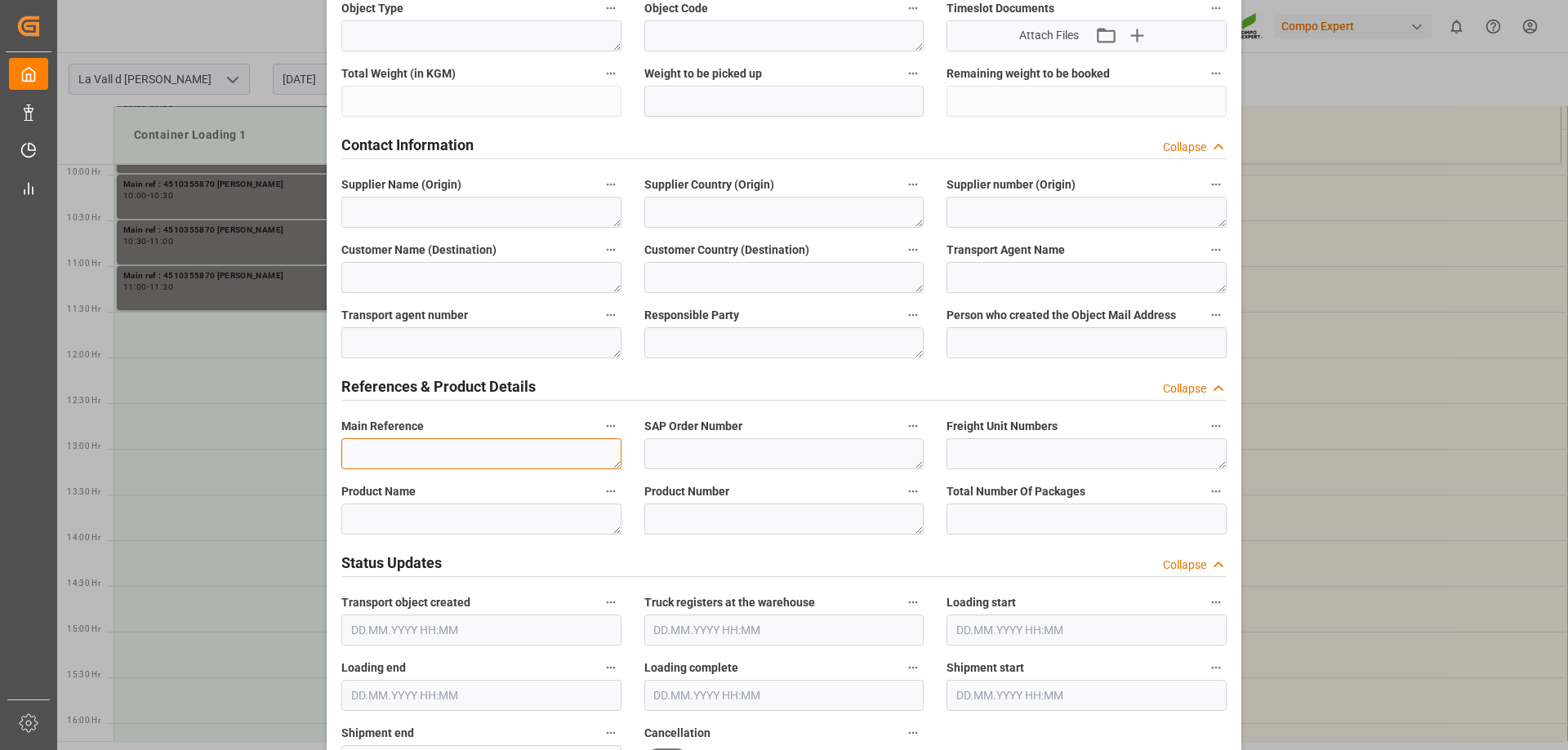
click at [432, 451] on textarea at bounding box center [482, 454] width 280 height 31
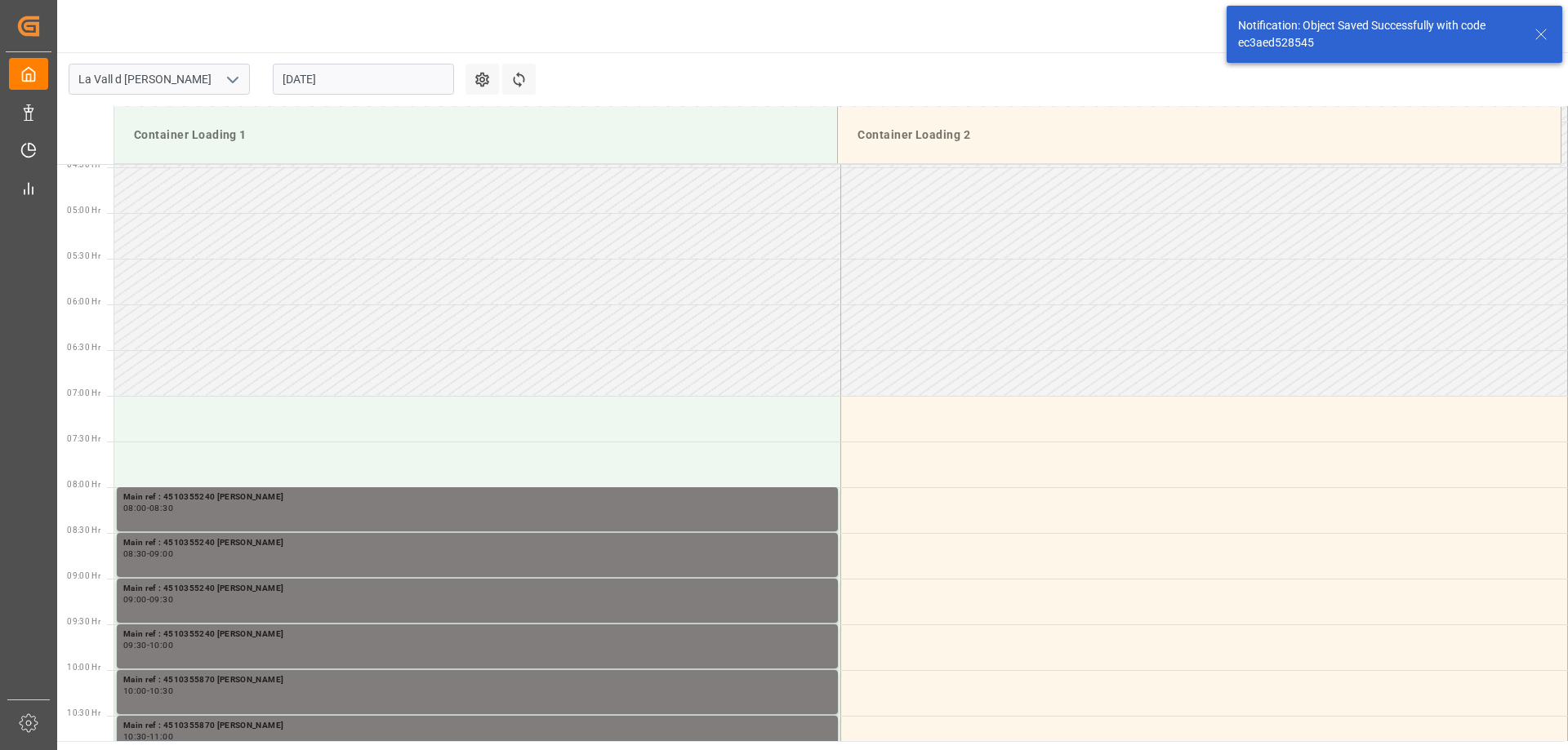
scroll to position [735, 0]
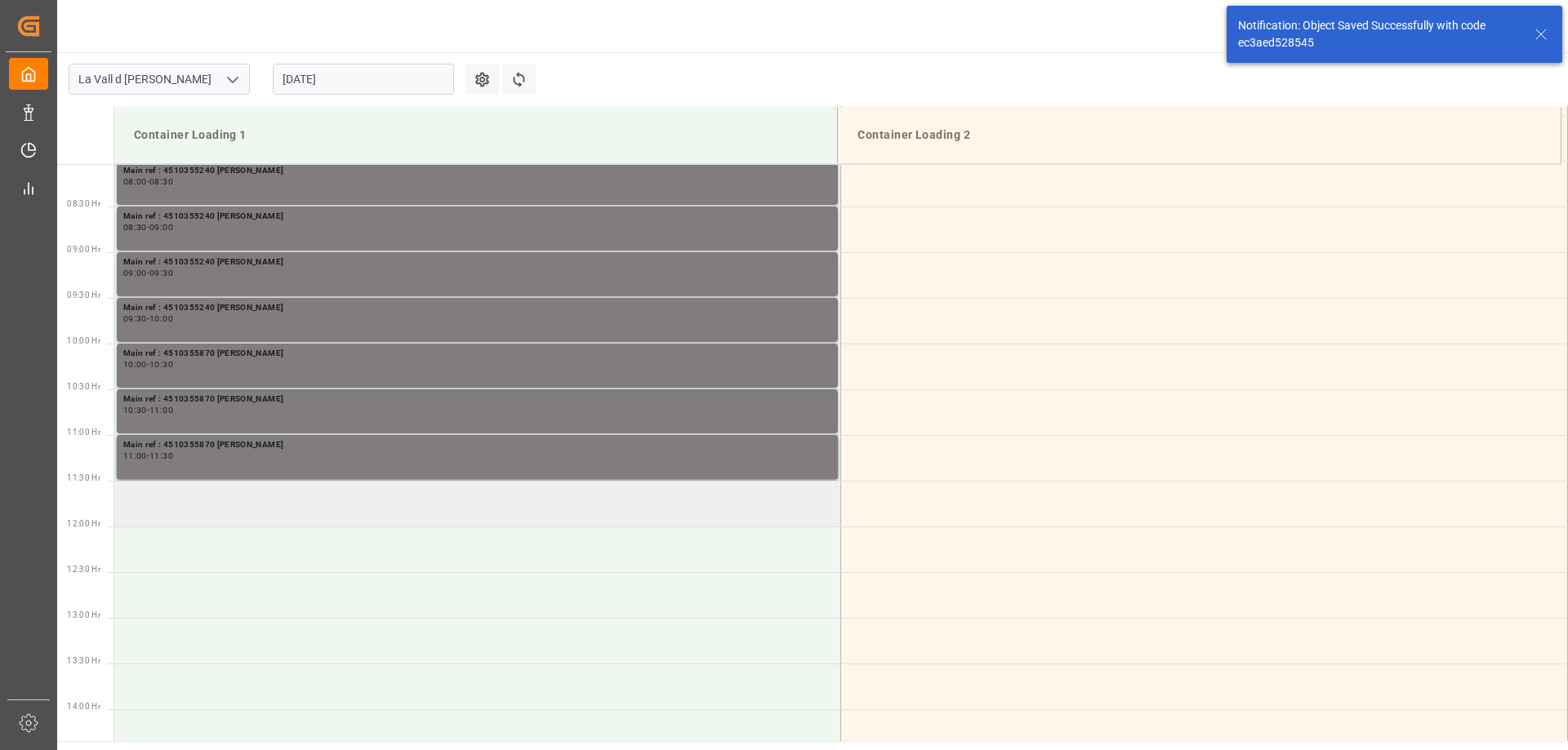
click at [236, 492] on td at bounding box center [478, 503] width 727 height 46
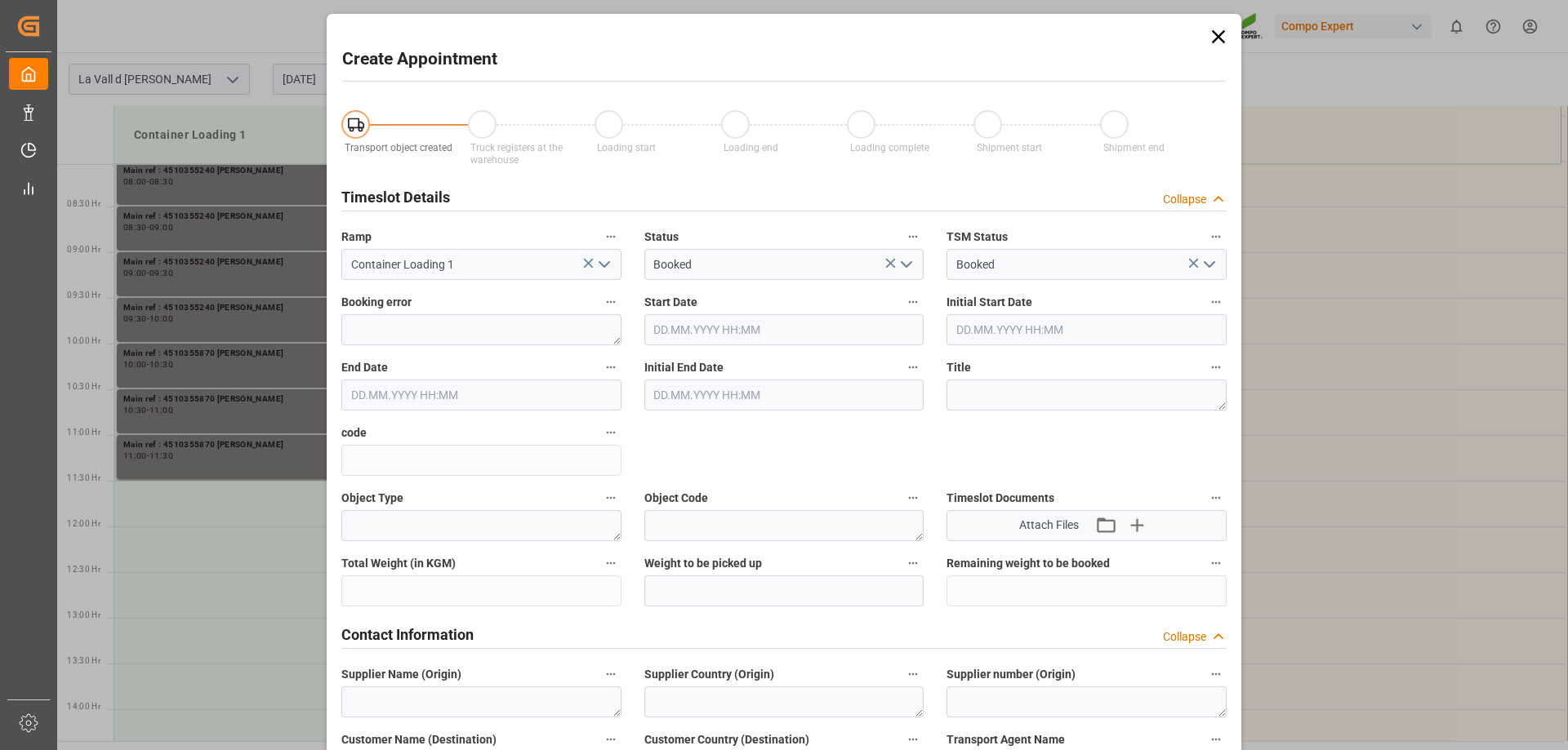
type input "[DATE] 11:30"
type input "[DATE] 12:00"
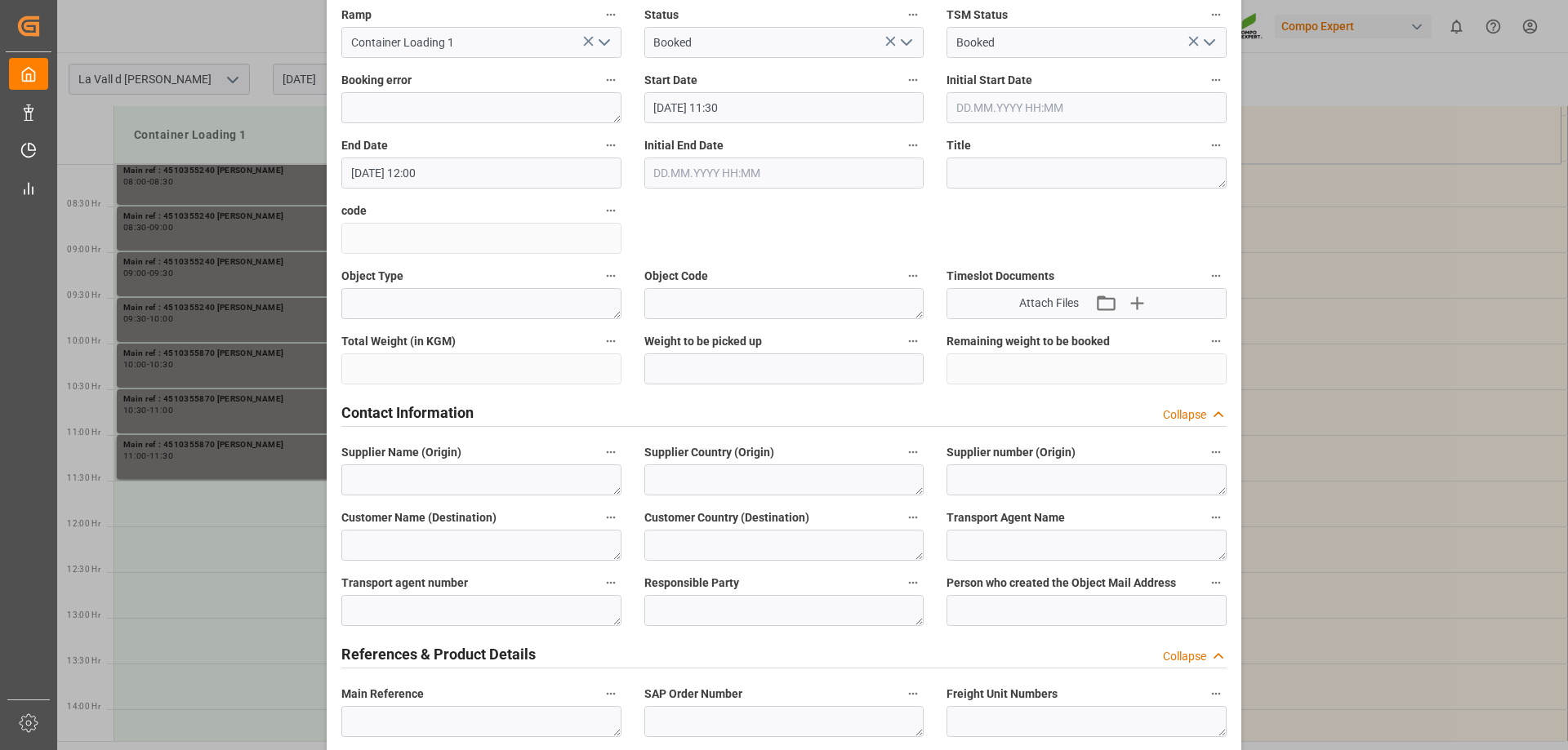
scroll to position [490, 0]
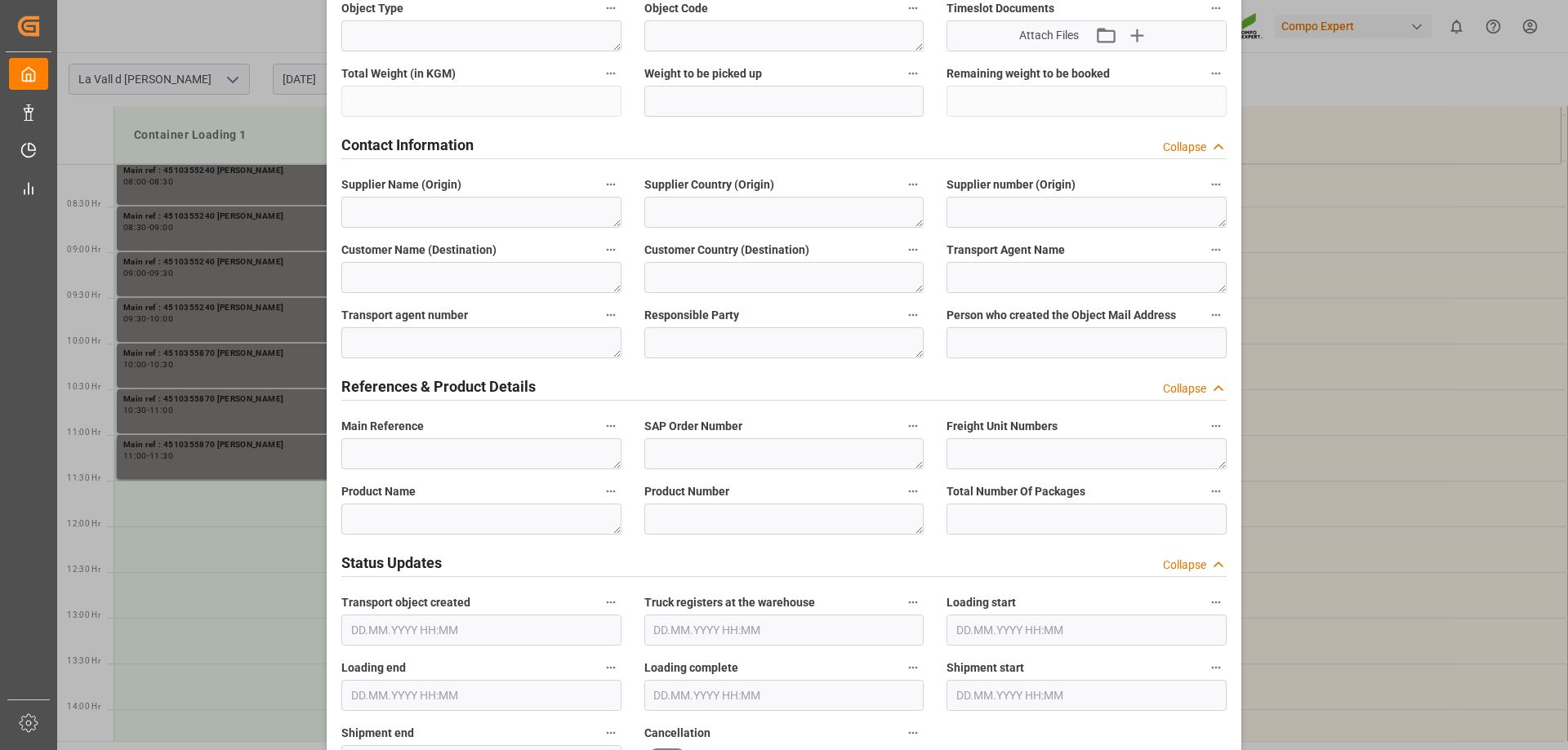
click at [395, 475] on div "Product Name" at bounding box center [482, 507] width 303 height 66
click at [409, 448] on textarea at bounding box center [482, 454] width 280 height 31
paste textarea "4510355870 [PERSON_NAME]"
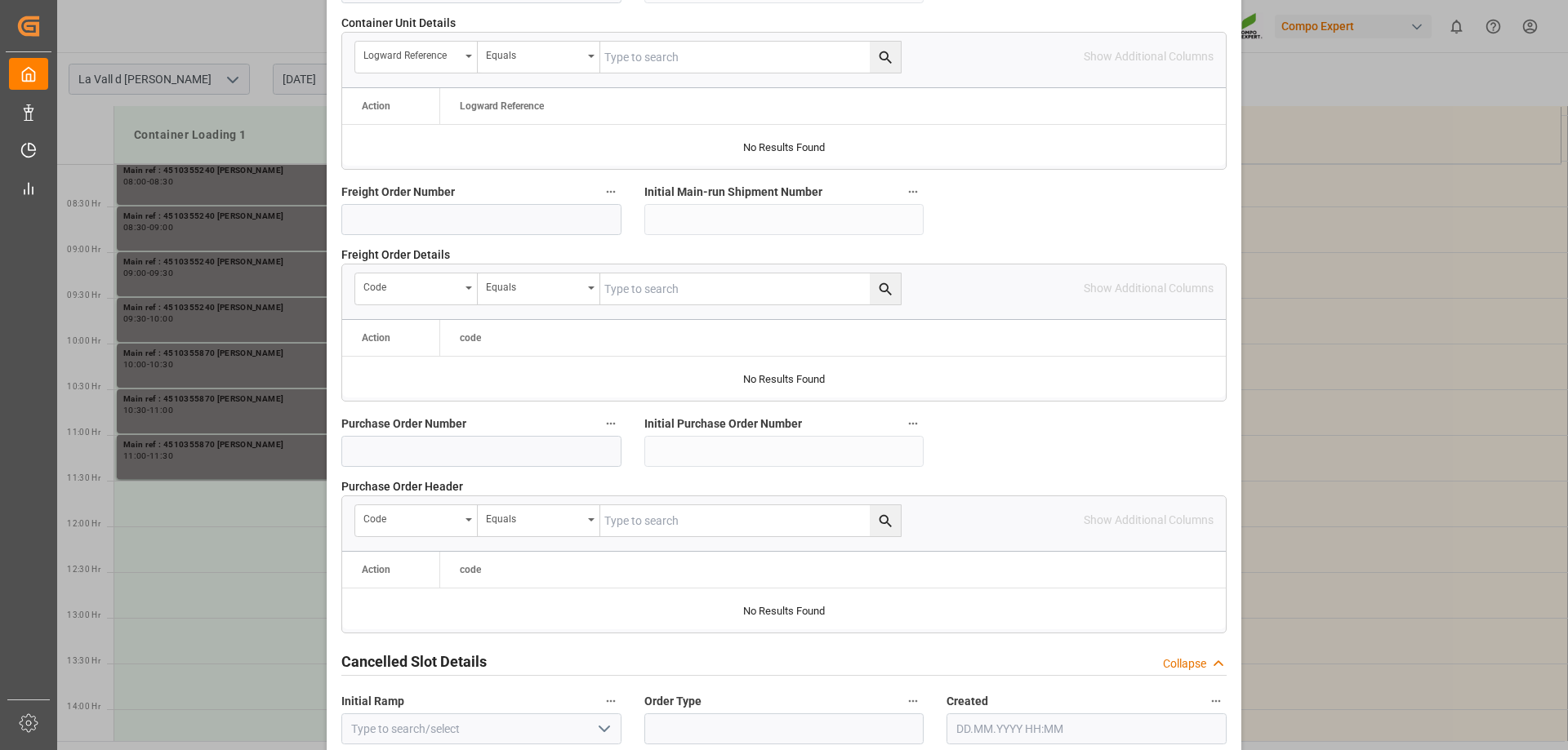
scroll to position [1515, 0]
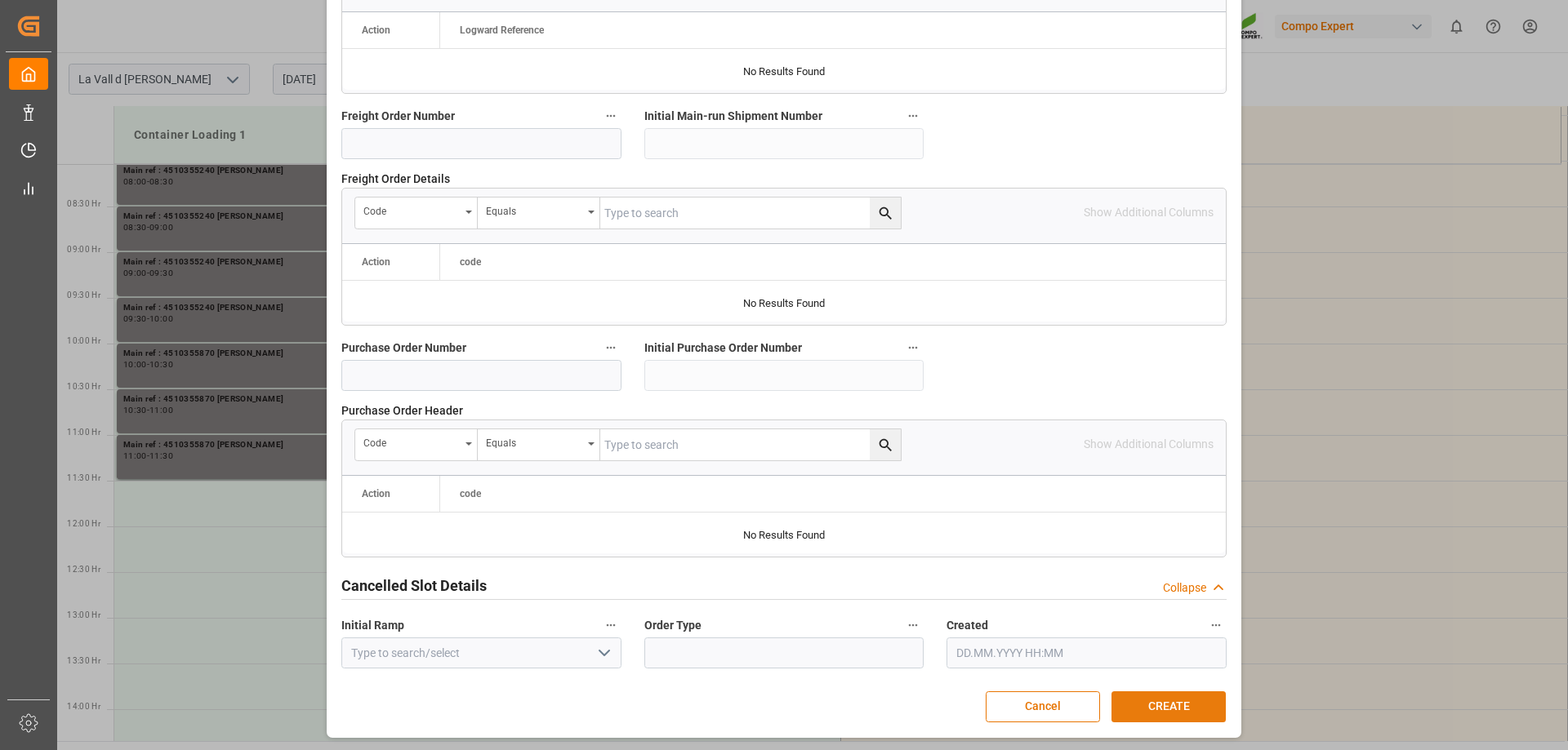
type textarea "4510355870 [PERSON_NAME]"
click at [1182, 704] on button "CREATE" at bounding box center [1169, 707] width 114 height 31
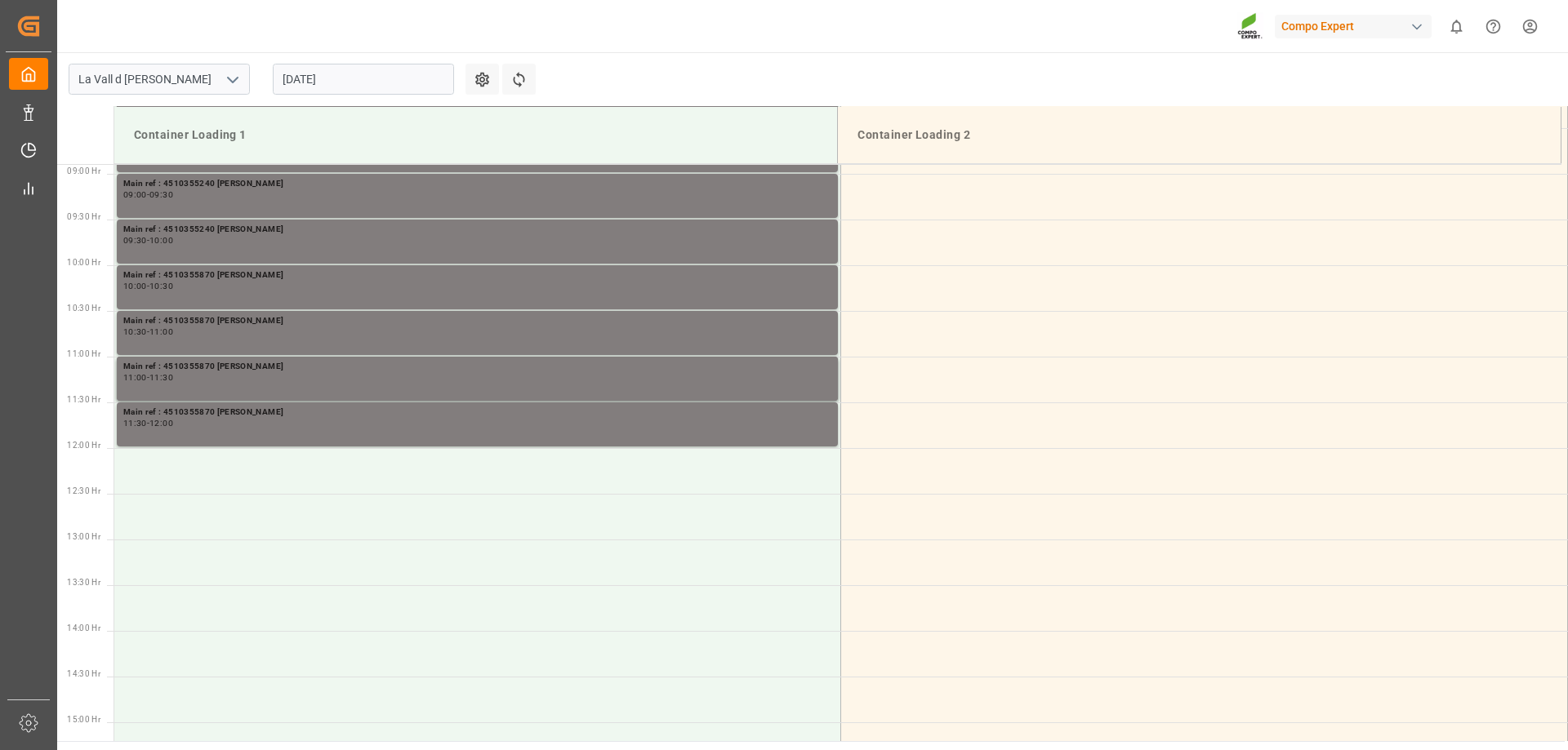
scroll to position [904, 0]
